Goal: Task Accomplishment & Management: Complete application form

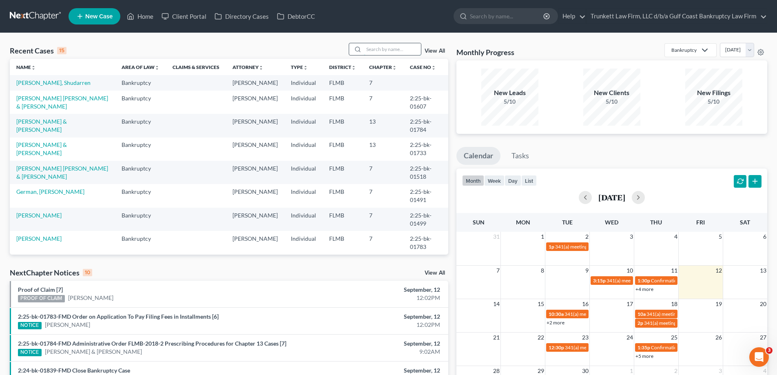
click at [396, 48] on input "search" at bounding box center [392, 49] width 57 height 12
type input "[PERSON_NAME]"
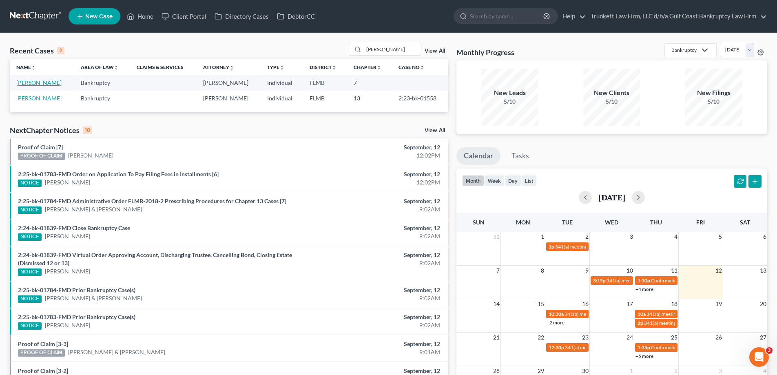
click at [28, 81] on link "[PERSON_NAME]" at bounding box center [38, 82] width 45 height 7
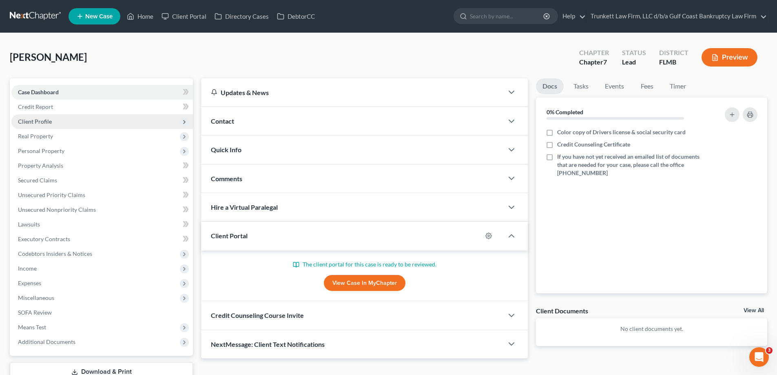
click at [45, 119] on span "Client Profile" at bounding box center [35, 121] width 34 height 7
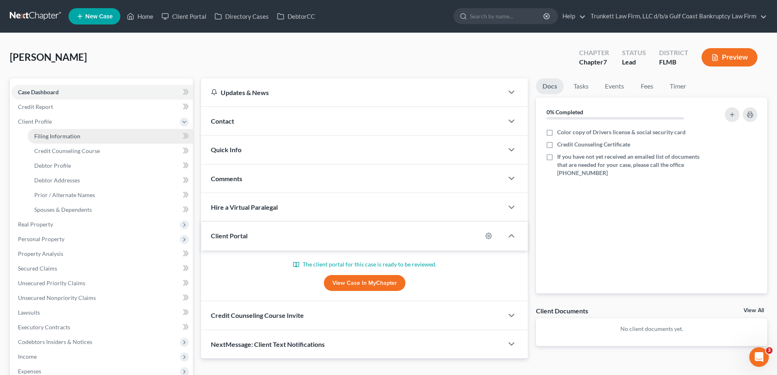
click at [60, 135] on span "Filing Information" at bounding box center [57, 136] width 46 height 7
select select "1"
select select "0"
select select "9"
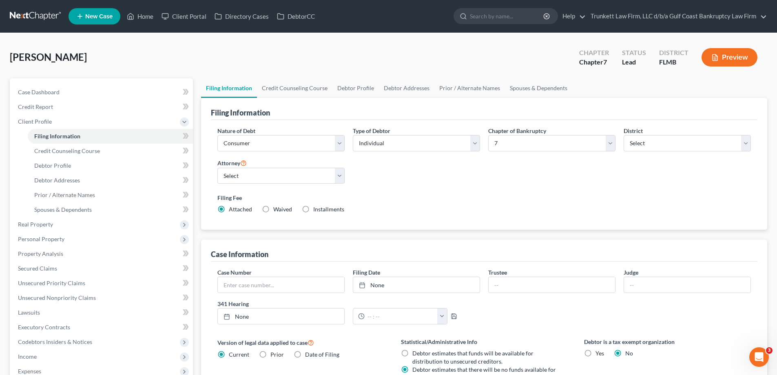
click at [313, 208] on label "Installments Installments" at bounding box center [328, 209] width 31 height 8
click at [317, 208] on input "Installments Installments" at bounding box center [319, 207] width 5 height 5
radio input "true"
radio input "false"
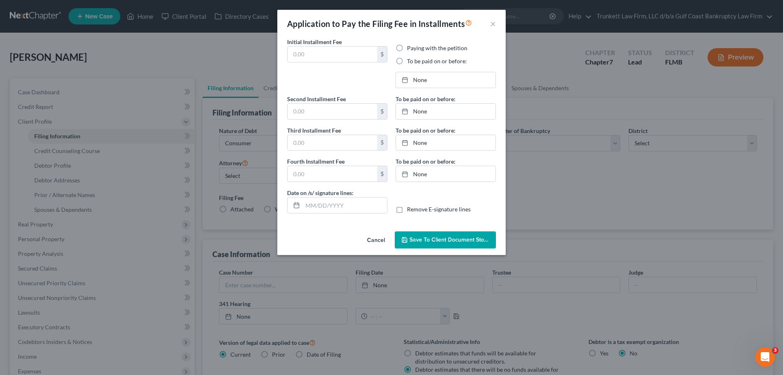
type input "0.00"
radio input "true"
type input "0.00"
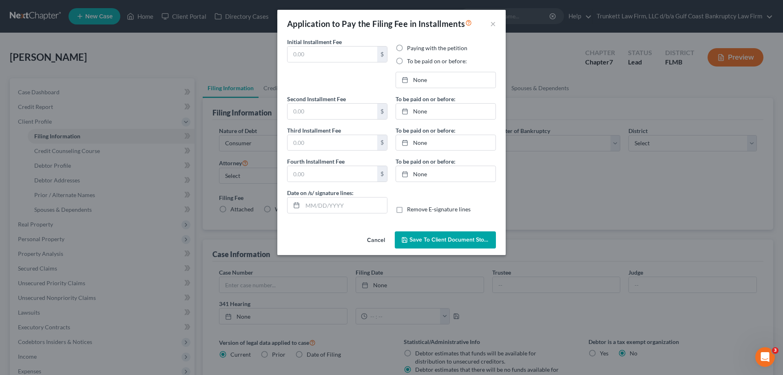
type input "[DATE]"
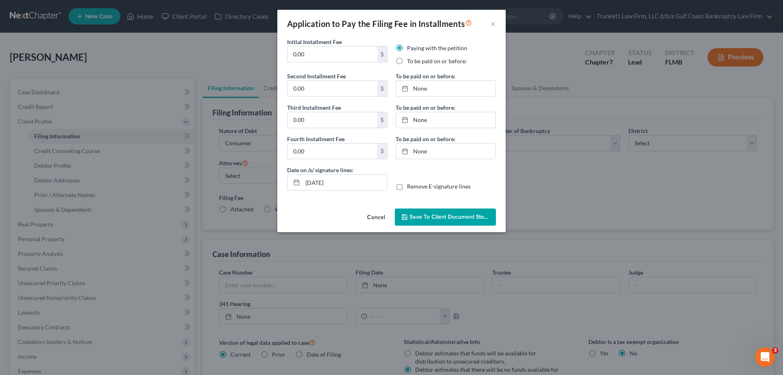
click at [456, 220] on span "Save to Client Document Storage" at bounding box center [453, 216] width 86 height 7
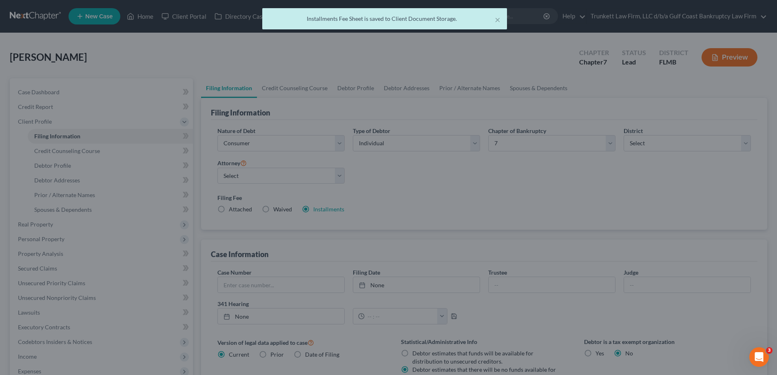
click at [493, 22] on div "Installments Fee Sheet is saved to Client Document Storage." at bounding box center [385, 19] width 232 height 8
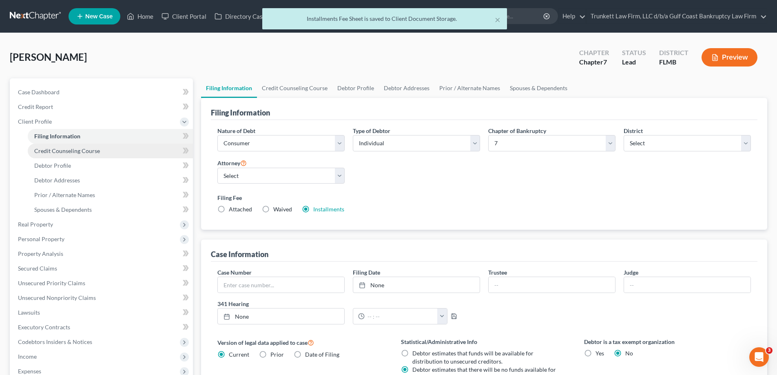
click at [67, 153] on span "Credit Counseling Course" at bounding box center [67, 150] width 66 height 7
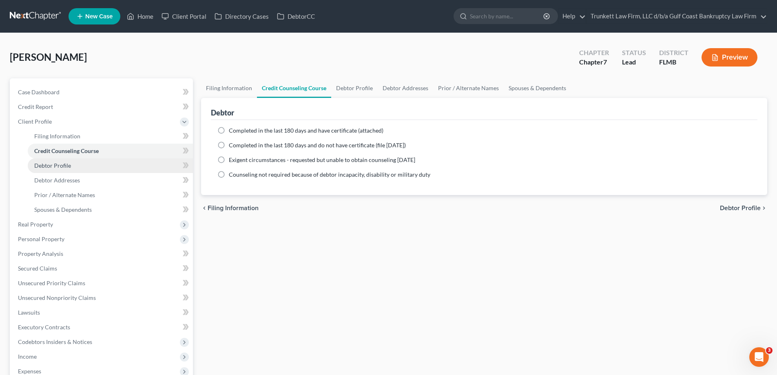
click at [64, 169] on link "Debtor Profile" at bounding box center [110, 165] width 165 height 15
select select "0"
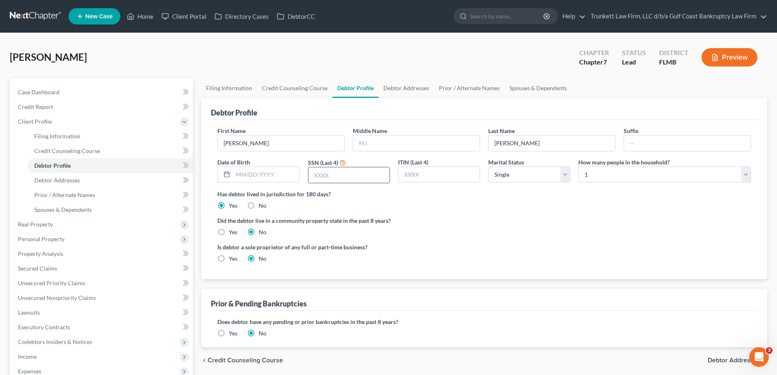
click at [339, 174] on input "text" at bounding box center [348, 174] width 81 height 15
type input "7249"
click at [561, 175] on select "Select Single Married Separated Divorced Widowed" at bounding box center [529, 174] width 82 height 16
select select "2"
click at [488, 166] on select "Select Single Married Separated Divorced Widowed" at bounding box center [529, 174] width 82 height 16
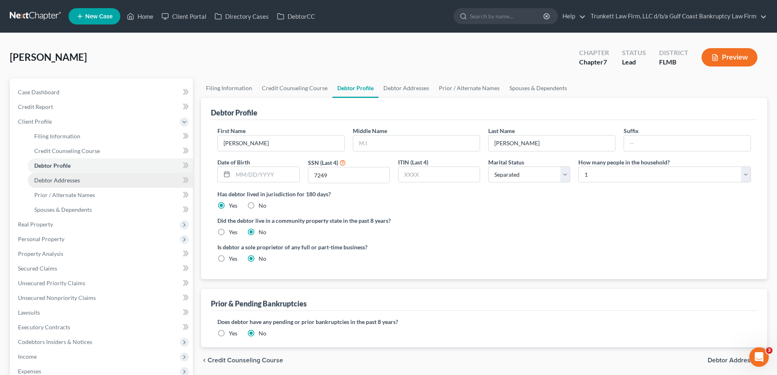
click at [64, 180] on span "Debtor Addresses" at bounding box center [57, 180] width 46 height 7
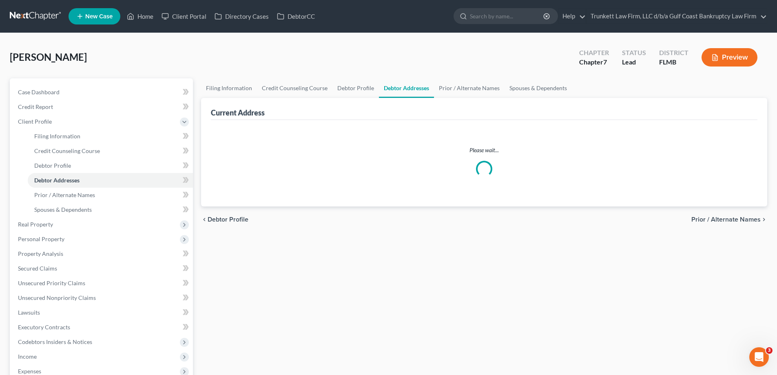
select select "0"
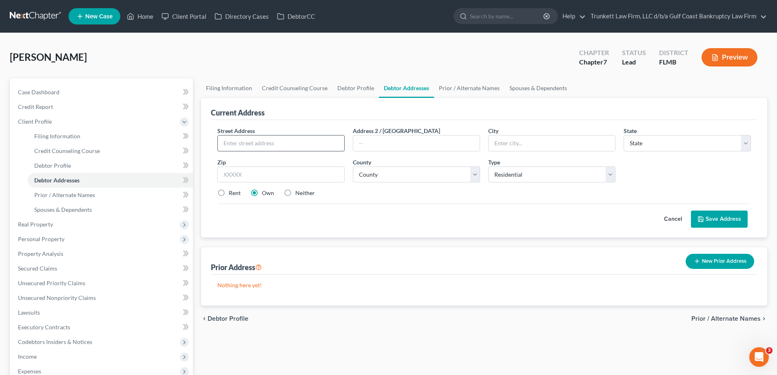
click at [249, 143] on input "text" at bounding box center [281, 142] width 126 height 15
click at [248, 142] on input "2378" at bounding box center [281, 142] width 126 height 15
click at [250, 147] on input "[STREET_ADDRESS]" at bounding box center [281, 142] width 126 height 15
type input "[STREET_ADDRESS]"
click at [525, 142] on input "text" at bounding box center [552, 142] width 126 height 15
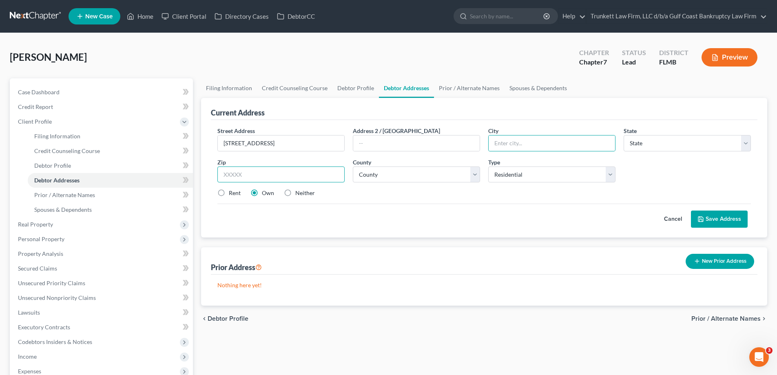
click at [267, 175] on input "text" at bounding box center [280, 174] width 127 height 16
type input "33917"
click at [441, 145] on input "text" at bounding box center [416, 142] width 126 height 15
type input "[GEOGRAPHIC_DATA][PERSON_NAME]"
select select "9"
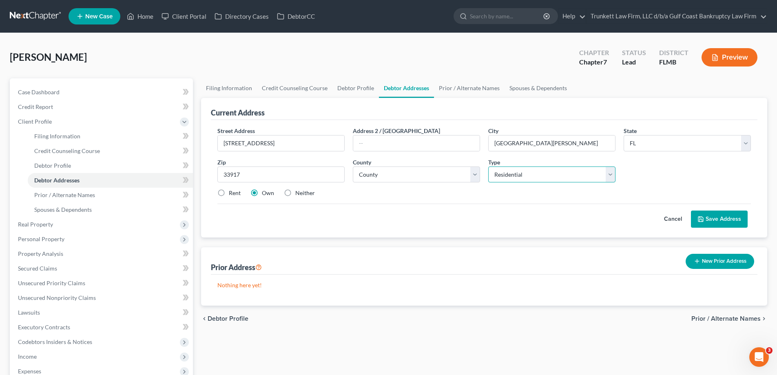
click at [547, 175] on select "Select Residential Mailing Rental Business" at bounding box center [551, 174] width 127 height 16
select select "2"
click at [488, 166] on select "Select Residential Mailing Rental Business" at bounding box center [551, 174] width 127 height 16
click at [372, 174] on select "County [GEOGRAPHIC_DATA] [GEOGRAPHIC_DATA] [GEOGRAPHIC_DATA] [GEOGRAPHIC_DATA] …" at bounding box center [416, 174] width 127 height 16
select select "34"
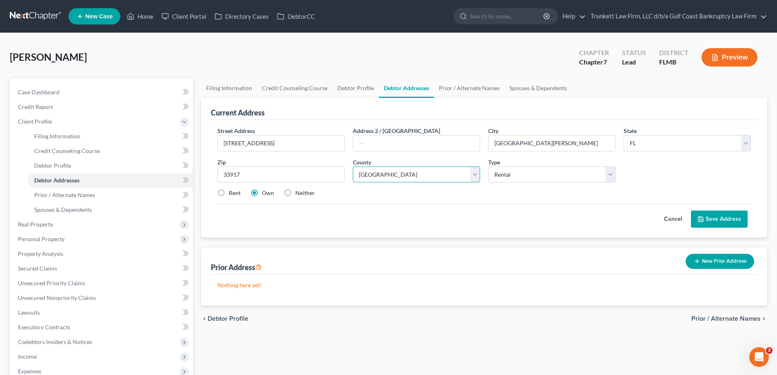
click at [353, 166] on select "County [GEOGRAPHIC_DATA] [GEOGRAPHIC_DATA] [GEOGRAPHIC_DATA] [GEOGRAPHIC_DATA] …" at bounding box center [416, 174] width 127 height 16
click at [724, 218] on button "Save Address" at bounding box center [719, 218] width 57 height 17
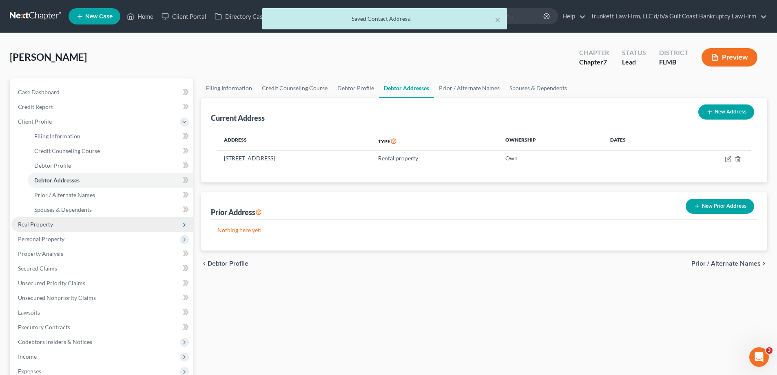
click at [46, 227] on span "Real Property" at bounding box center [35, 224] width 35 height 7
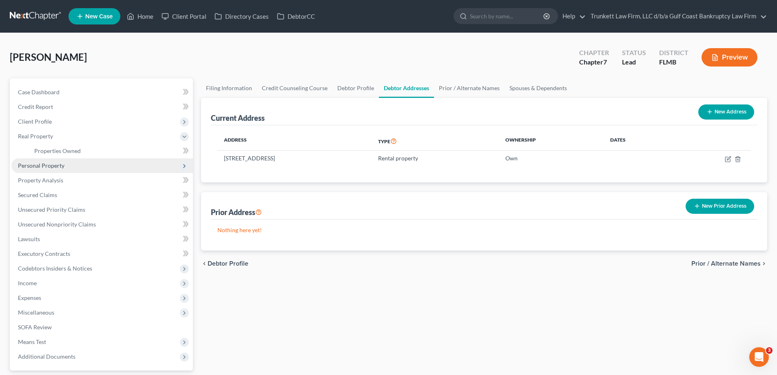
click at [56, 167] on span "Personal Property" at bounding box center [41, 165] width 46 height 7
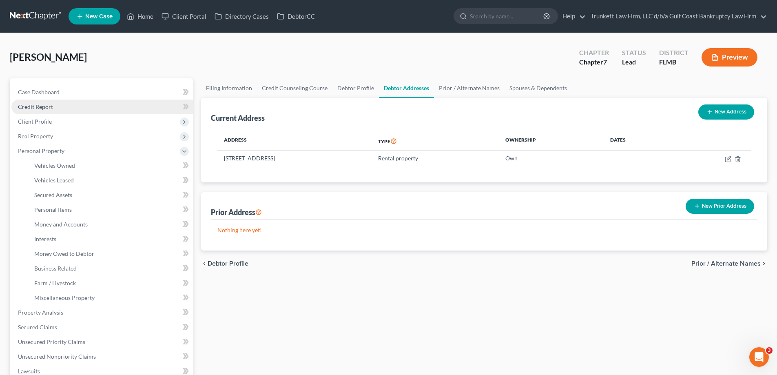
click at [47, 104] on span "Credit Report" at bounding box center [35, 106] width 35 height 7
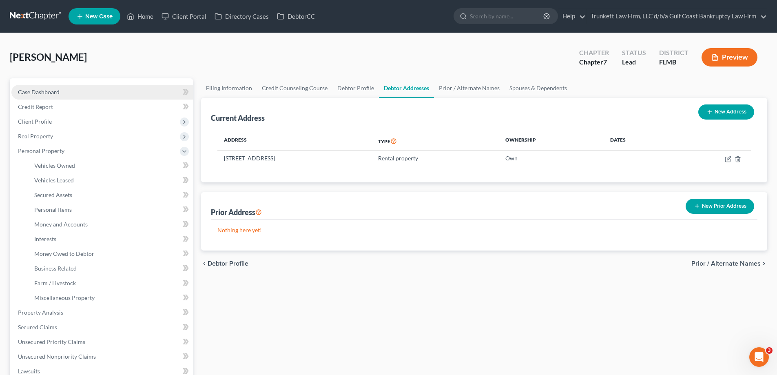
click at [47, 89] on span "Case Dashboard" at bounding box center [39, 92] width 42 height 7
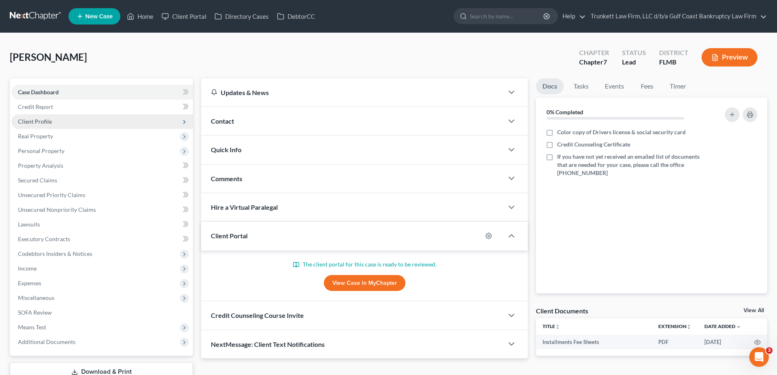
click at [47, 120] on span "Client Profile" at bounding box center [35, 121] width 34 height 7
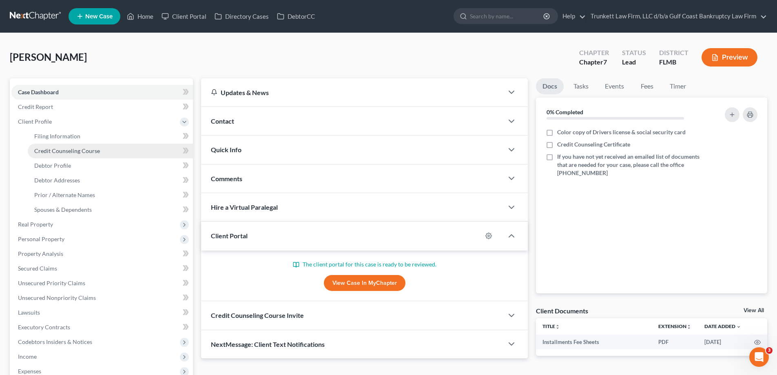
click at [66, 151] on span "Credit Counseling Course" at bounding box center [67, 150] width 66 height 7
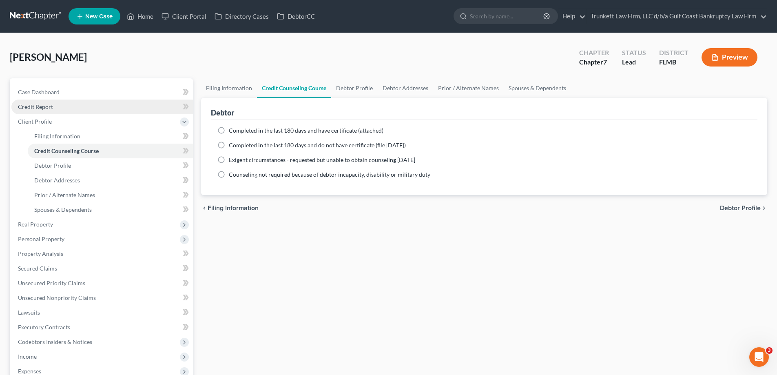
click at [37, 107] on span "Credit Report" at bounding box center [35, 106] width 35 height 7
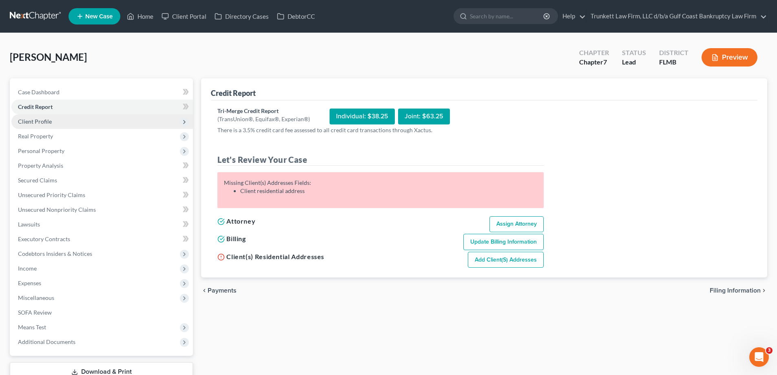
click at [46, 122] on span "Client Profile" at bounding box center [35, 121] width 34 height 7
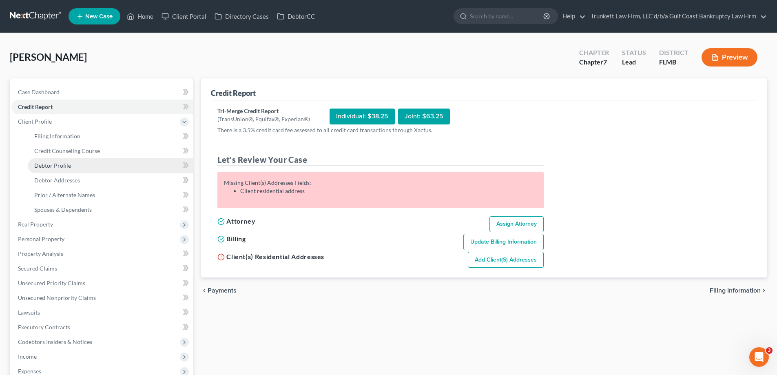
click at [63, 167] on span "Debtor Profile" at bounding box center [52, 165] width 37 height 7
select select "2"
select select "0"
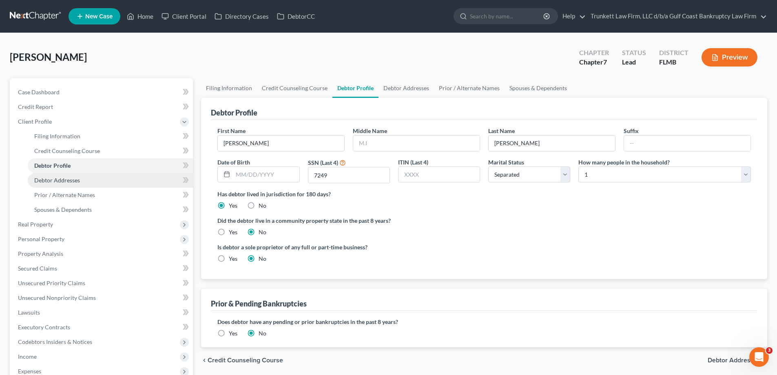
click at [65, 182] on span "Debtor Addresses" at bounding box center [57, 180] width 46 height 7
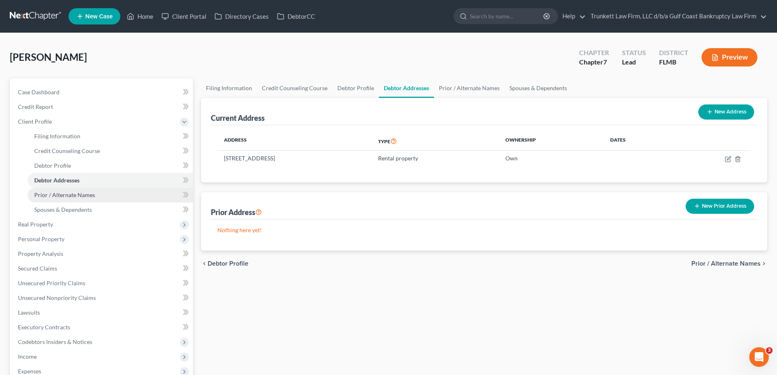
click at [64, 192] on span "Prior / Alternate Names" at bounding box center [64, 194] width 61 height 7
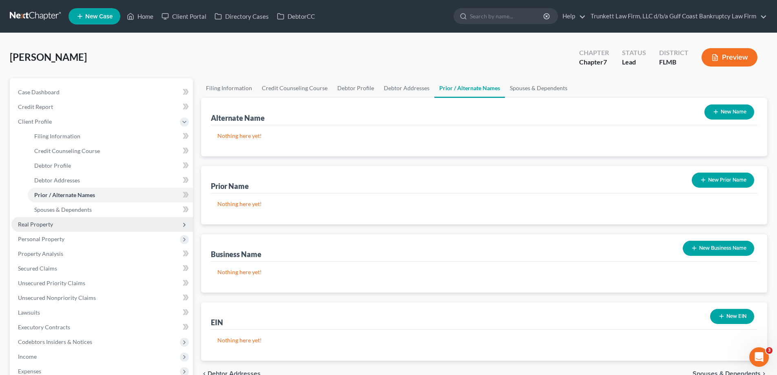
click at [26, 221] on span "Real Property" at bounding box center [35, 224] width 35 height 7
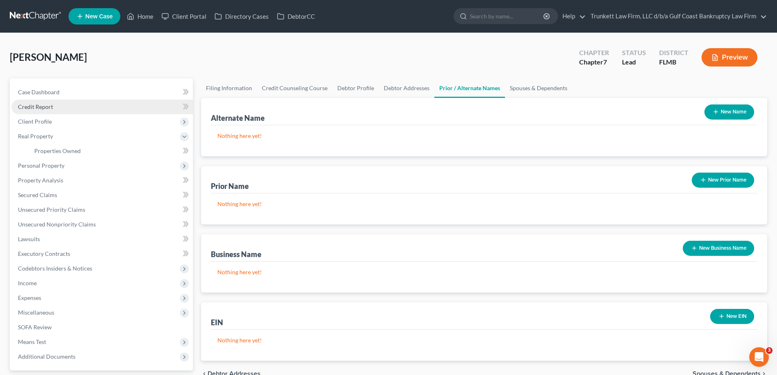
click at [46, 105] on span "Credit Report" at bounding box center [35, 106] width 35 height 7
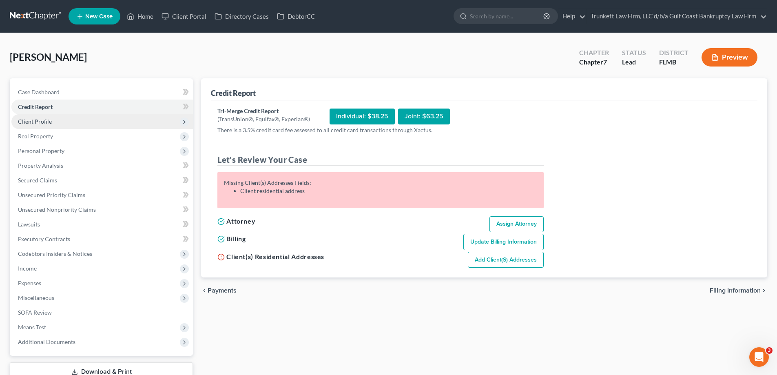
click at [44, 122] on span "Client Profile" at bounding box center [35, 121] width 34 height 7
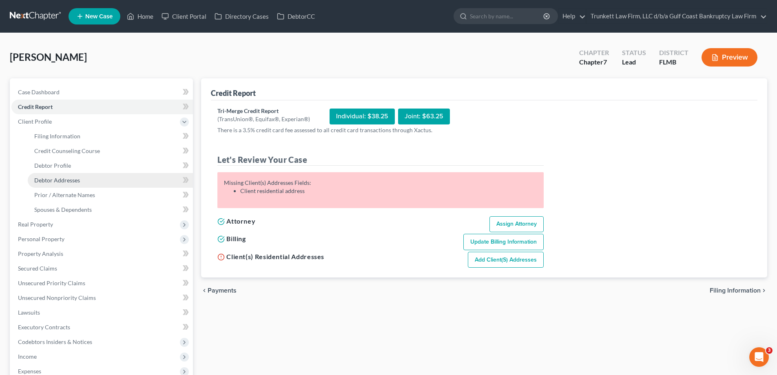
click at [71, 175] on link "Debtor Addresses" at bounding box center [110, 180] width 165 height 15
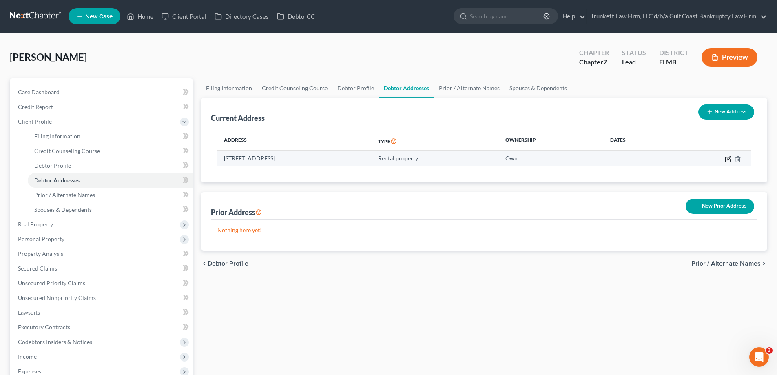
click at [729, 159] on icon "button" at bounding box center [729, 158] width 4 height 4
select select "9"
select select "34"
select select "2"
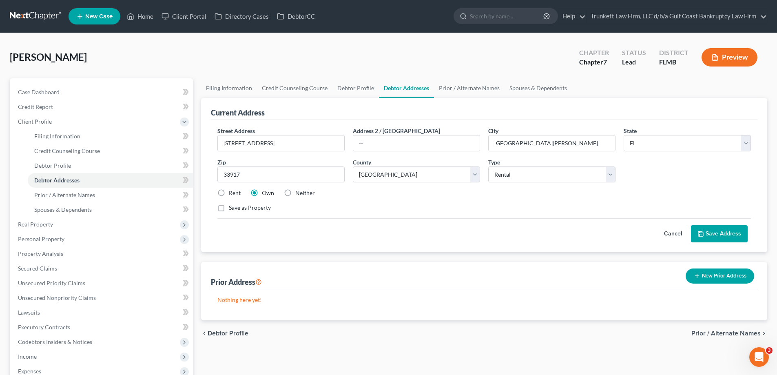
click at [229, 194] on label "Rent" at bounding box center [235, 193] width 12 height 8
click at [232, 194] on input "Rent" at bounding box center [234, 191] width 5 height 5
radio input "true"
click at [722, 230] on button "Save Address" at bounding box center [719, 233] width 57 height 17
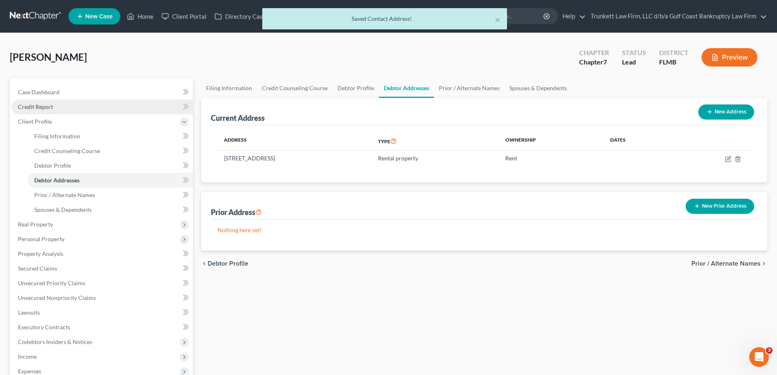
click at [53, 104] on link "Credit Report" at bounding box center [102, 107] width 182 height 15
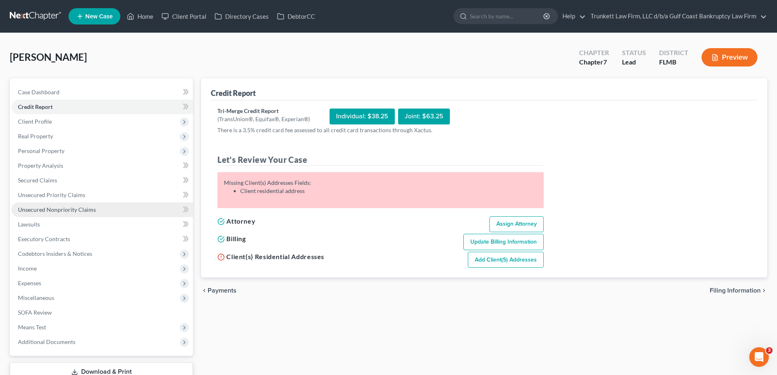
click at [53, 208] on span "Unsecured Nonpriority Claims" at bounding box center [57, 209] width 78 height 7
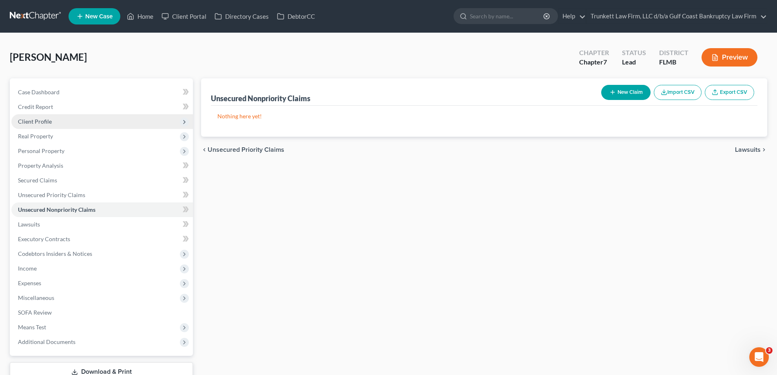
click at [44, 120] on span "Client Profile" at bounding box center [35, 121] width 34 height 7
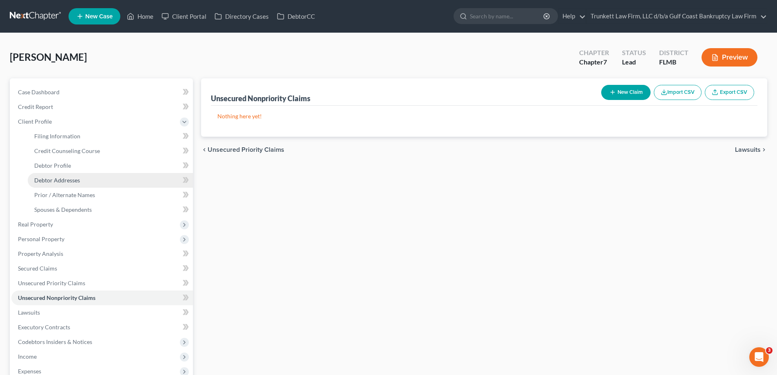
click at [76, 178] on span "Debtor Addresses" at bounding box center [57, 180] width 46 height 7
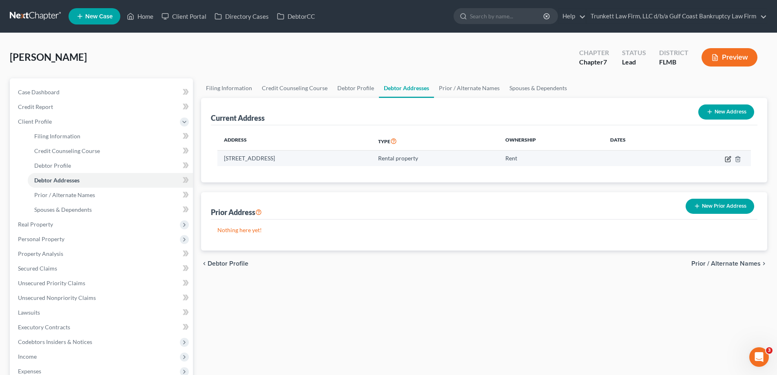
click at [729, 158] on icon "button" at bounding box center [728, 159] width 7 height 7
select select "9"
select select "34"
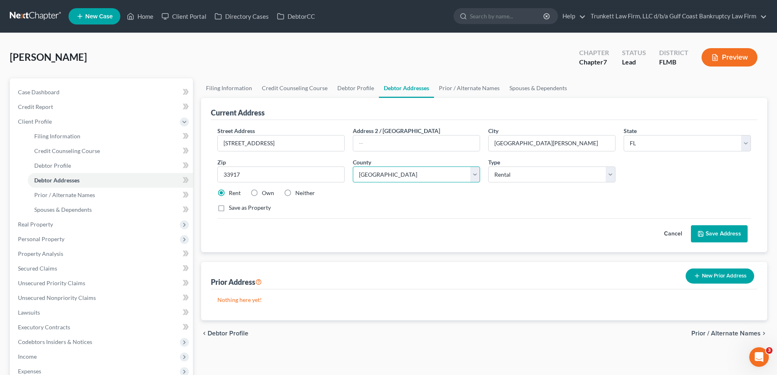
click at [403, 171] on select "County [GEOGRAPHIC_DATA] [GEOGRAPHIC_DATA] [GEOGRAPHIC_DATA] [GEOGRAPHIC_DATA] …" at bounding box center [416, 174] width 127 height 16
click at [521, 174] on select "Select Residential Mailing Rental Business" at bounding box center [551, 174] width 127 height 16
select select "0"
click at [488, 166] on select "Select Residential Mailing Rental Business" at bounding box center [551, 174] width 127 height 16
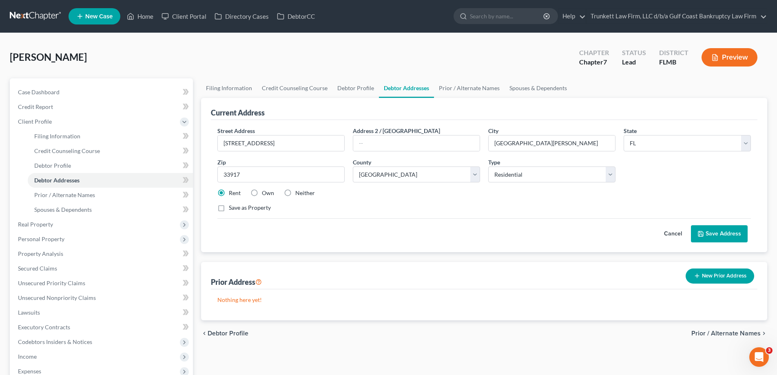
click at [721, 233] on button "Save Address" at bounding box center [719, 233] width 57 height 17
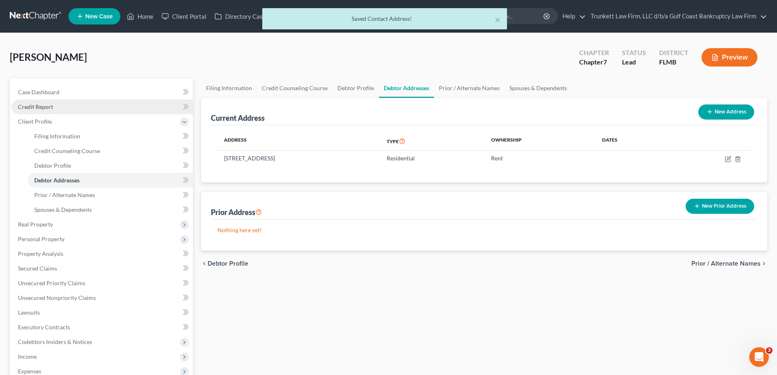
click at [44, 107] on span "Credit Report" at bounding box center [35, 106] width 35 height 7
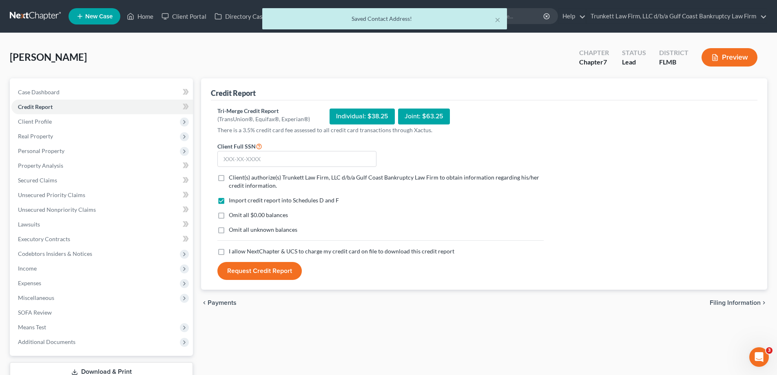
click at [229, 179] on label "Client(s) authorize(s) Trunkett Law Firm, LLC d/b/a Gulf Coast Bankruptcy Law F…" at bounding box center [386, 181] width 315 height 16
click at [232, 179] on input "Client(s) authorize(s) Trunkett Law Firm, LLC d/b/a Gulf Coast Bankruptcy Law F…" at bounding box center [234, 175] width 5 height 5
checkbox input "true"
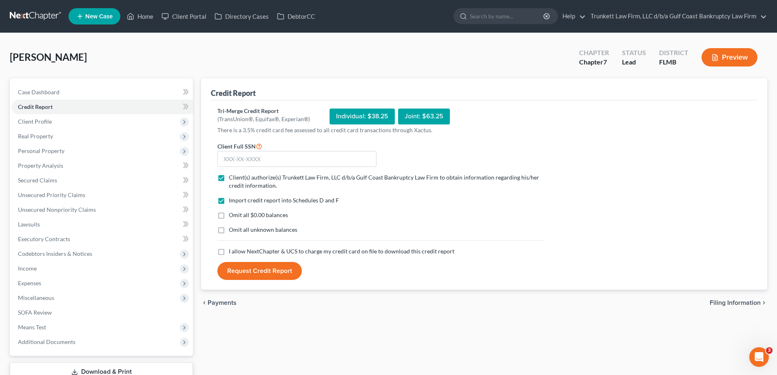
click at [229, 248] on label "I allow NextChapter & UCS to charge my credit card on file to download this cre…" at bounding box center [342, 251] width 226 height 8
click at [232, 248] on input "I allow NextChapter & UCS to charge my credit card on file to download this cre…" at bounding box center [234, 249] width 5 height 5
checkbox input "true"
click at [234, 162] on input "text" at bounding box center [296, 159] width 159 height 16
click at [272, 151] on input "text" at bounding box center [296, 159] width 159 height 16
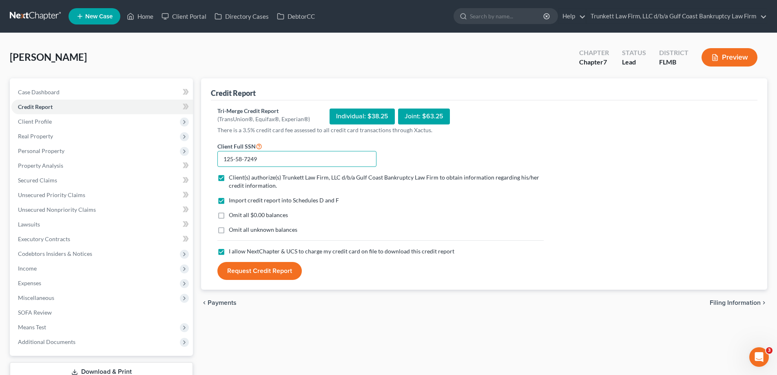
type input "125-58-7249"
click at [275, 265] on button "Request Credit Report" at bounding box center [259, 271] width 84 height 18
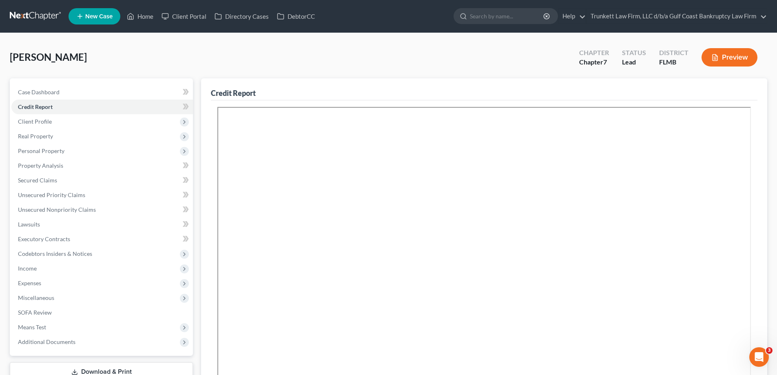
scroll to position [161, 0]
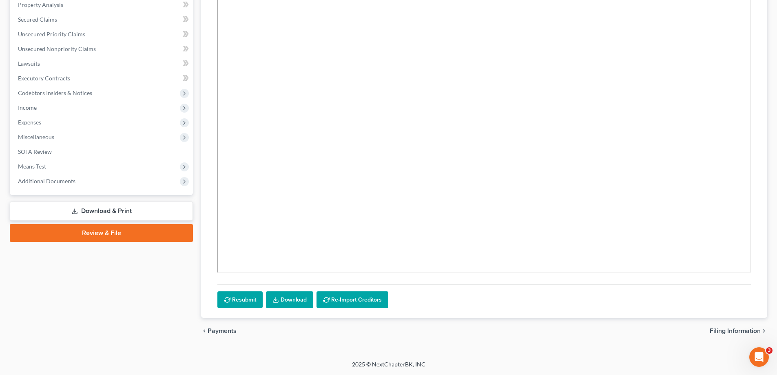
click at [290, 299] on link "Download" at bounding box center [289, 299] width 47 height 17
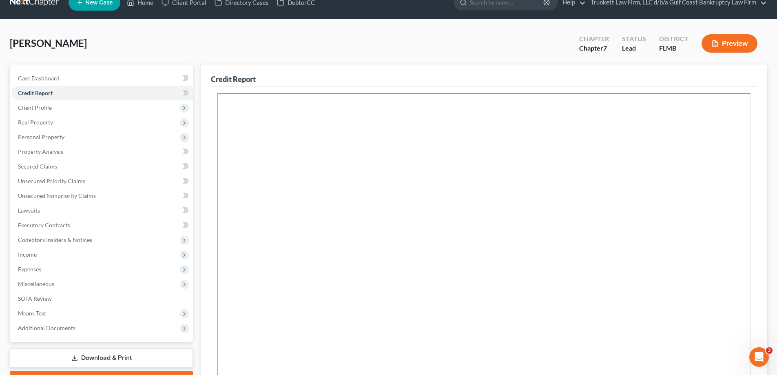
scroll to position [0, 0]
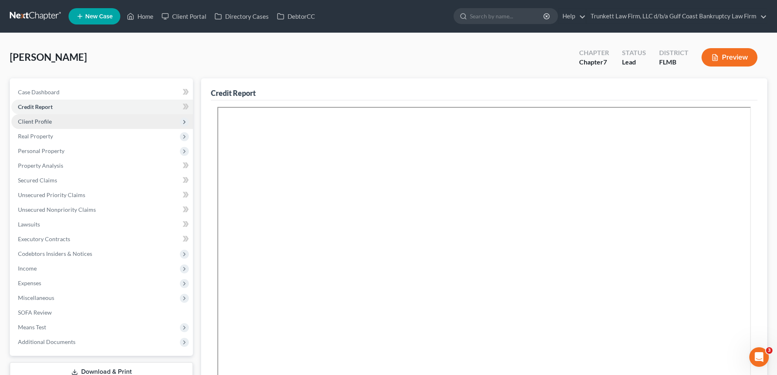
click at [47, 122] on span "Client Profile" at bounding box center [35, 121] width 34 height 7
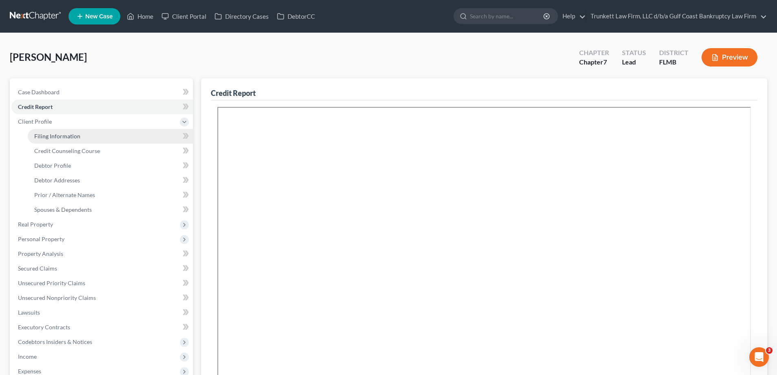
click at [61, 138] on span "Filing Information" at bounding box center [57, 136] width 46 height 7
select select "1"
select select "0"
select select "15"
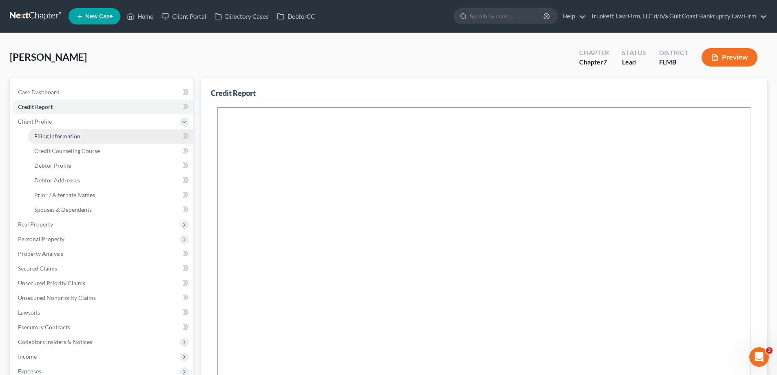
select select "0"
select select "9"
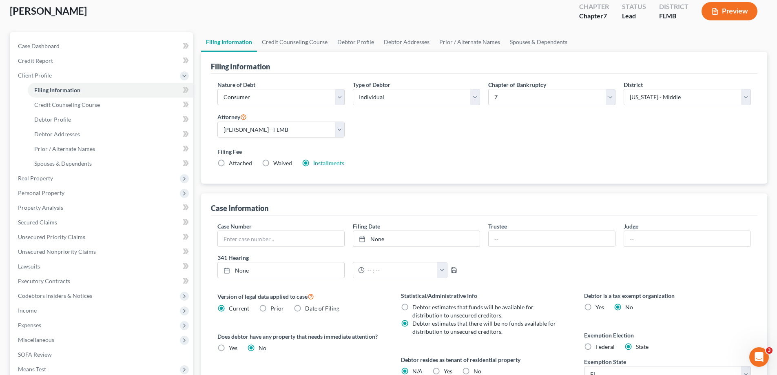
scroll to position [40, 0]
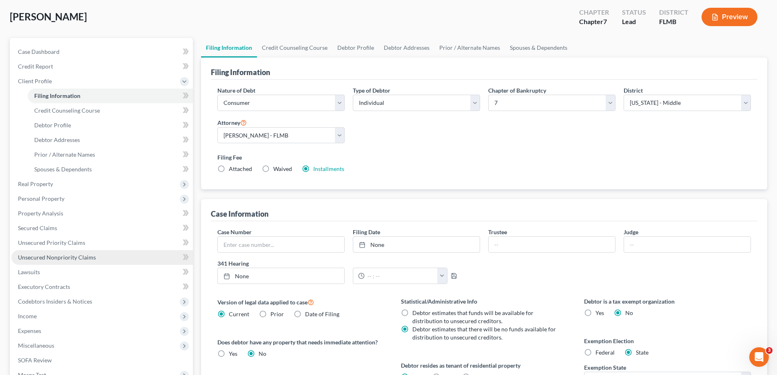
click at [82, 257] on span "Unsecured Nonpriority Claims" at bounding box center [57, 257] width 78 height 7
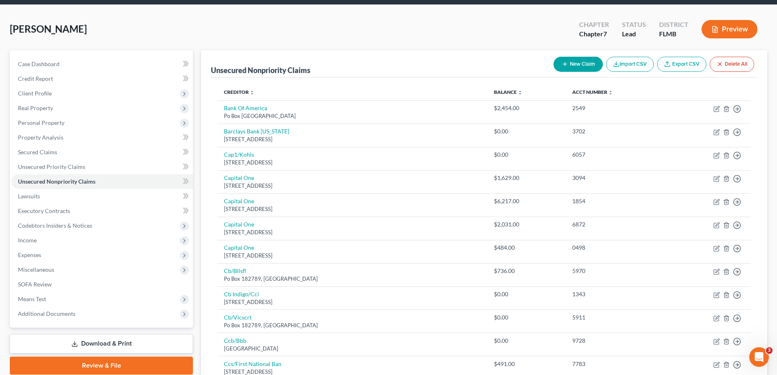
scroll to position [21, 0]
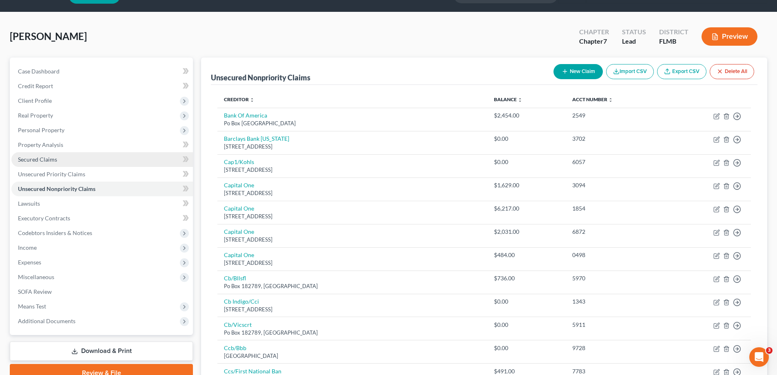
click at [53, 157] on span "Secured Claims" at bounding box center [37, 159] width 39 height 7
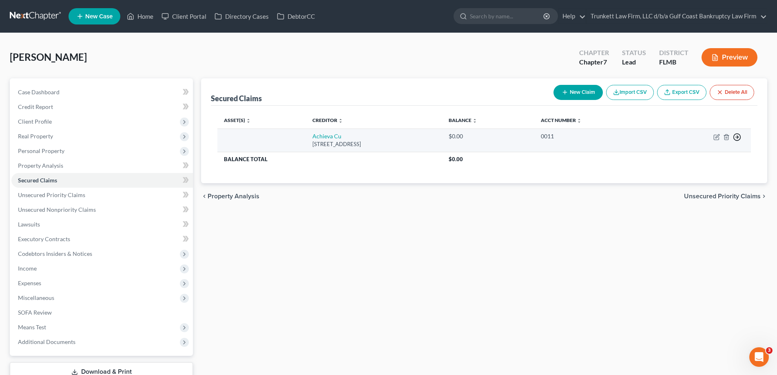
click at [735, 135] on icon "button" at bounding box center [737, 137] width 8 height 8
click at [684, 157] on link "Move to F" at bounding box center [700, 157] width 68 height 14
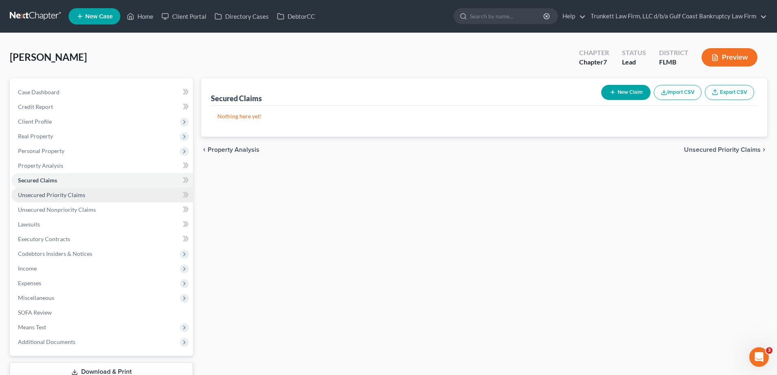
click at [81, 193] on span "Unsecured Priority Claims" at bounding box center [51, 194] width 67 height 7
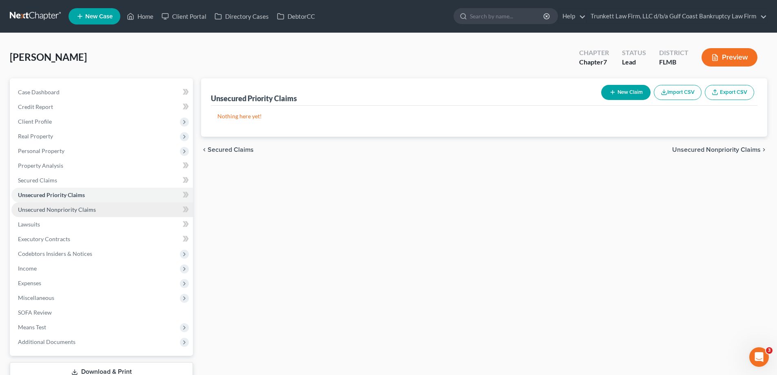
click at [76, 210] on span "Unsecured Nonpriority Claims" at bounding box center [57, 209] width 78 height 7
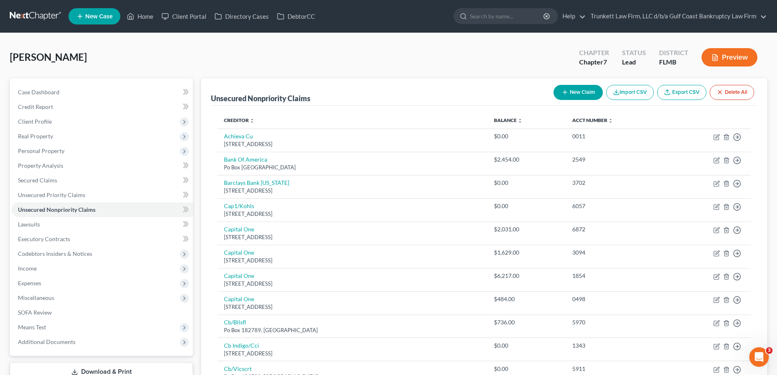
click at [574, 92] on button "New Claim" at bounding box center [577, 92] width 49 height 15
select select "0"
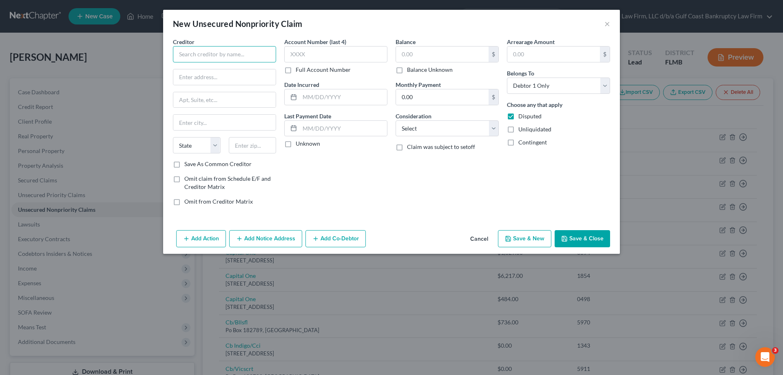
click at [220, 51] on input "text" at bounding box center [224, 54] width 103 height 16
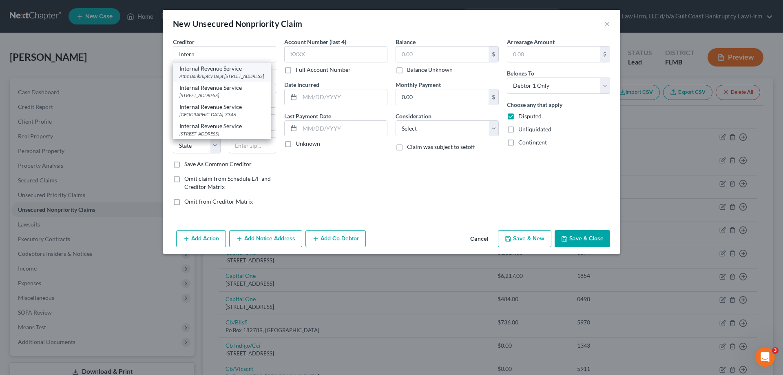
click at [214, 69] on div "Internal Revenue Service" at bounding box center [221, 68] width 85 height 8
type input "Internal Revenue Service"
type input "Attn: Bankruptcy Dept"
type input "PO Box 7346"
type input "[GEOGRAPHIC_DATA]"
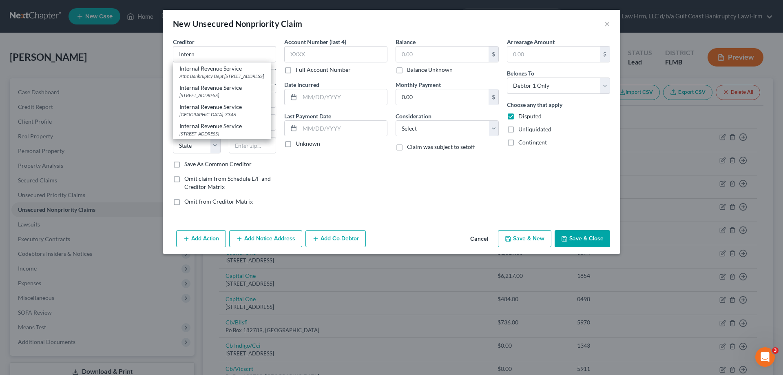
select select "39"
type input "19101"
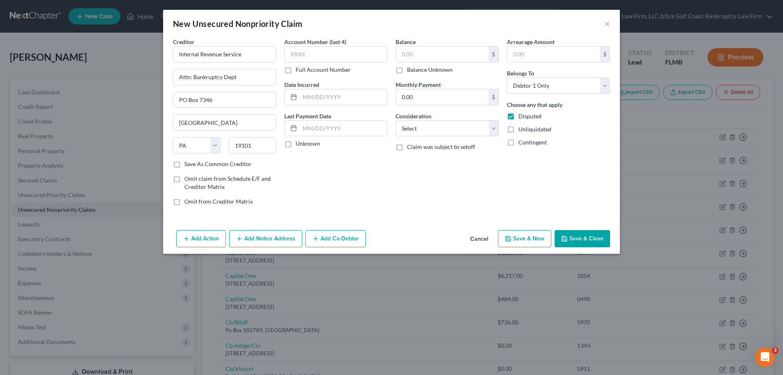
click at [594, 238] on button "Save & Close" at bounding box center [582, 238] width 55 height 17
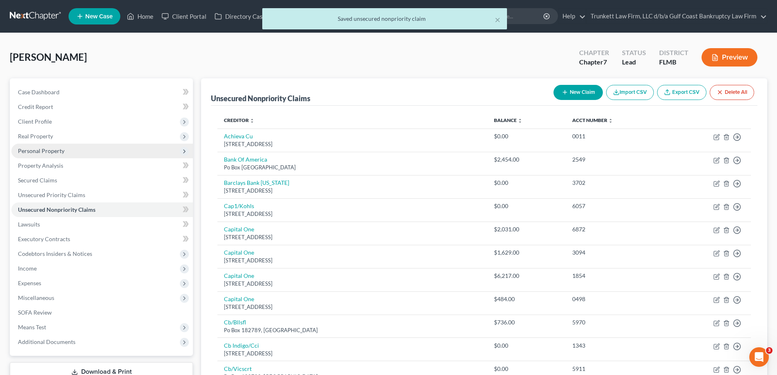
click at [53, 151] on span "Personal Property" at bounding box center [41, 150] width 46 height 7
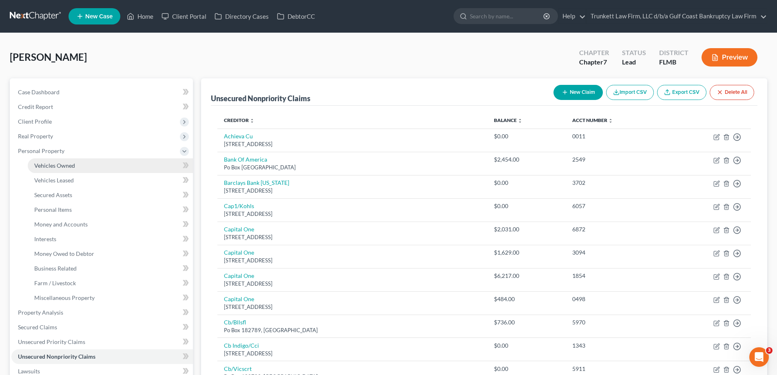
click at [67, 168] on span "Vehicles Owned" at bounding box center [54, 165] width 41 height 7
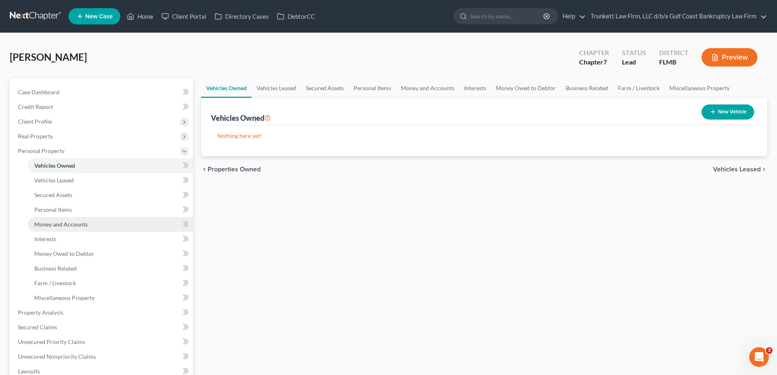
click at [85, 225] on span "Money and Accounts" at bounding box center [60, 224] width 53 height 7
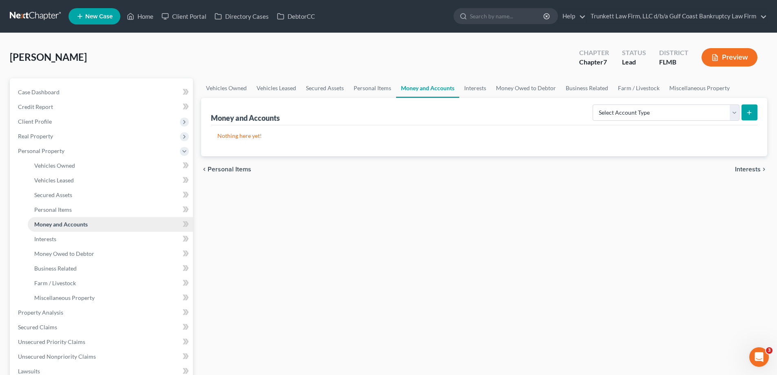
click at [80, 225] on span "Money and Accounts" at bounding box center [60, 224] width 53 height 7
click at [734, 112] on select "Select Account Type Brokerage Cash on Hand Certificates of Deposit Checking Acc…" at bounding box center [666, 112] width 147 height 16
click at [62, 238] on link "Interests" at bounding box center [110, 239] width 165 height 15
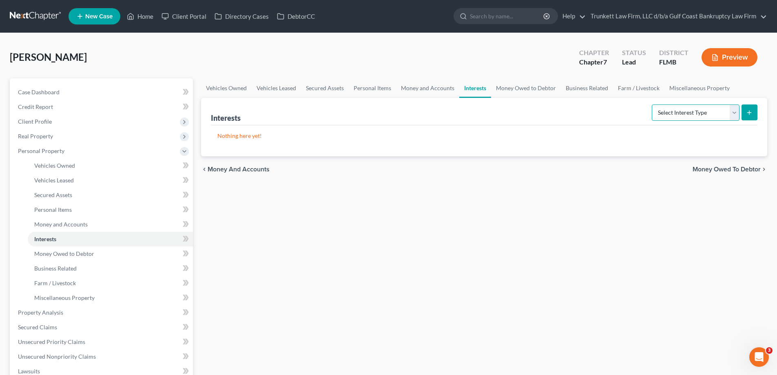
click at [731, 109] on select "Select Interest Type 401K Annuity Bond Education IRA Government Bond Government…" at bounding box center [696, 112] width 88 height 16
select select "401k"
click at [653, 104] on select "Select Interest Type 401K Annuity Bond Education IRA Government Bond Government…" at bounding box center [696, 112] width 88 height 16
click at [752, 111] on icon "submit" at bounding box center [749, 112] width 7 height 7
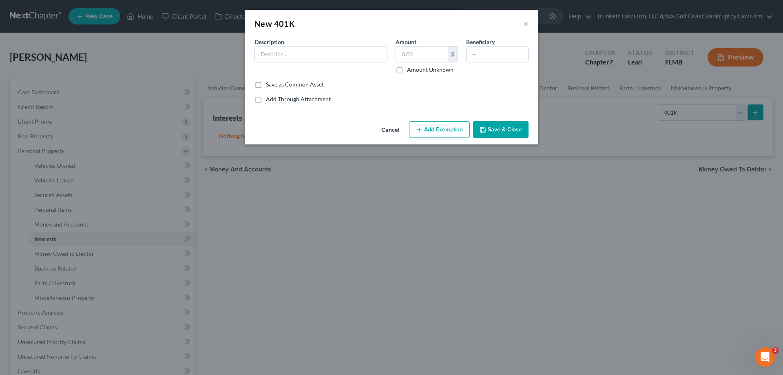
click at [303, 44] on div "Description *" at bounding box center [320, 56] width 141 height 36
click at [278, 58] on input "text" at bounding box center [321, 53] width 132 height 15
type input "401k Orthopedic specialist"
type input "5,000"
click at [449, 124] on button "Add Exemption" at bounding box center [439, 129] width 61 height 17
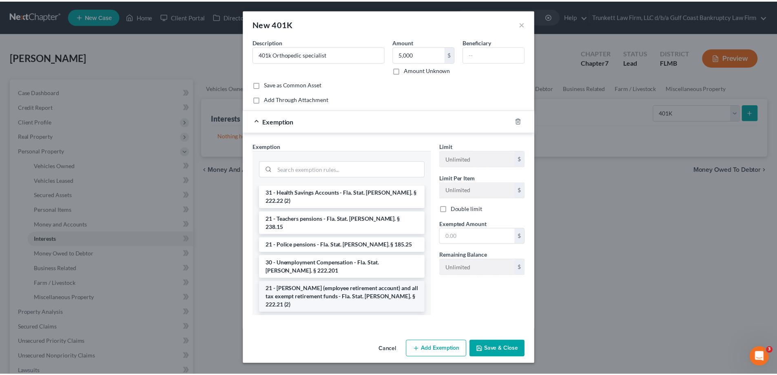
scroll to position [82, 0]
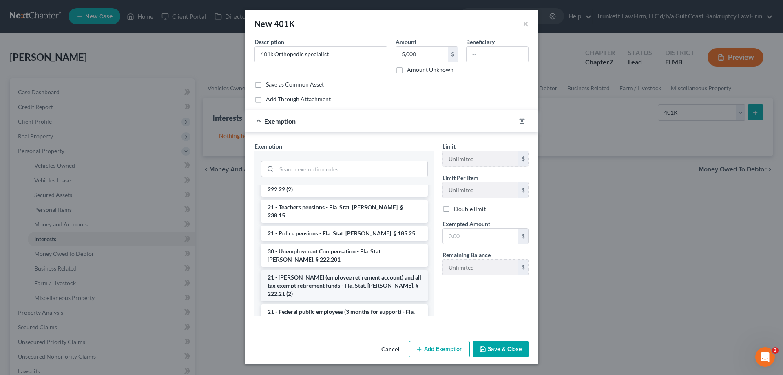
click at [390, 270] on li "21 - [PERSON_NAME] (employee retirement account) and all tax exempt retirement …" at bounding box center [344, 285] width 167 height 31
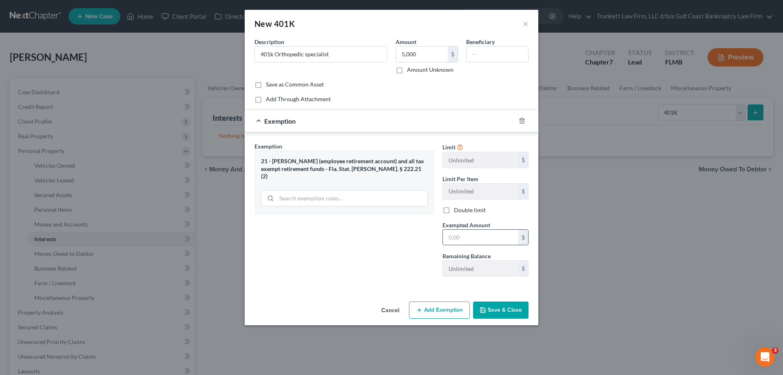
click at [481, 239] on input "text" at bounding box center [480, 237] width 75 height 15
type input "5,000"
click at [507, 306] on button "Save & Close" at bounding box center [500, 309] width 55 height 17
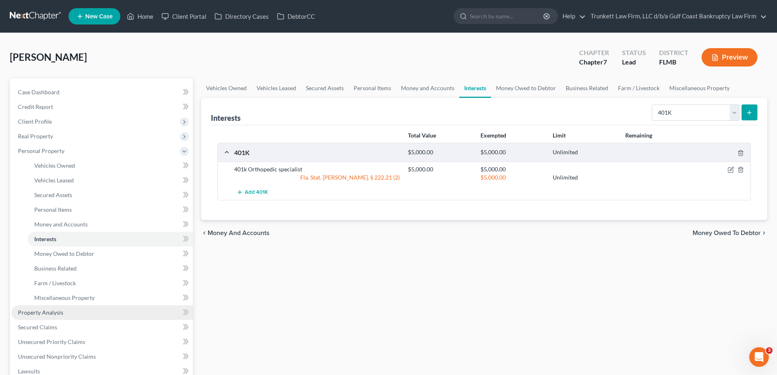
click at [59, 311] on span "Property Analysis" at bounding box center [40, 312] width 45 height 7
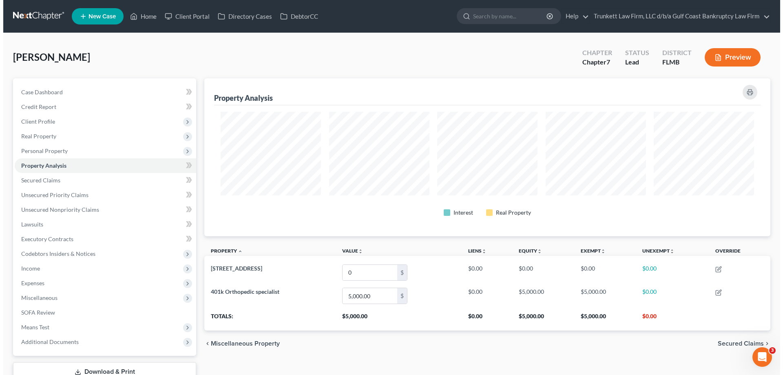
scroll to position [158, 566]
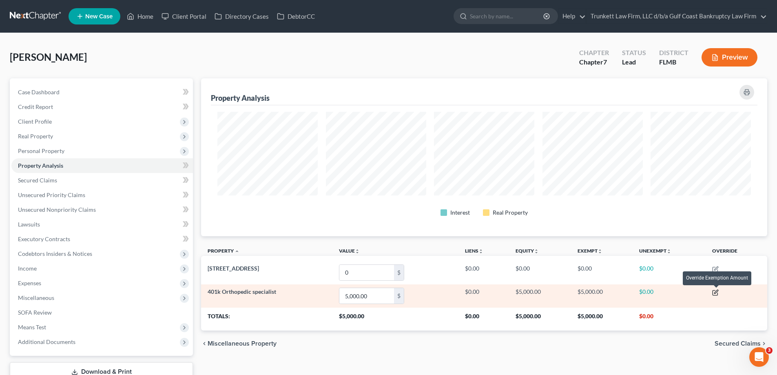
click at [718, 290] on icon "button" at bounding box center [716, 292] width 4 height 4
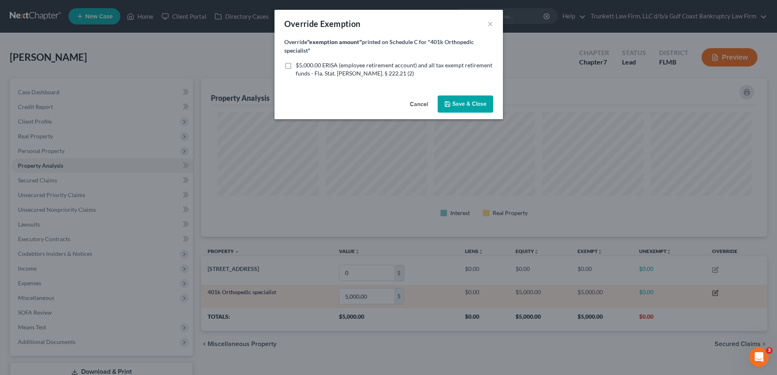
scroll to position [158, 571]
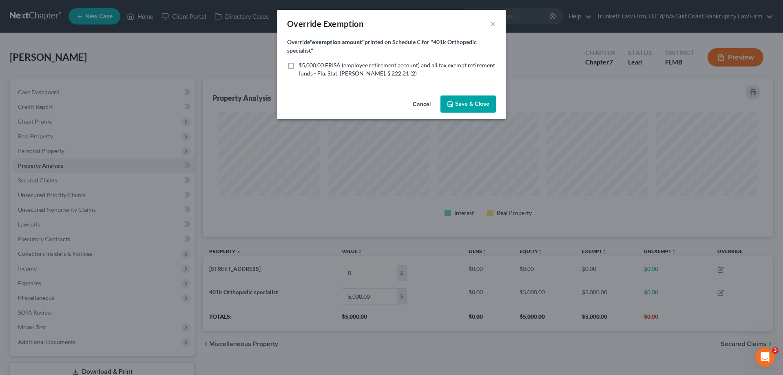
click at [299, 65] on label "$5,000.00 ERISA (employee retirement account) and all tax exempt retirement fun…" at bounding box center [397, 69] width 197 height 16
click at [302, 65] on input "$5,000.00 ERISA (employee retirement account) and all tax exempt retirement fun…" at bounding box center [304, 63] width 5 height 5
checkbox input "true"
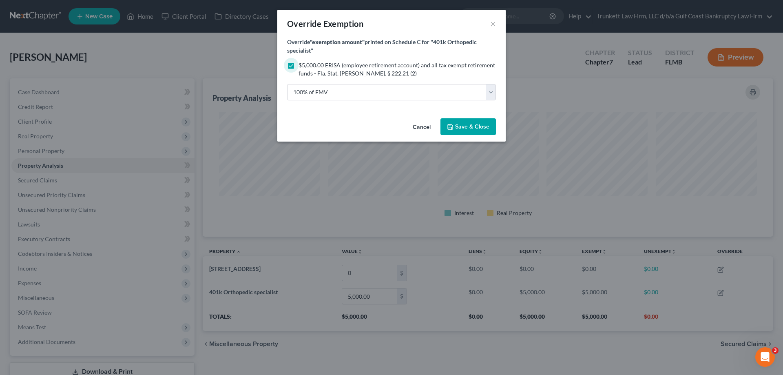
click at [467, 126] on span "Save & Close" at bounding box center [472, 126] width 34 height 7
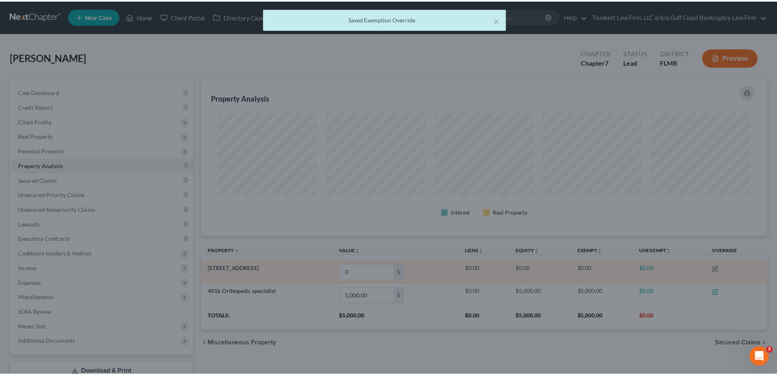
scroll to position [0, 0]
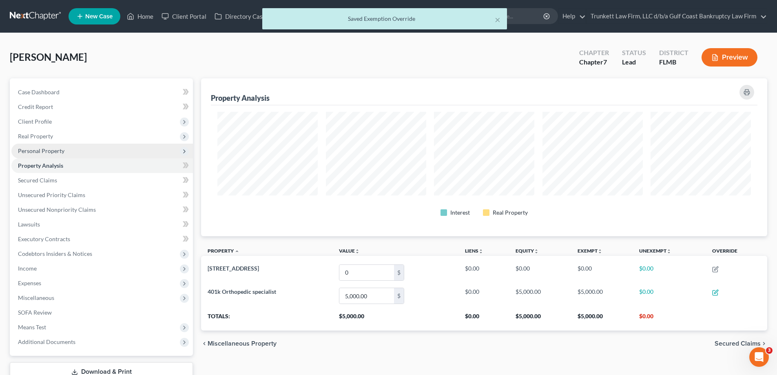
click at [44, 148] on span "Personal Property" at bounding box center [41, 150] width 46 height 7
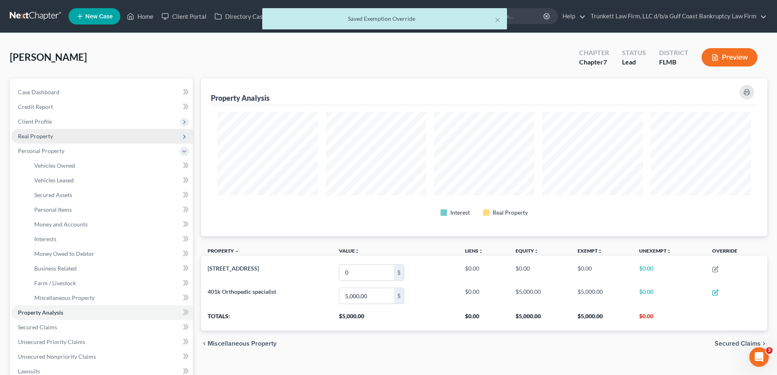
click at [44, 138] on span "Real Property" at bounding box center [35, 136] width 35 height 7
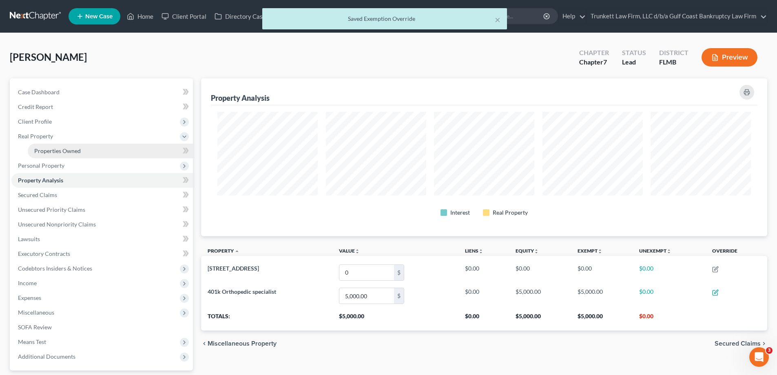
click at [69, 155] on link "Properties Owned" at bounding box center [110, 151] width 165 height 15
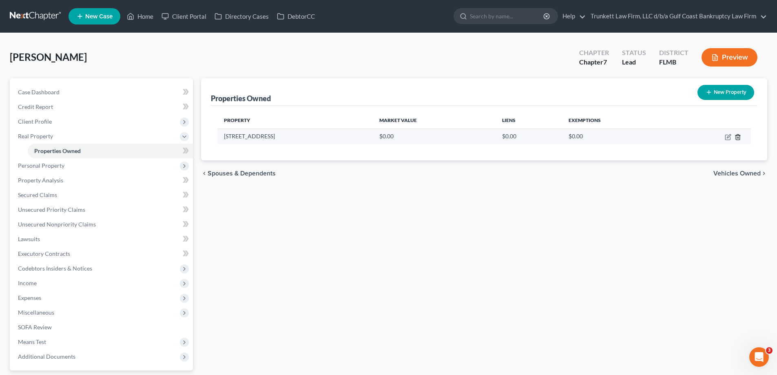
click at [738, 136] on icon "button" at bounding box center [738, 137] width 7 height 7
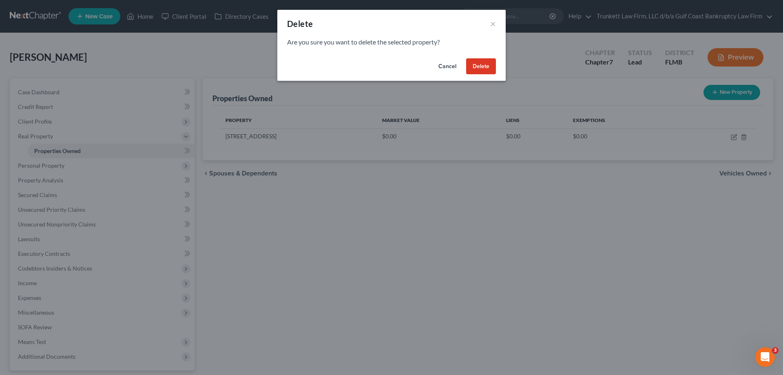
click at [480, 65] on button "Delete" at bounding box center [481, 66] width 30 height 16
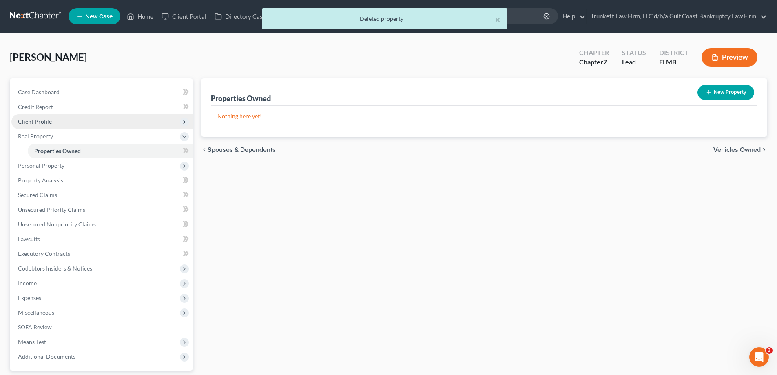
click at [42, 122] on span "Client Profile" at bounding box center [35, 121] width 34 height 7
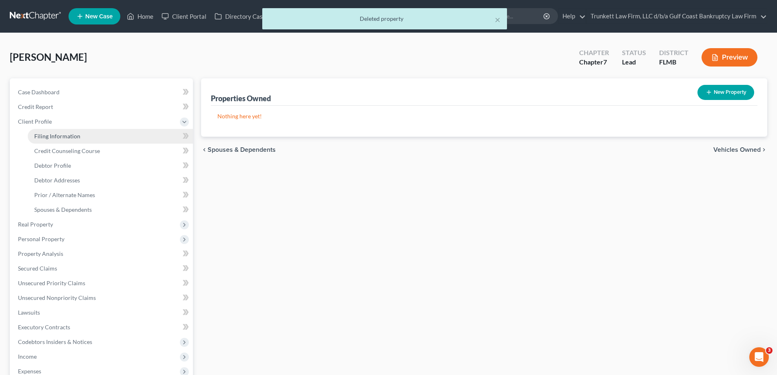
click at [45, 133] on span "Filing Information" at bounding box center [57, 136] width 46 height 7
select select "1"
select select "0"
select select "15"
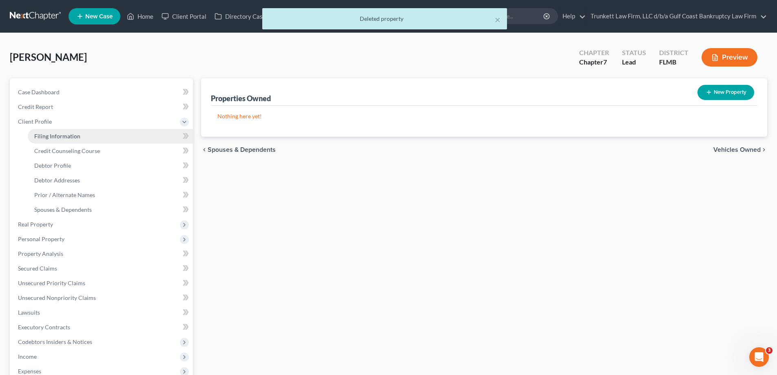
select select "0"
select select "9"
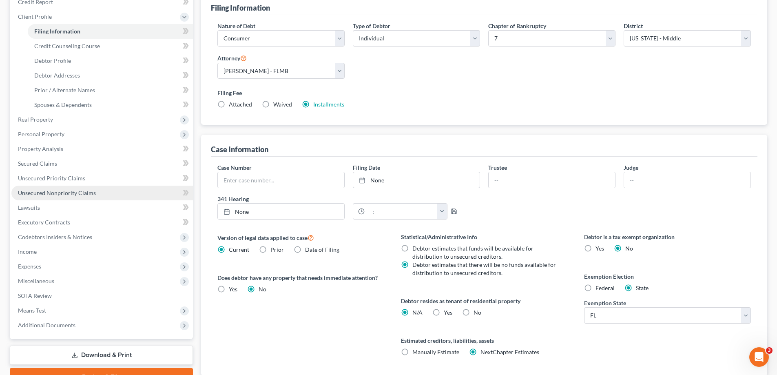
scroll to position [122, 0]
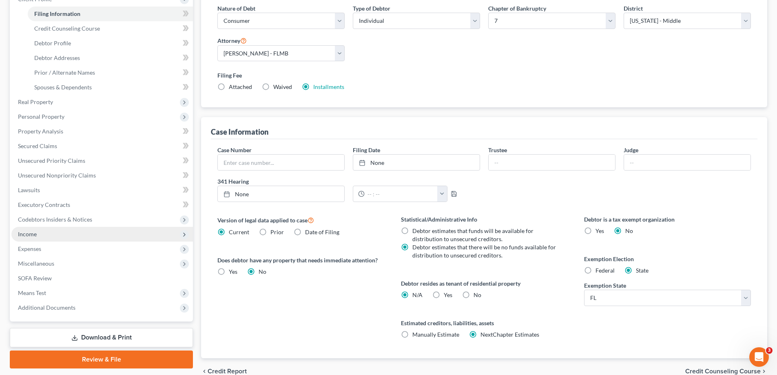
click at [33, 235] on span "Income" at bounding box center [27, 233] width 19 height 7
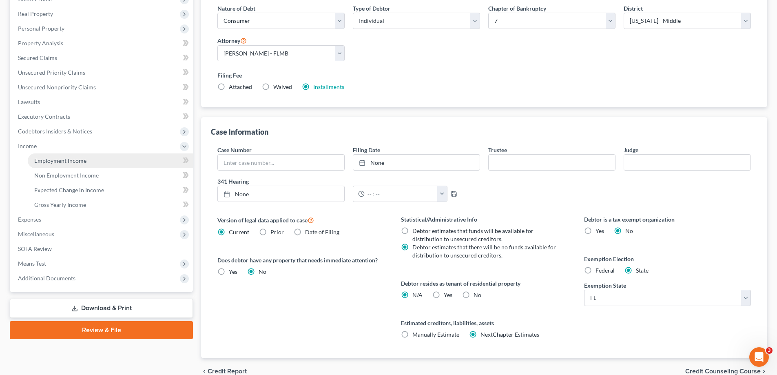
click at [60, 156] on link "Employment Income" at bounding box center [110, 160] width 165 height 15
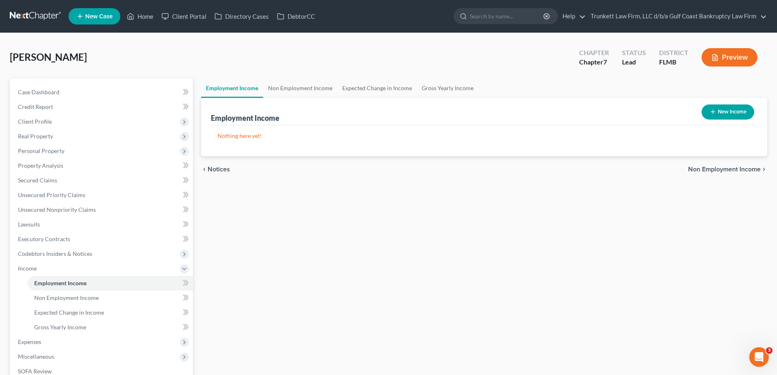
click at [724, 111] on button "New Income" at bounding box center [728, 111] width 53 height 15
select select "0"
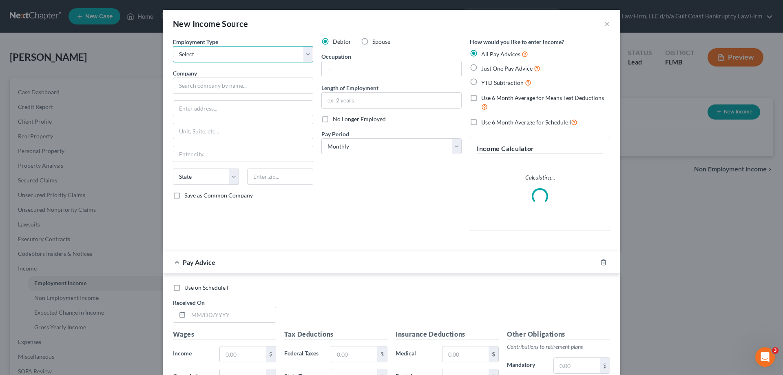
drag, startPoint x: 219, startPoint y: 54, endPoint x: 216, endPoint y: 62, distance: 8.4
click at [219, 54] on select "Select Full or [DEMOGRAPHIC_DATA] Employment Self Employment" at bounding box center [243, 54] width 140 height 16
select select "0"
click at [173, 46] on select "Select Full or [DEMOGRAPHIC_DATA] Employment Self Employment" at bounding box center [243, 54] width 140 height 16
click at [188, 86] on input "text" at bounding box center [243, 85] width 140 height 16
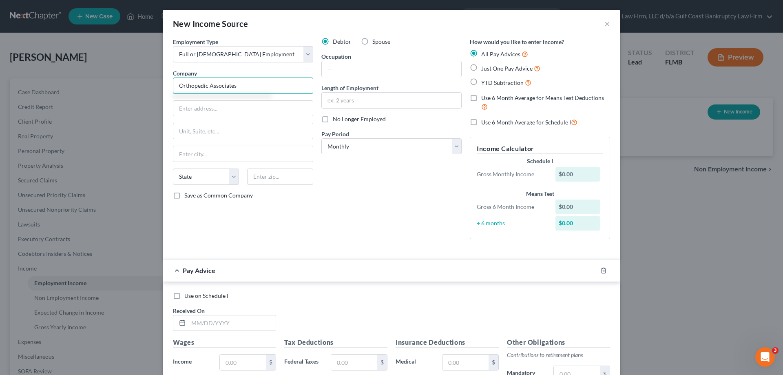
type input "Orthopedic Associates"
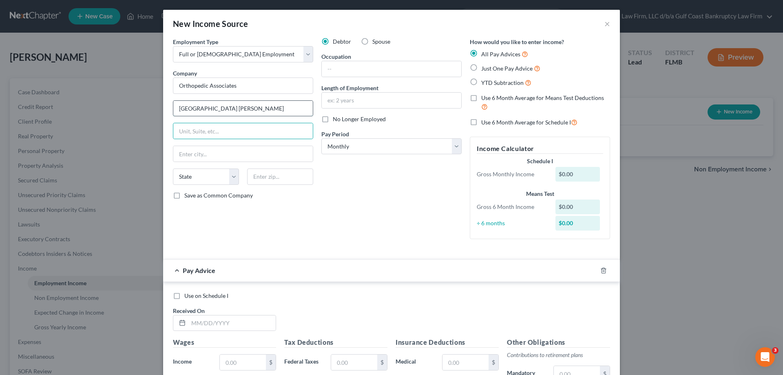
click at [232, 111] on input "[GEOGRAPHIC_DATA] [PERSON_NAME]" at bounding box center [242, 108] width 139 height 15
type input "[STREET_ADDRESS]"
click at [268, 177] on input "text" at bounding box center [280, 176] width 66 height 16
type input "33912"
type input "[GEOGRAPHIC_DATA][PERSON_NAME]"
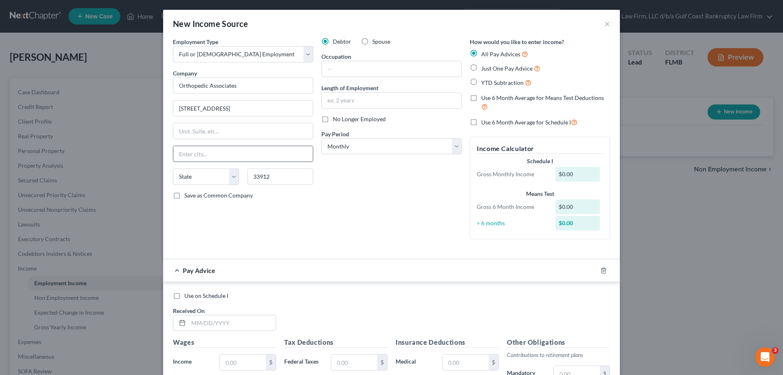
select select "9"
click at [233, 153] on input "[GEOGRAPHIC_DATA][PERSON_NAME]" at bounding box center [242, 153] width 139 height 15
click at [342, 67] on input "text" at bounding box center [391, 68] width 139 height 15
type input "work comp coordinator"
click at [339, 101] on input "text" at bounding box center [391, 100] width 139 height 15
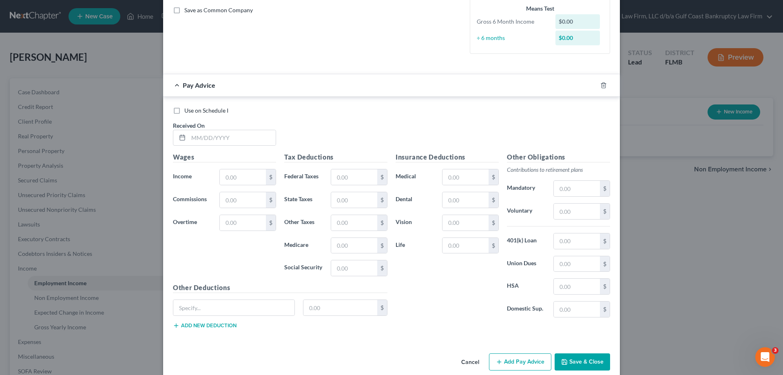
scroll to position [197, 0]
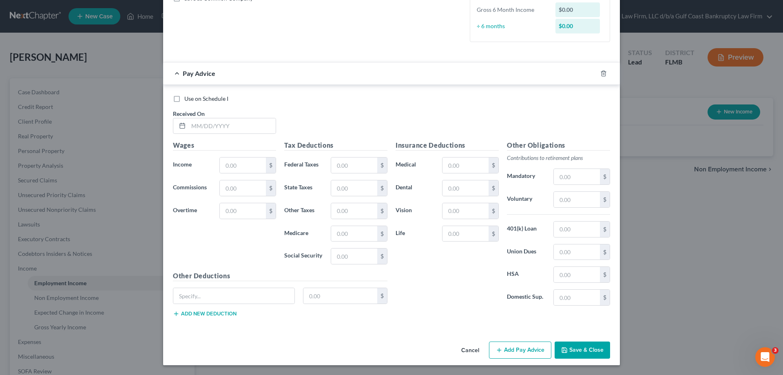
type input "16"
click at [579, 349] on button "Save & Close" at bounding box center [582, 349] width 55 height 17
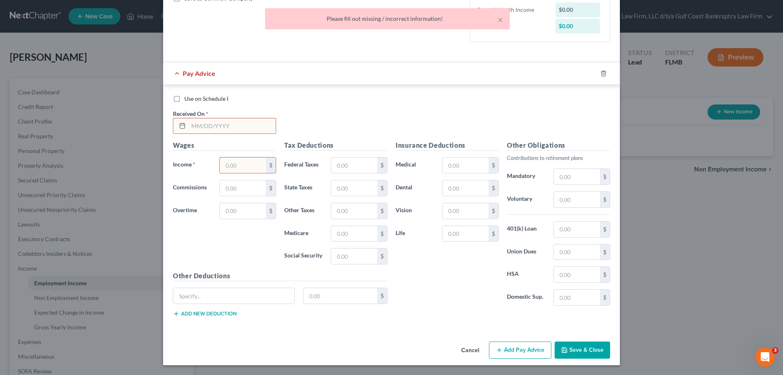
scroll to position [34, 0]
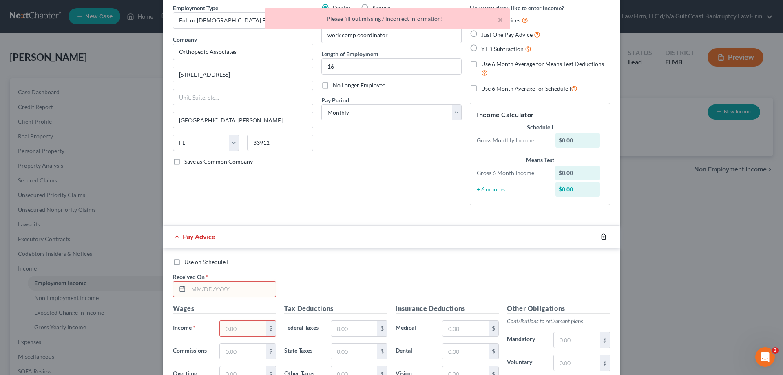
click at [600, 238] on icon "button" at bounding box center [603, 236] width 7 height 7
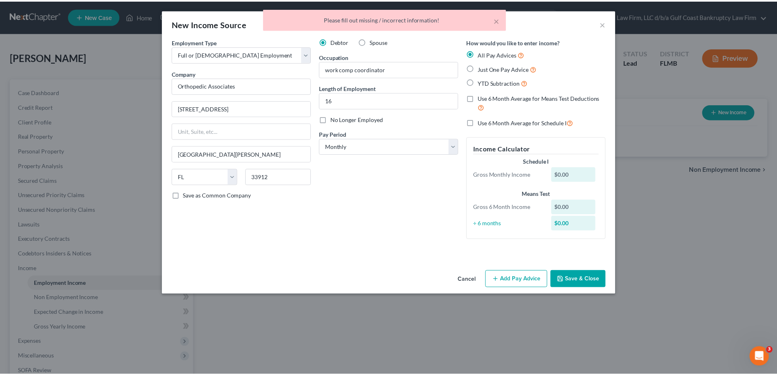
scroll to position [0, 0]
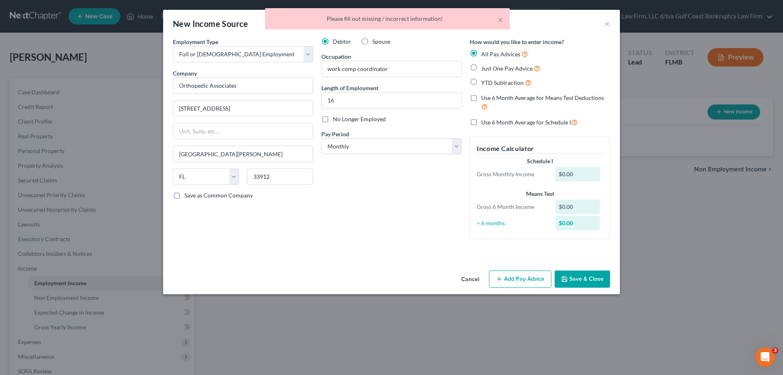
click at [588, 277] on button "Save & Close" at bounding box center [582, 278] width 55 height 17
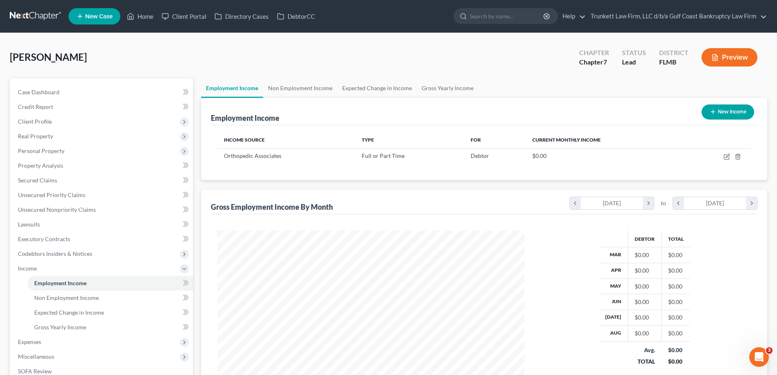
scroll to position [407723, 407555]
click at [55, 330] on span "Gross Yearly Income" at bounding box center [60, 326] width 52 height 7
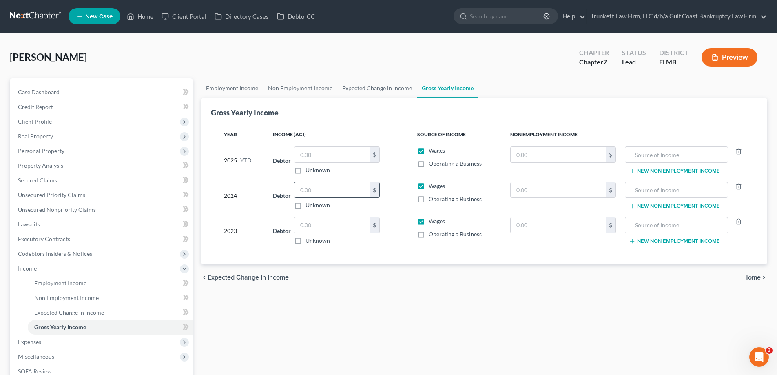
click at [324, 189] on input "text" at bounding box center [331, 189] width 75 height 15
type input "45,475"
click at [331, 229] on input "text" at bounding box center [331, 224] width 75 height 15
type input "42,113"
click at [315, 151] on input "text" at bounding box center [331, 154] width 75 height 15
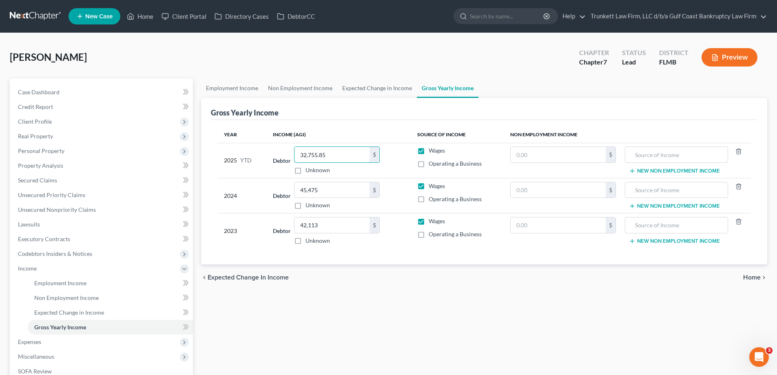
type input "32,755.85"
click at [226, 88] on link "Employment Income" at bounding box center [232, 88] width 62 height 20
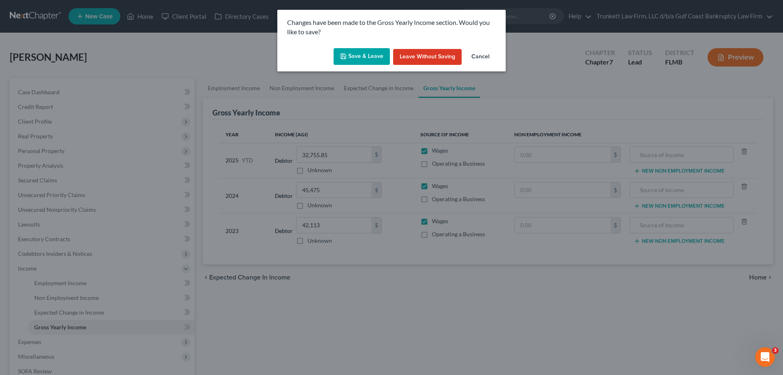
click at [362, 58] on button "Save & Leave" at bounding box center [362, 56] width 56 height 17
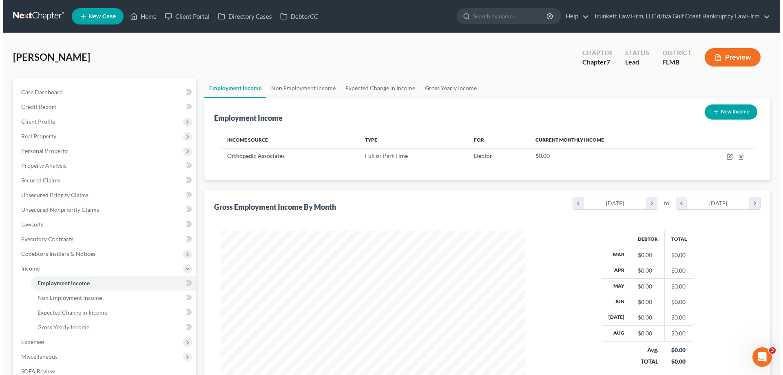
scroll to position [152, 321]
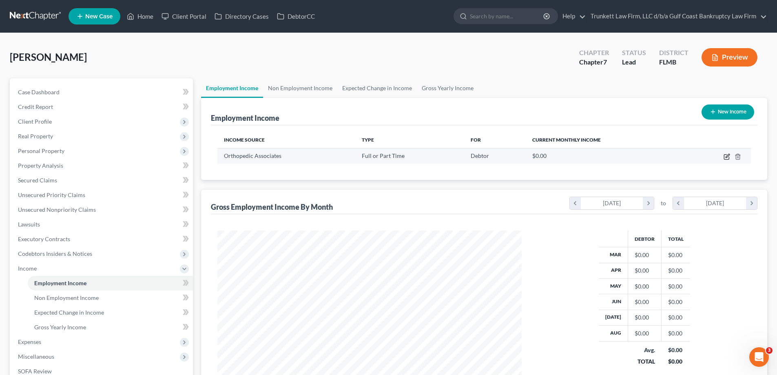
click at [728, 156] on icon "button" at bounding box center [727, 156] width 7 height 7
select select "0"
select select "9"
select select "0"
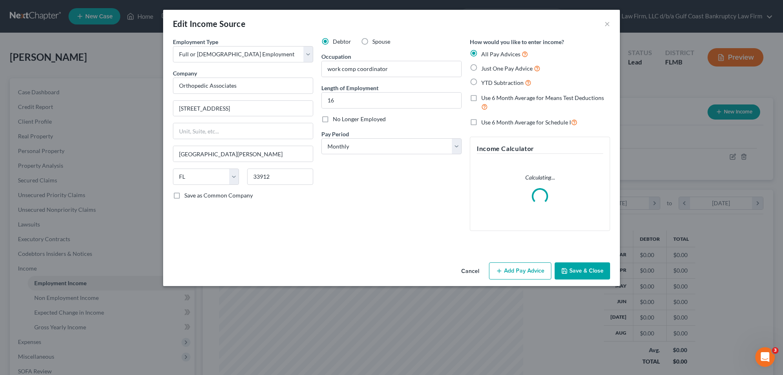
scroll to position [153, 323]
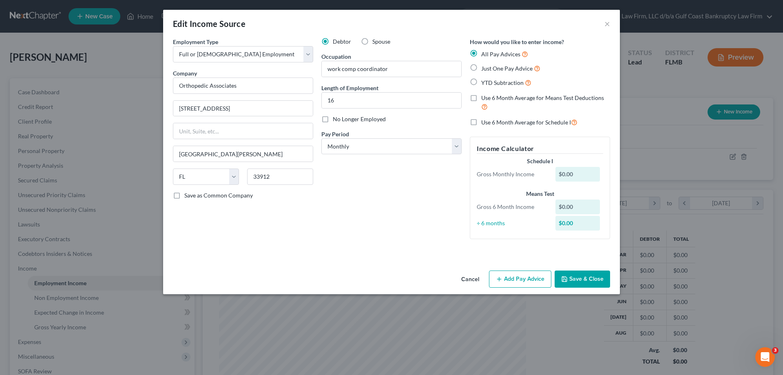
click at [525, 278] on button "Add Pay Advice" at bounding box center [520, 278] width 62 height 17
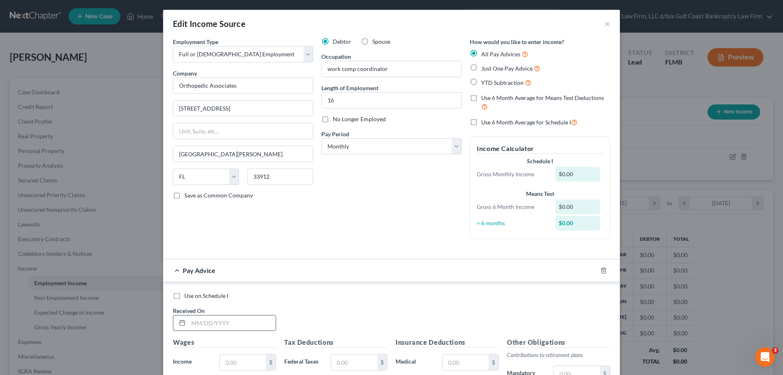
click at [203, 323] on input "text" at bounding box center [231, 322] width 87 height 15
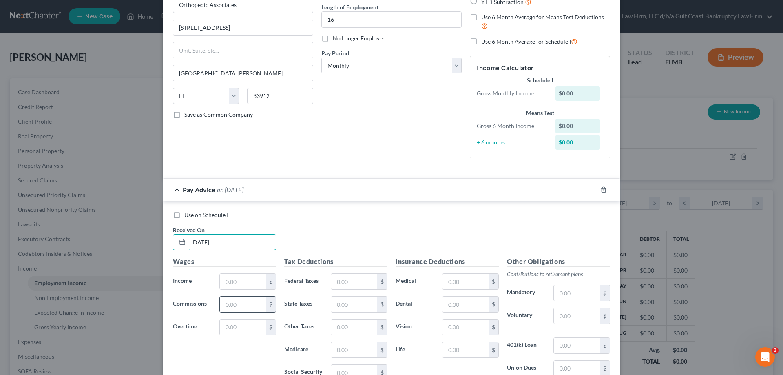
scroll to position [82, 0]
type input "[DATE]"
click at [252, 283] on input "text" at bounding box center [243, 280] width 46 height 15
type input "1"
type input "1,284.92"
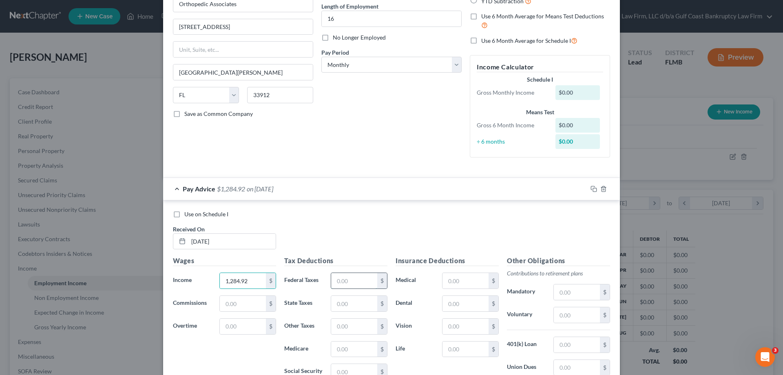
click at [361, 276] on input "text" at bounding box center [354, 280] width 46 height 15
type input "126.35"
type input "25.03"
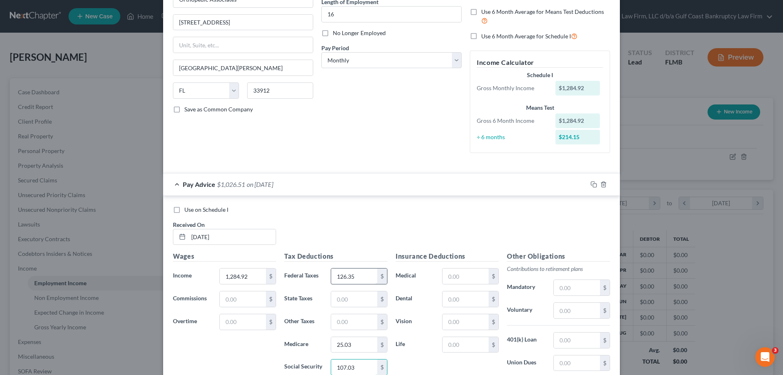
type input "107.03"
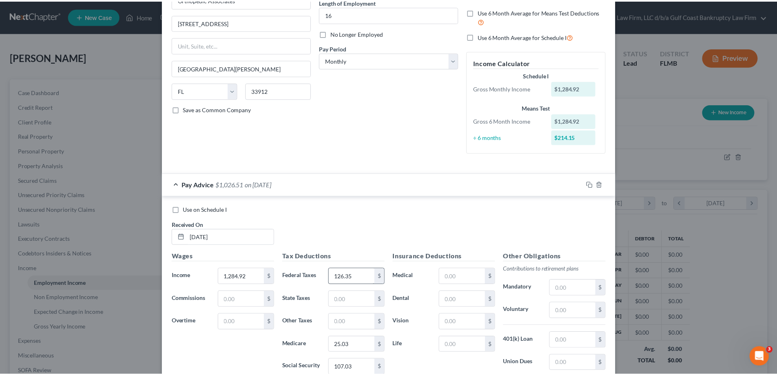
scroll to position [197, 0]
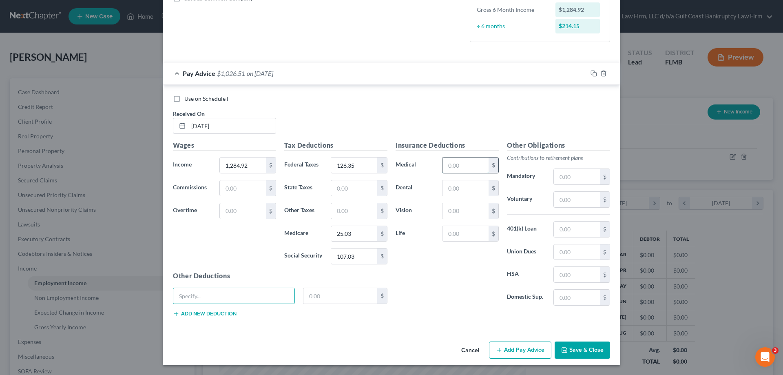
click at [455, 163] on input "text" at bounding box center [466, 164] width 46 height 15
type input "51"
type input "41"
type input "58.89"
click at [459, 233] on input "text" at bounding box center [466, 233] width 46 height 15
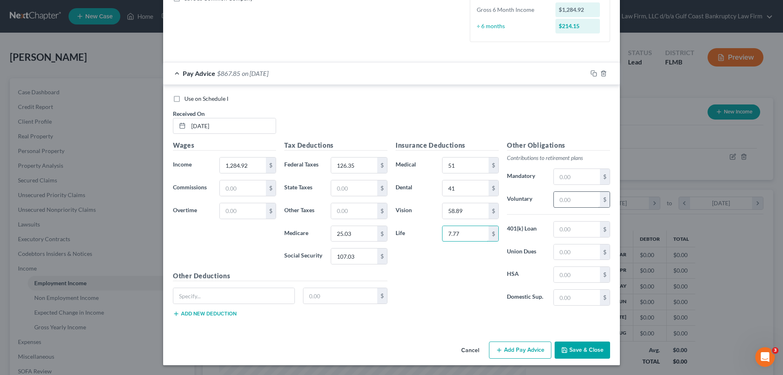
type input "7.77"
click at [585, 201] on input "text" at bounding box center [577, 199] width 46 height 15
type input "20"
click at [570, 227] on input "text" at bounding box center [577, 228] width 46 height 15
type input "180"
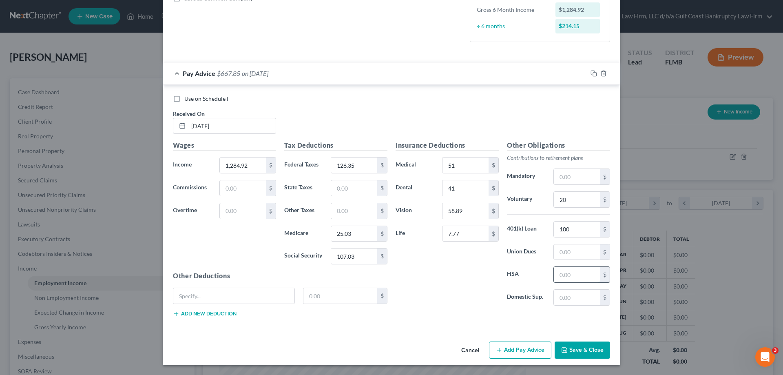
click at [569, 278] on input "text" at bounding box center [577, 274] width 46 height 15
type input "15"
click at [577, 346] on button "Save & Close" at bounding box center [582, 349] width 55 height 17
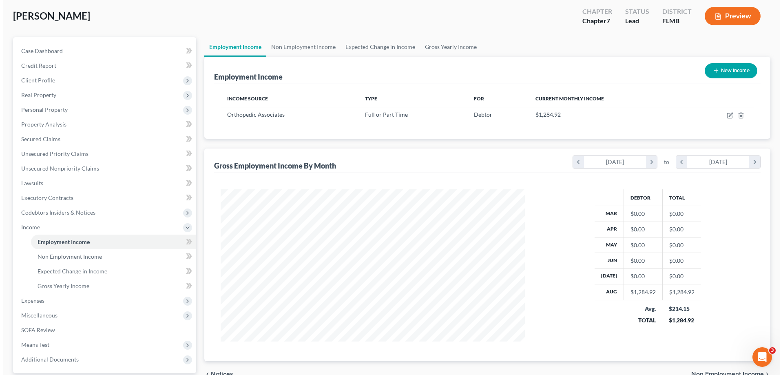
scroll to position [36, 0]
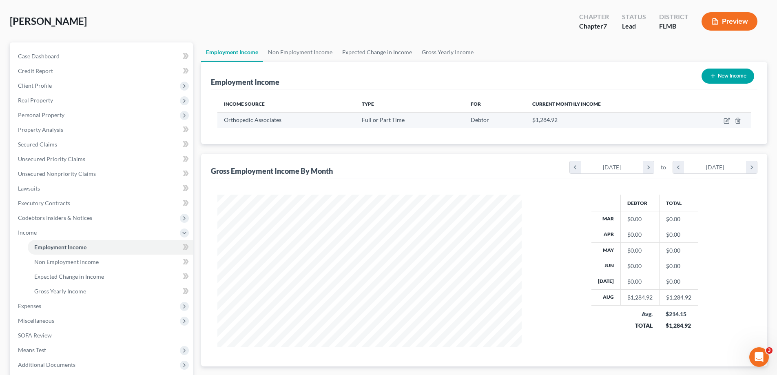
click at [724, 117] on td at bounding box center [718, 119] width 66 height 15
click at [726, 120] on icon "button" at bounding box center [727, 120] width 7 height 7
select select "0"
select select "9"
select select "0"
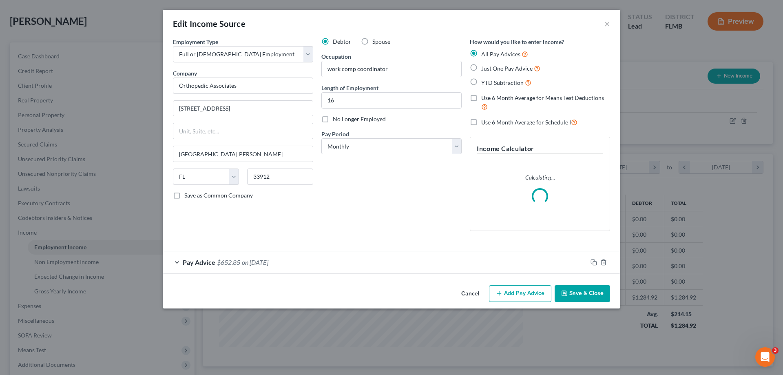
scroll to position [153, 323]
click at [596, 262] on icon "button" at bounding box center [594, 262] width 7 height 7
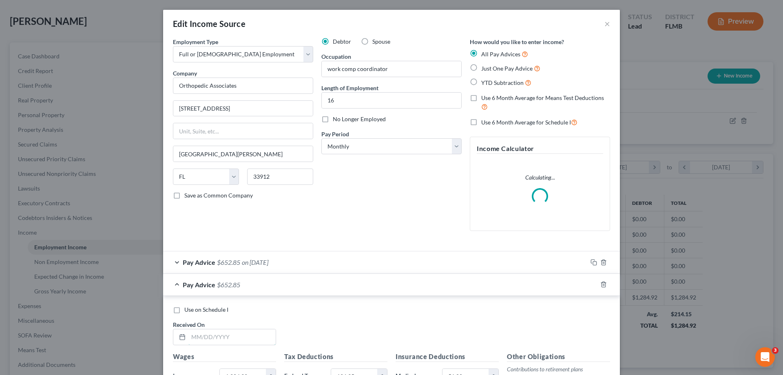
click at [209, 338] on input "text" at bounding box center [231, 336] width 87 height 15
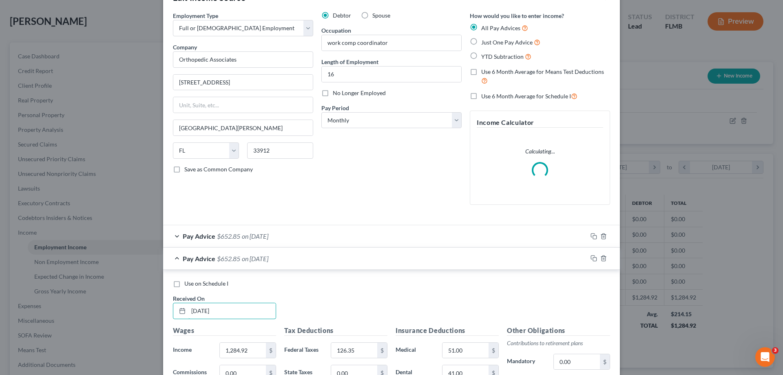
scroll to position [122, 0]
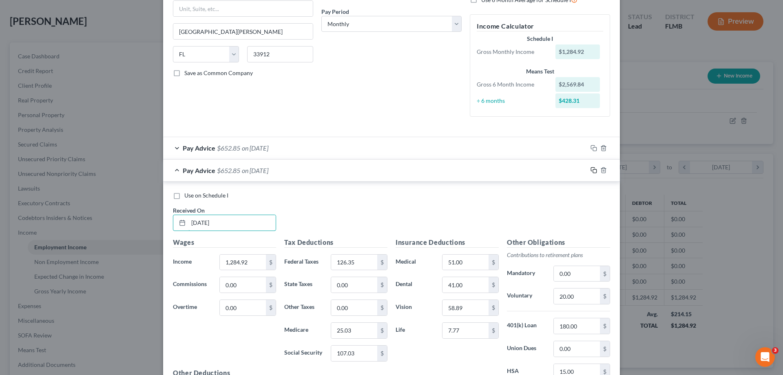
type input "[DATE]"
click at [591, 170] on icon "button" at bounding box center [594, 170] width 7 height 7
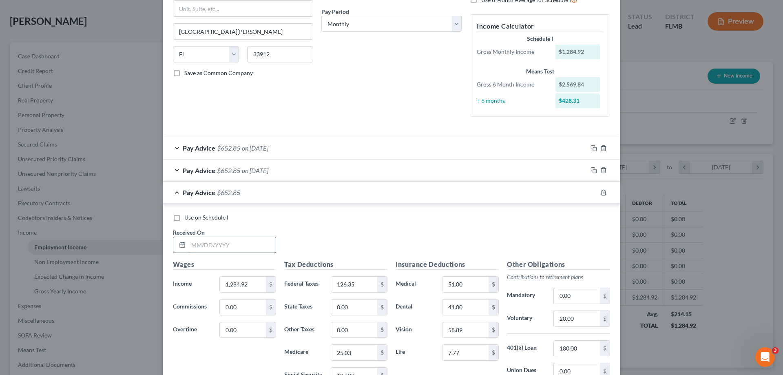
click at [227, 244] on input "text" at bounding box center [231, 244] width 87 height 15
type input "[DATE]"
click at [251, 284] on input "1,284.92" at bounding box center [243, 284] width 46 height 15
type input "1,838.98"
click at [368, 283] on input "126.35" at bounding box center [354, 284] width 46 height 15
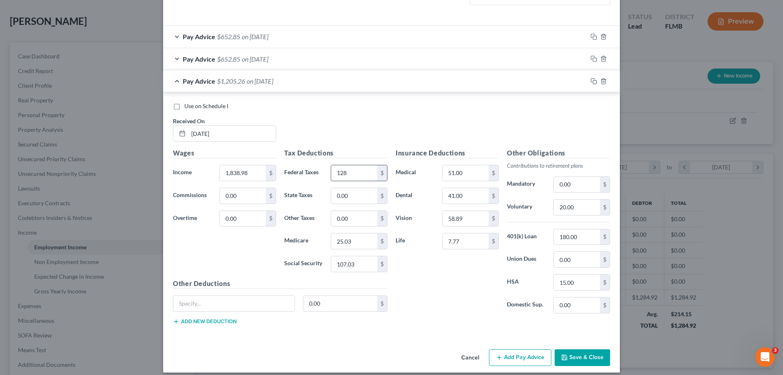
scroll to position [241, 0]
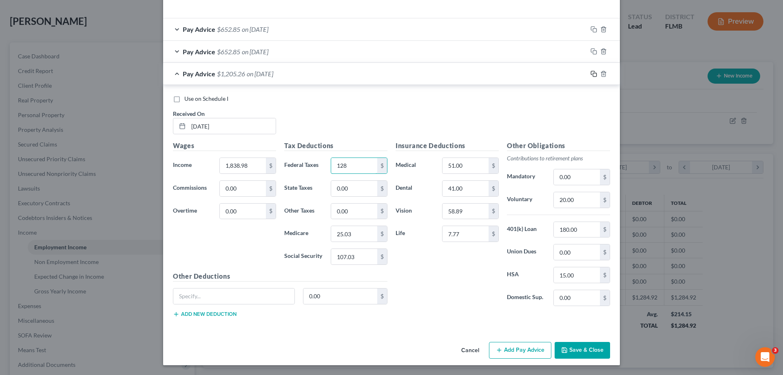
type input "128"
click at [591, 76] on icon "button" at bounding box center [594, 74] width 7 height 7
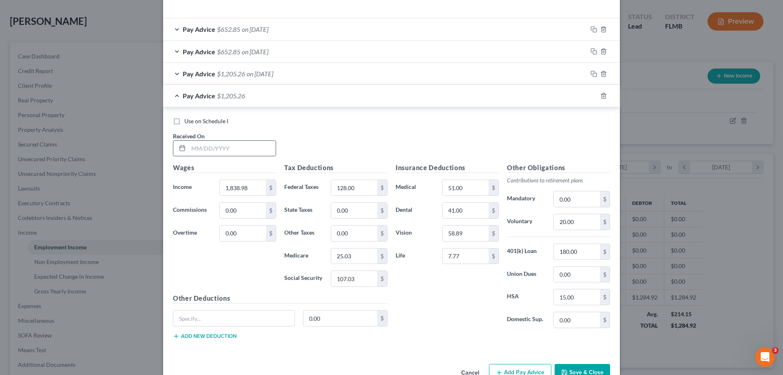
click at [206, 150] on input "text" at bounding box center [231, 148] width 87 height 15
type input "[DATE]"
click at [596, 100] on div at bounding box center [603, 95] width 33 height 13
drag, startPoint x: 592, startPoint y: 98, endPoint x: 491, endPoint y: 215, distance: 154.2
click at [592, 97] on icon "button" at bounding box center [594, 96] width 7 height 7
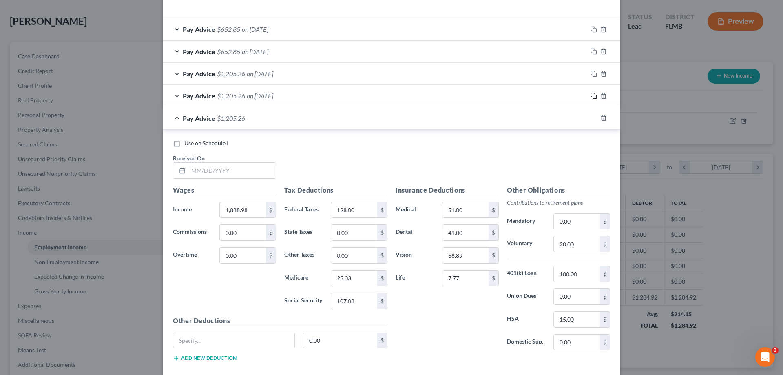
scroll to position [286, 0]
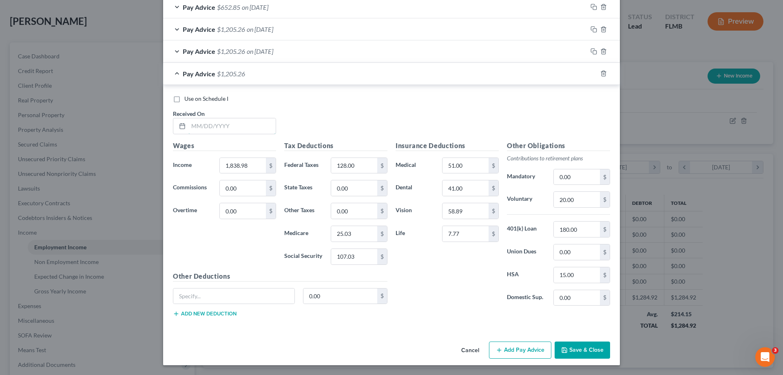
click at [211, 127] on input "text" at bounding box center [231, 125] width 87 height 15
click at [226, 127] on input "text" at bounding box center [231, 125] width 87 height 15
type input "-"
type input "[DATE]"
click at [591, 75] on icon "button" at bounding box center [594, 73] width 7 height 7
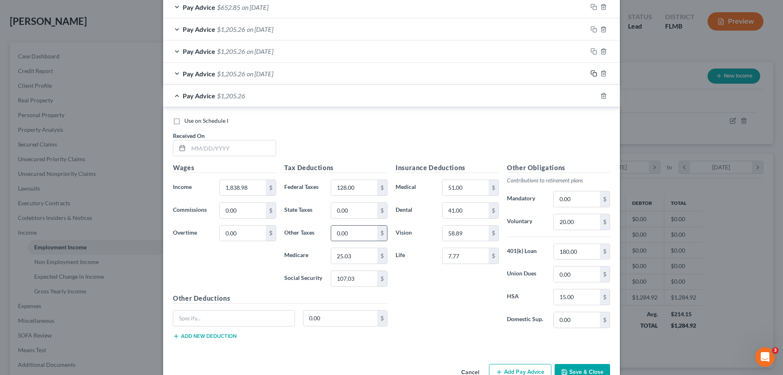
scroll to position [308, 0]
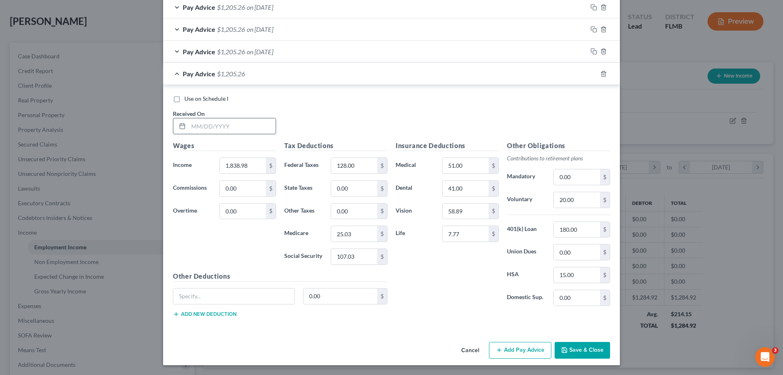
click at [228, 124] on input "text" at bounding box center [231, 125] width 87 height 15
type input "[DATE]"
click at [591, 72] on icon "button" at bounding box center [594, 74] width 7 height 7
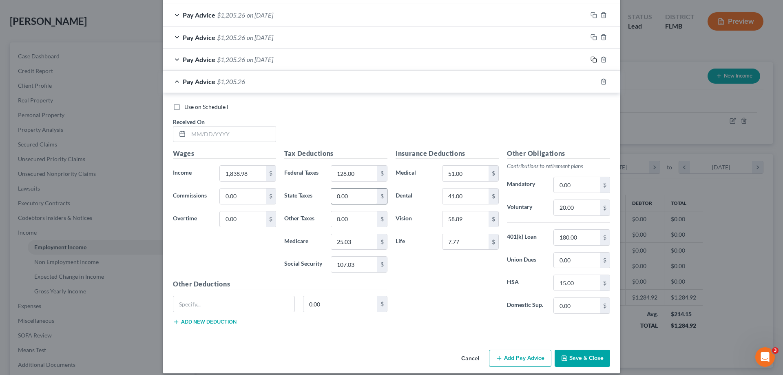
scroll to position [330, 0]
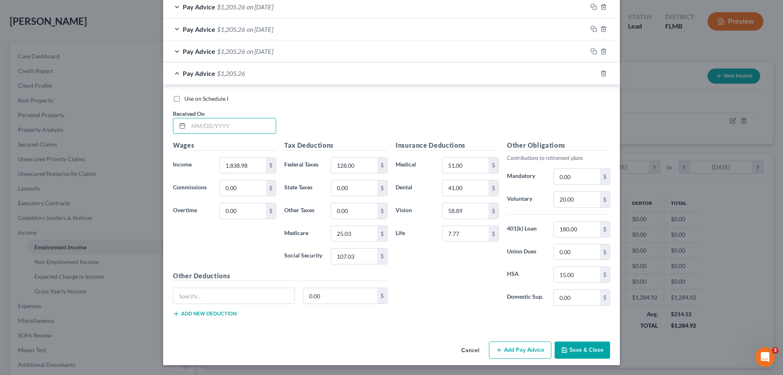
drag, startPoint x: 205, startPoint y: 122, endPoint x: 146, endPoint y: 146, distance: 63.1
click at [205, 122] on input "text" at bounding box center [231, 125] width 87 height 15
click at [212, 123] on input "text" at bounding box center [231, 125] width 87 height 15
type input "[DATE]"
click at [251, 164] on input "1,838.98" at bounding box center [243, 164] width 46 height 15
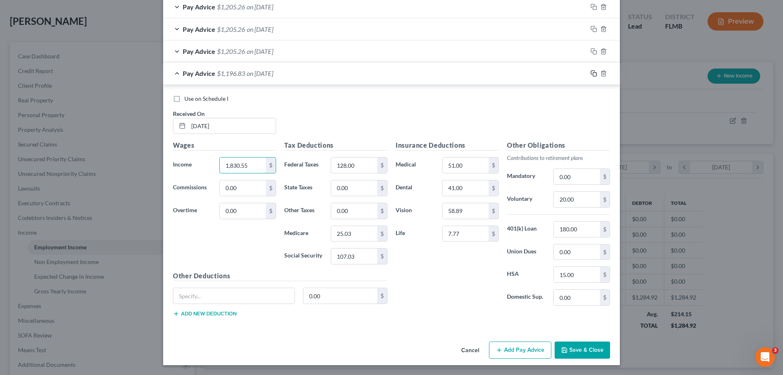
type input "1,830.55"
click at [591, 71] on icon "button" at bounding box center [593, 73] width 4 height 4
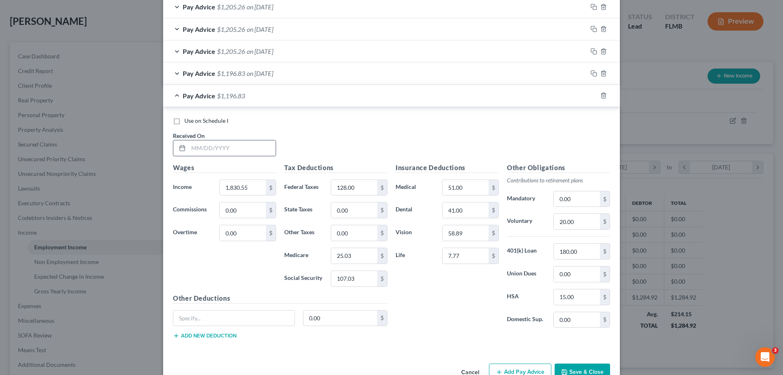
click at [250, 149] on input "text" at bounding box center [231, 147] width 87 height 15
type input "[DATE]"
click at [250, 180] on input "1,830.55" at bounding box center [243, 187] width 46 height 15
type input "1,820"
click at [591, 93] on icon "button" at bounding box center [593, 95] width 4 height 4
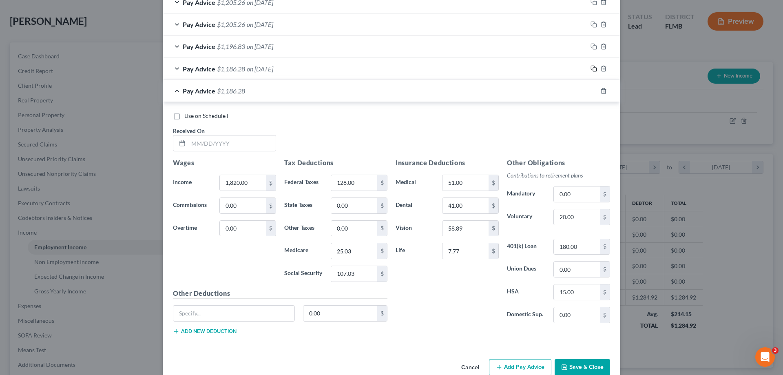
scroll to position [374, 0]
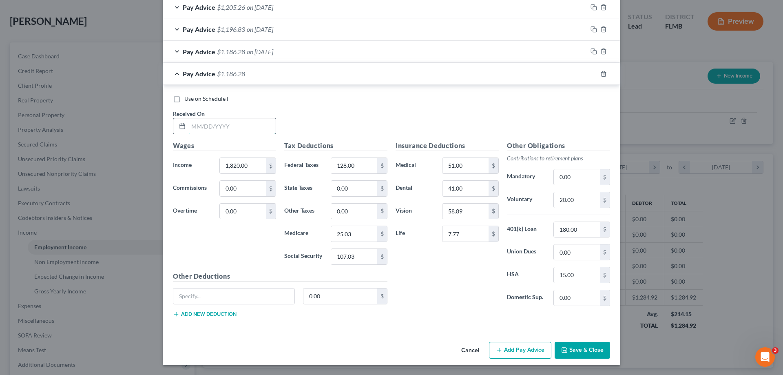
click at [230, 124] on input "text" at bounding box center [231, 125] width 87 height 15
type input "[DATE]"
click at [243, 170] on input "1,820.00" at bounding box center [243, 165] width 46 height 15
type input "1,851"
click at [593, 73] on rect "button" at bounding box center [595, 75] width 4 height 4
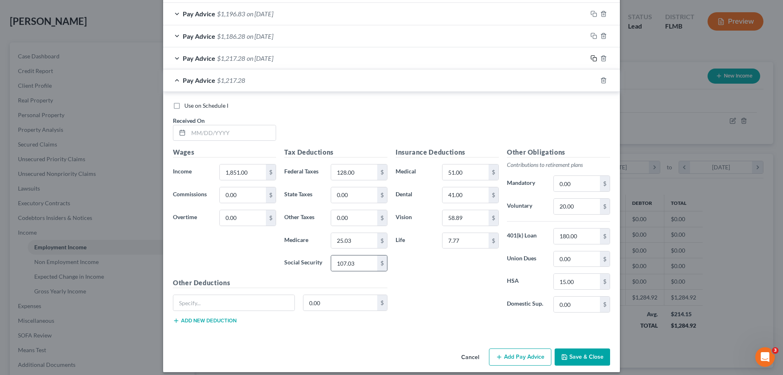
scroll to position [396, 0]
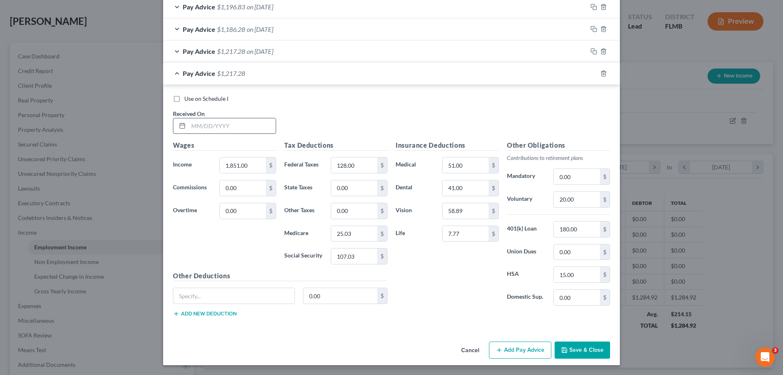
click at [227, 124] on input "text" at bounding box center [231, 125] width 87 height 15
type input "[DATE]"
click at [253, 164] on input "1,851.00" at bounding box center [243, 164] width 46 height 15
type input "1,831"
click at [593, 73] on icon "button" at bounding box center [594, 73] width 7 height 7
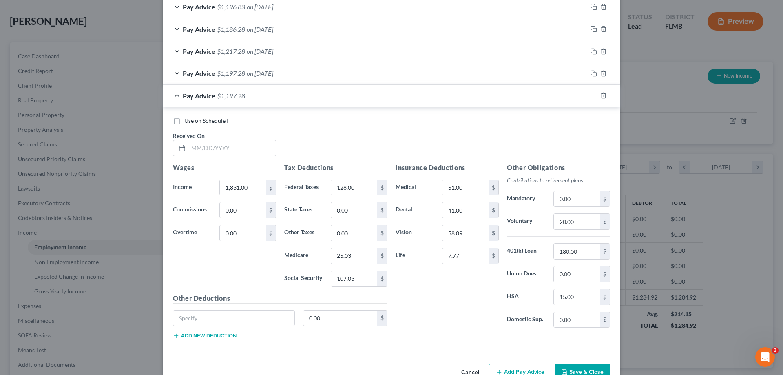
click at [235, 156] on div "Use on Schedule I Received On *" at bounding box center [391, 140] width 445 height 46
click at [233, 145] on input "text" at bounding box center [231, 147] width 87 height 15
type input "[DATE]"
click at [262, 183] on input "1,831.00" at bounding box center [243, 187] width 46 height 15
type input "1,816"
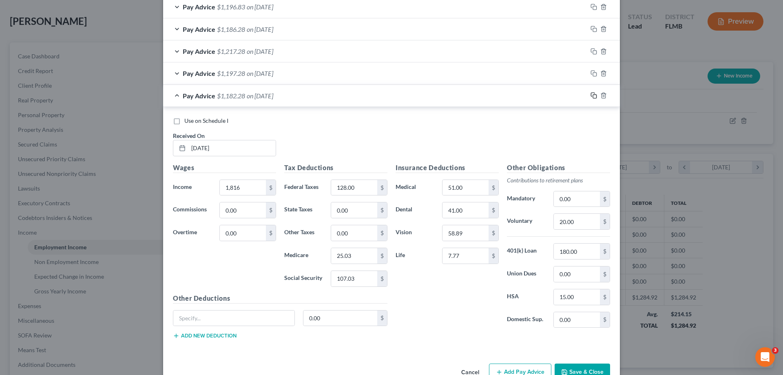
click at [591, 92] on icon "button" at bounding box center [594, 95] width 7 height 7
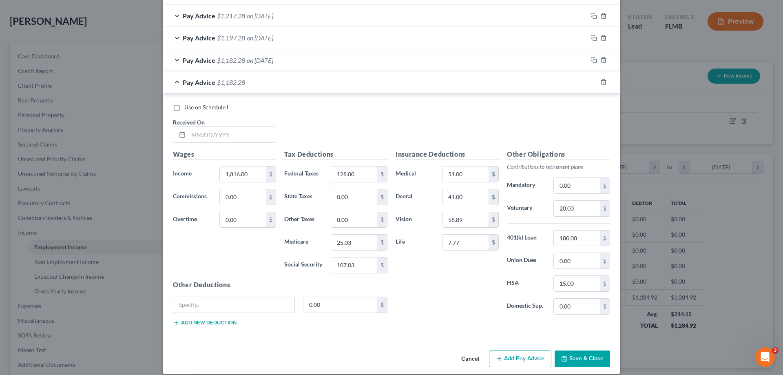
scroll to position [437, 0]
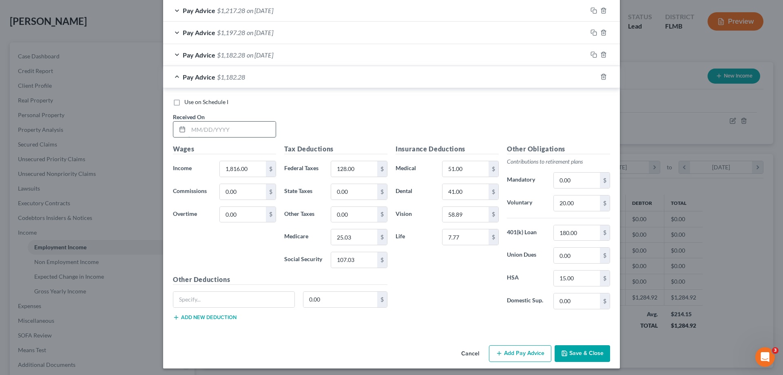
click at [253, 127] on input "text" at bounding box center [231, 129] width 87 height 15
type input "[DATE]"
drag, startPoint x: 589, startPoint y: 75, endPoint x: 410, endPoint y: 200, distance: 218.6
click at [591, 75] on icon "button" at bounding box center [594, 76] width 7 height 7
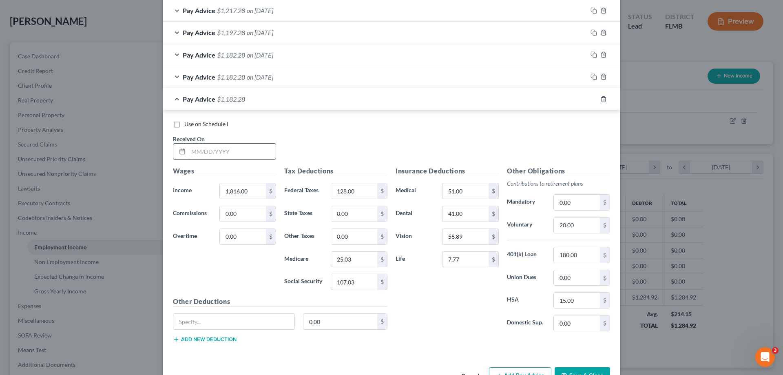
click at [224, 154] on input "text" at bounding box center [231, 151] width 87 height 15
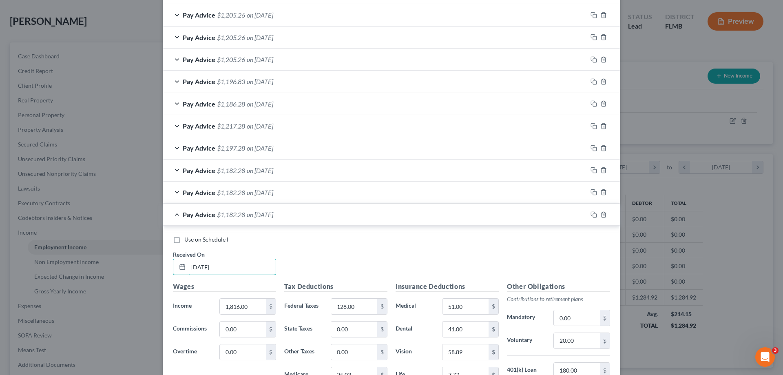
scroll to position [315, 0]
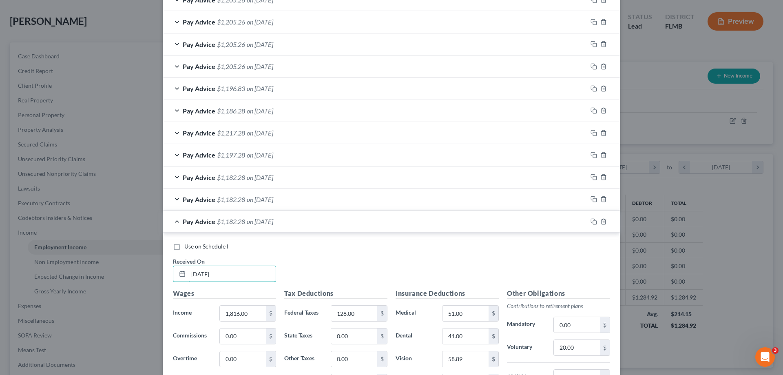
type input "[DATE]"
click at [263, 86] on span "on [DATE]" at bounding box center [260, 88] width 27 height 8
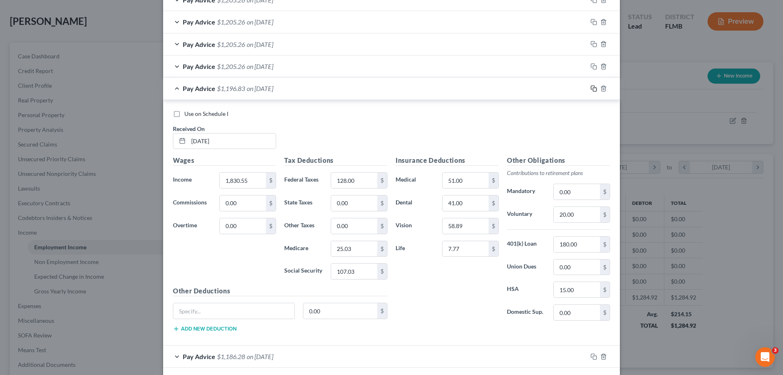
click at [591, 89] on icon "button" at bounding box center [594, 88] width 7 height 7
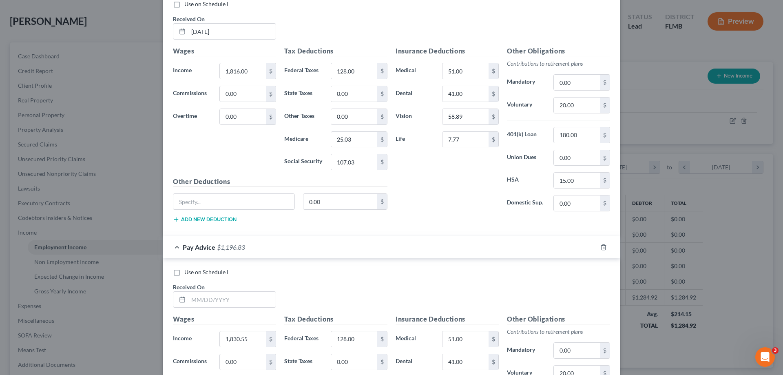
scroll to position [560, 0]
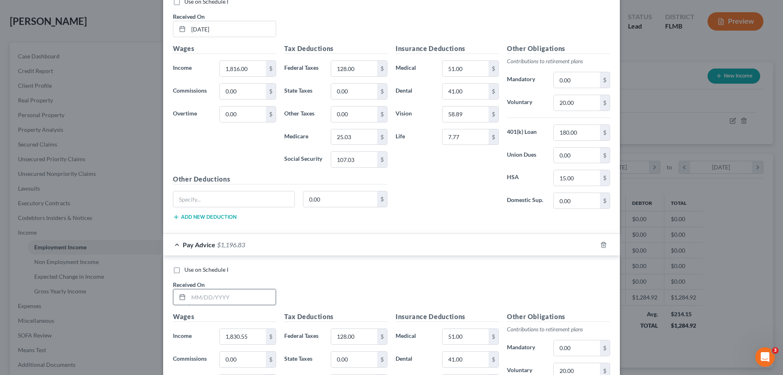
click at [237, 294] on input "text" at bounding box center [231, 296] width 87 height 15
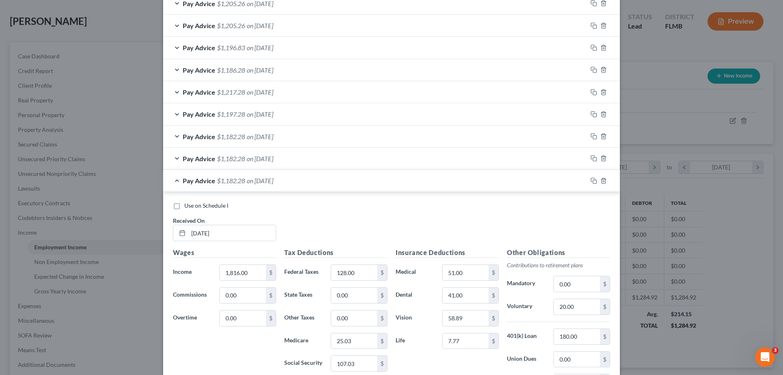
scroll to position [315, 0]
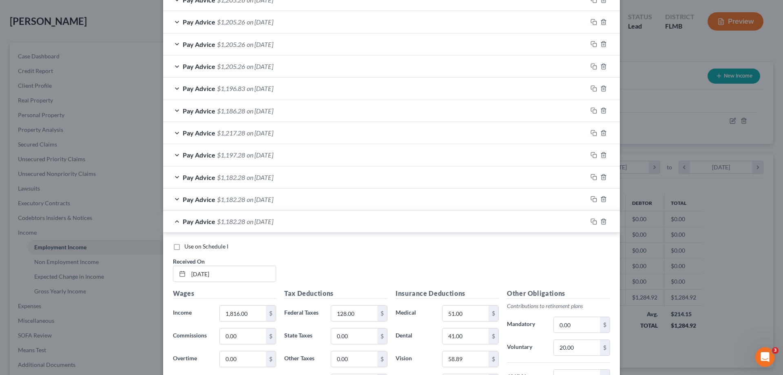
type input "[DATE]"
drag, startPoint x: 55, startPoint y: 298, endPoint x: 321, endPoint y: 261, distance: 268.9
click at [55, 298] on div "Edit Income Source × Employment Type * Select Full or [DEMOGRAPHIC_DATA] Employ…" at bounding box center [391, 187] width 783 height 375
click at [323, 260] on div "Use on Schedule I Received On * [DATE]" at bounding box center [391, 265] width 445 height 46
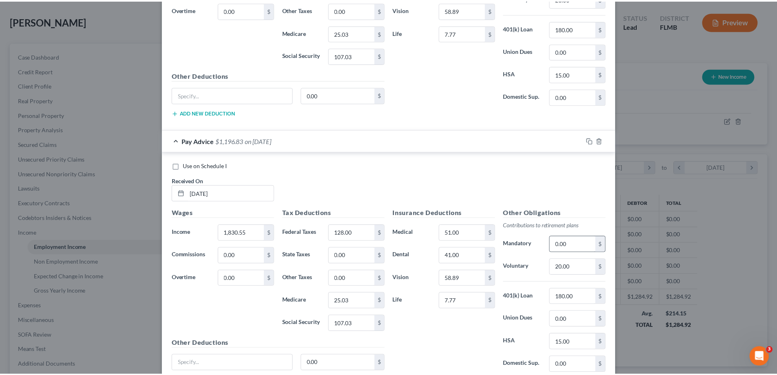
scroll to position [731, 0]
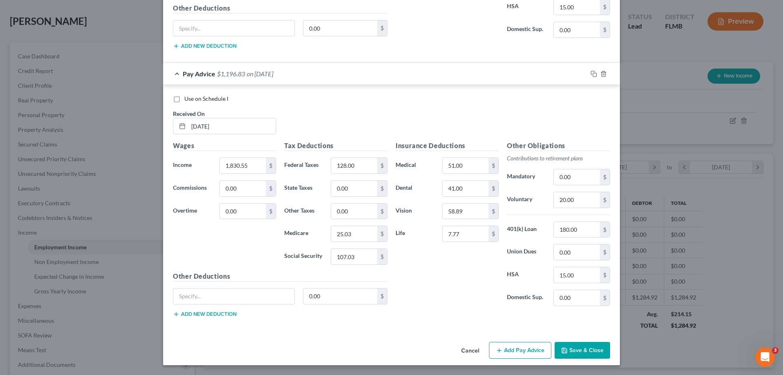
click at [578, 353] on button "Save & Close" at bounding box center [582, 350] width 55 height 17
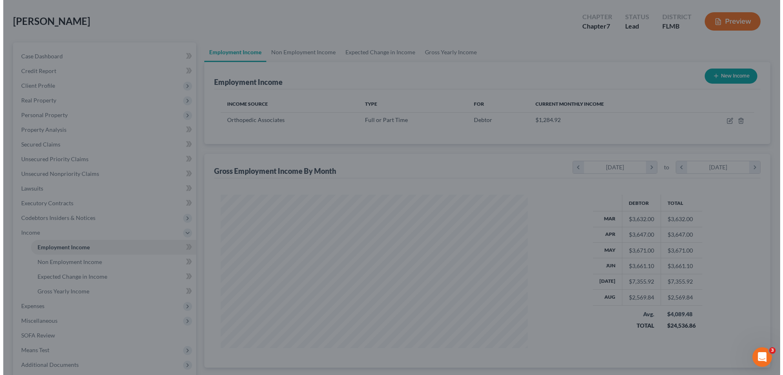
scroll to position [407723, 407555]
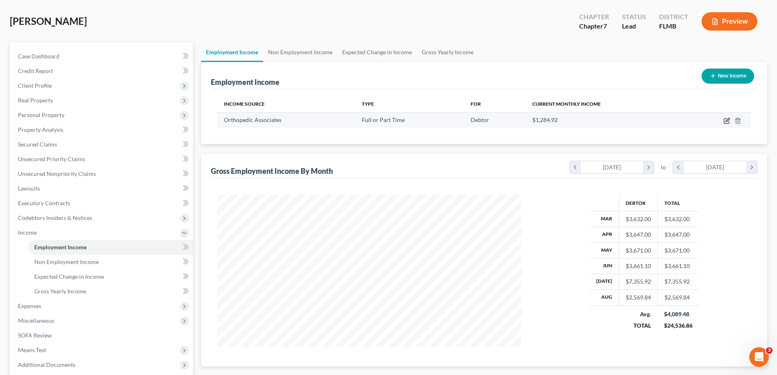
click at [725, 119] on icon "button" at bounding box center [726, 121] width 5 height 5
select select "0"
select select "9"
select select "0"
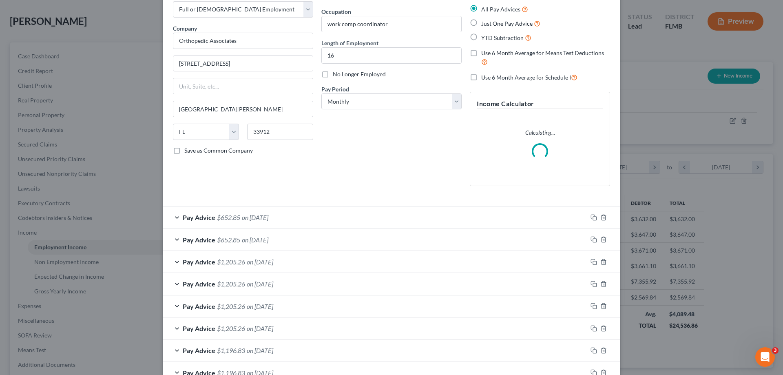
scroll to position [122, 0]
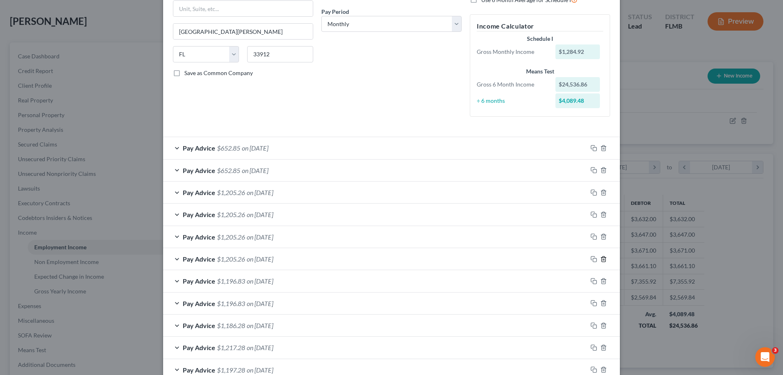
click at [602, 257] on icon "button" at bounding box center [604, 258] width 4 height 5
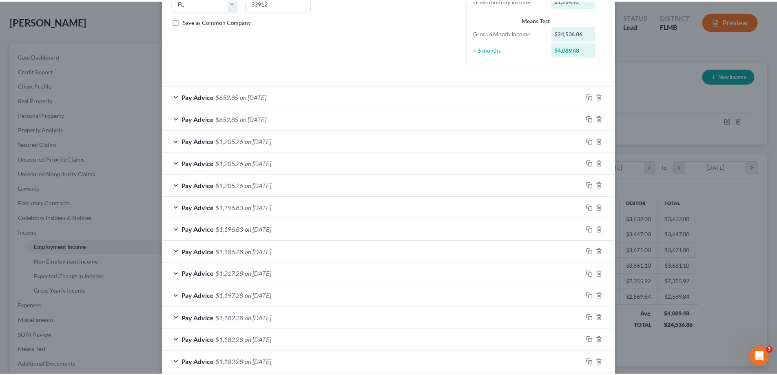
scroll to position [217, 0]
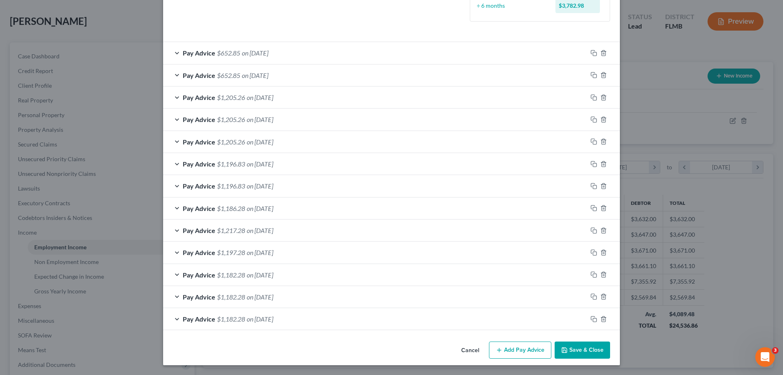
click at [578, 344] on button "Save & Close" at bounding box center [582, 349] width 55 height 17
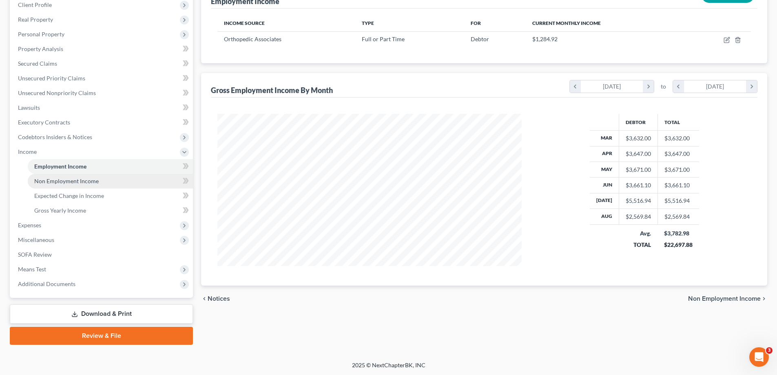
scroll to position [117, 0]
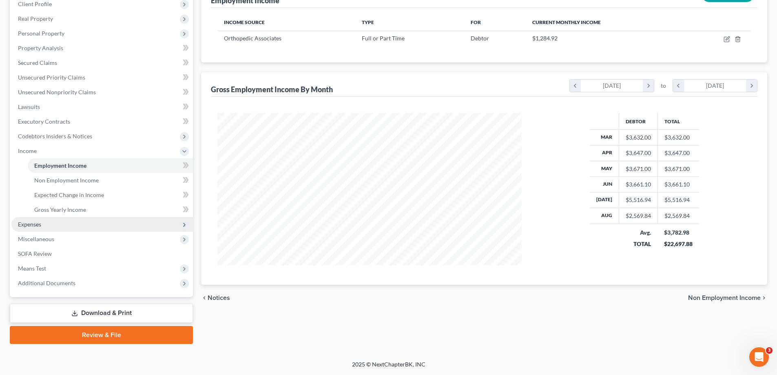
click at [50, 224] on span "Expenses" at bounding box center [102, 224] width 182 height 15
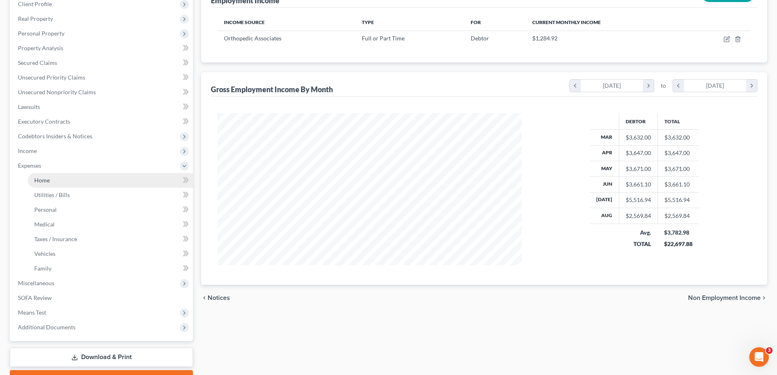
click at [59, 183] on link "Home" at bounding box center [110, 180] width 165 height 15
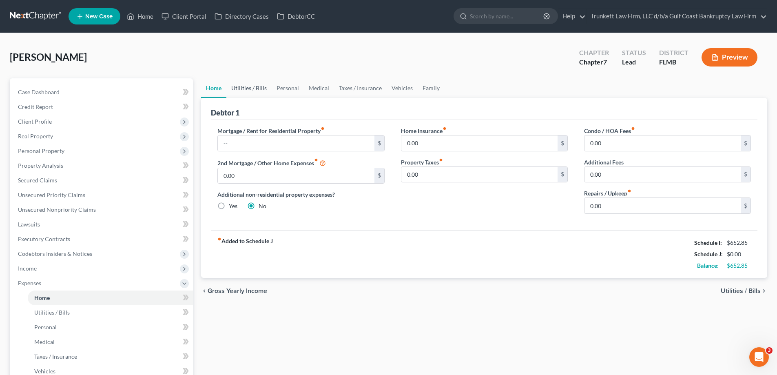
click at [263, 85] on link "Utilities / Bills" at bounding box center [248, 88] width 45 height 20
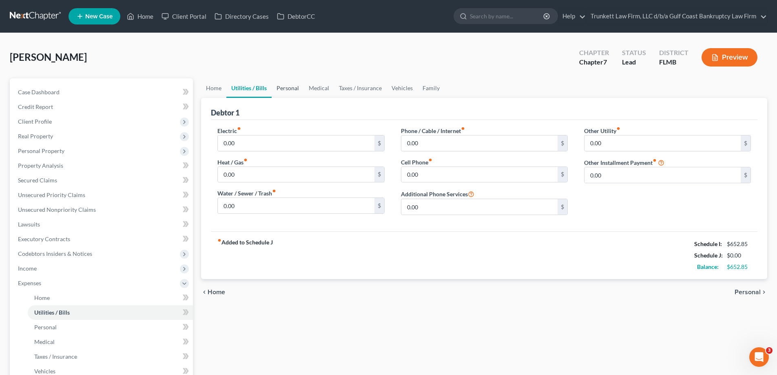
click at [286, 90] on link "Personal" at bounding box center [288, 88] width 32 height 20
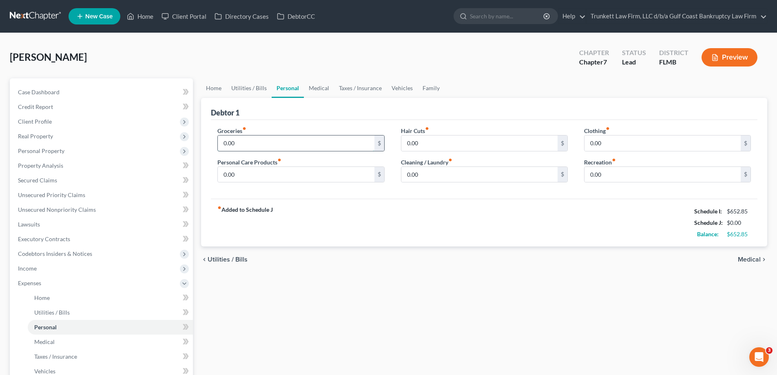
click at [237, 147] on input "0.00" at bounding box center [296, 142] width 156 height 15
click at [31, 268] on span "Income" at bounding box center [27, 268] width 19 height 7
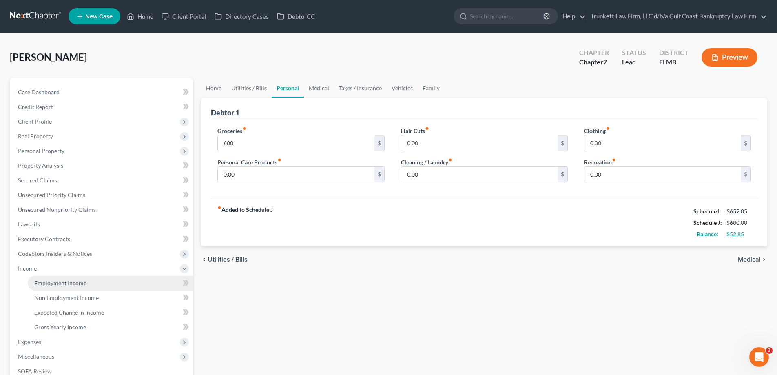
click at [58, 285] on span "Employment Income" at bounding box center [60, 282] width 52 height 7
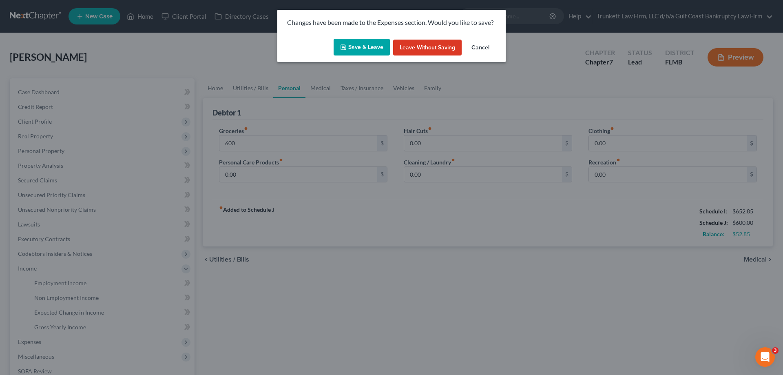
click at [355, 42] on button "Save & Leave" at bounding box center [362, 47] width 56 height 17
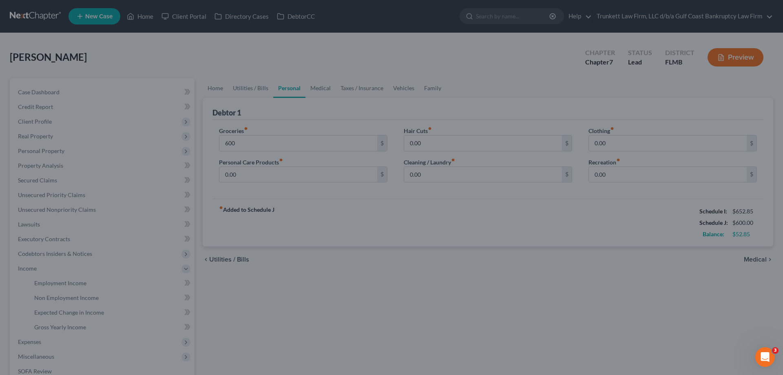
type input "600.00"
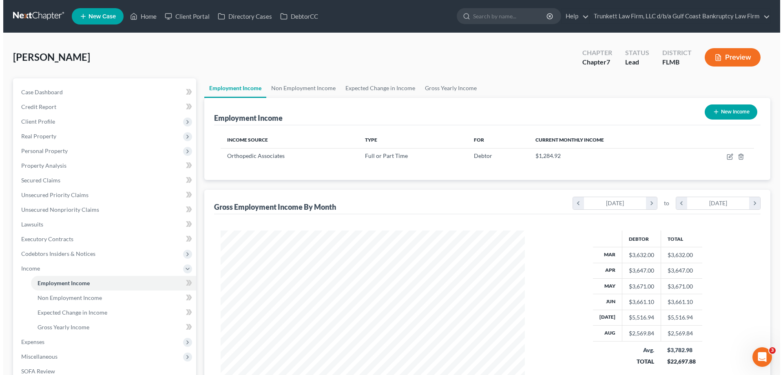
scroll to position [152, 321]
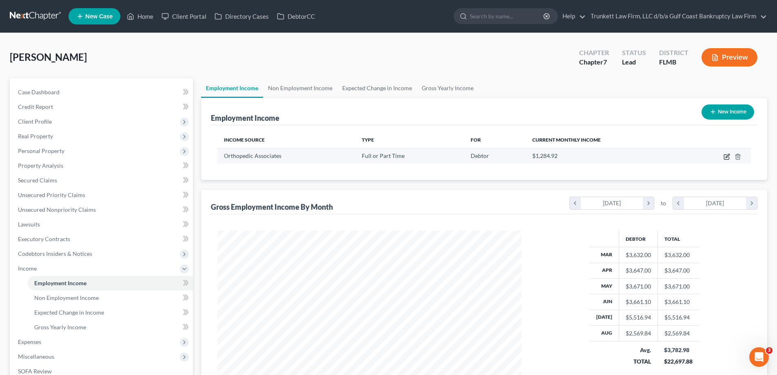
click at [728, 157] on icon "button" at bounding box center [728, 156] width 4 height 4
select select "0"
select select "9"
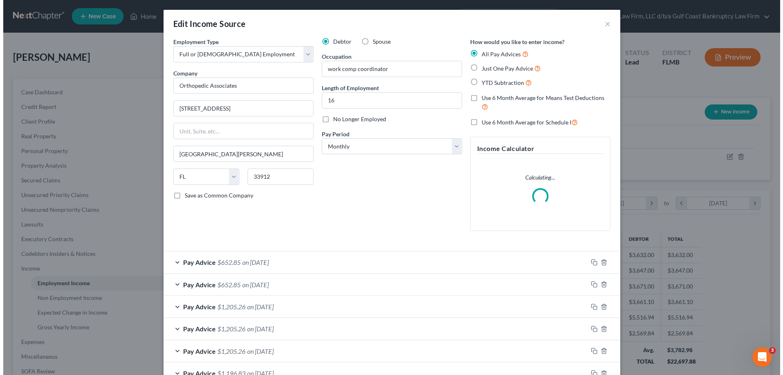
scroll to position [153, 323]
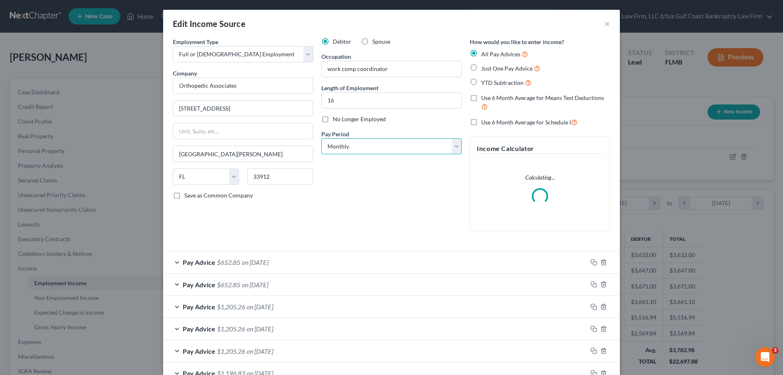
click at [363, 144] on select "Select Monthly Twice Monthly Every Other Week Weekly" at bounding box center [391, 146] width 140 height 16
select select "2"
click at [321, 138] on select "Select Monthly Twice Monthly Every Other Week Weekly" at bounding box center [391, 146] width 140 height 16
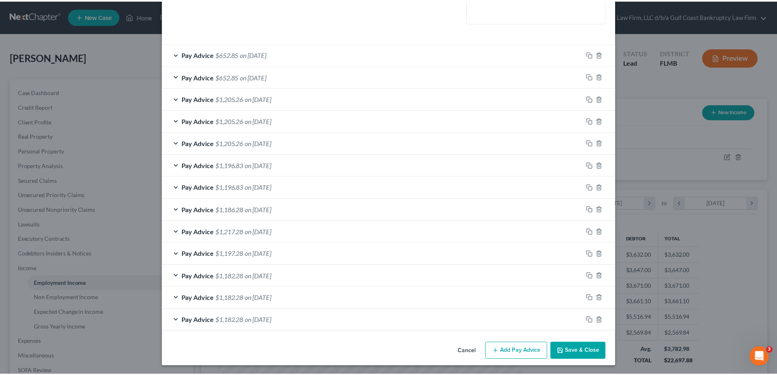
scroll to position [209, 0]
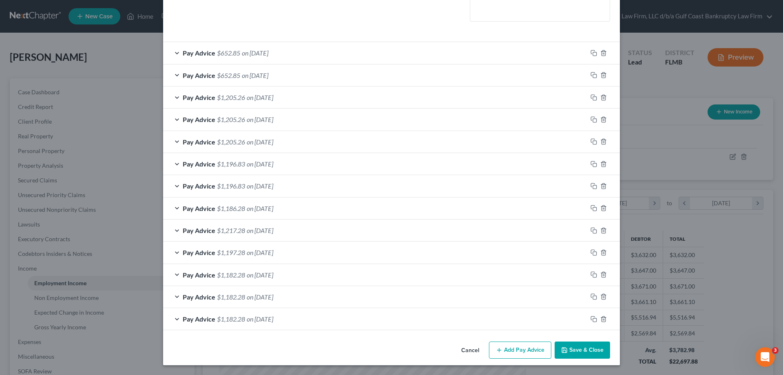
click at [592, 350] on button "Save & Close" at bounding box center [582, 349] width 55 height 17
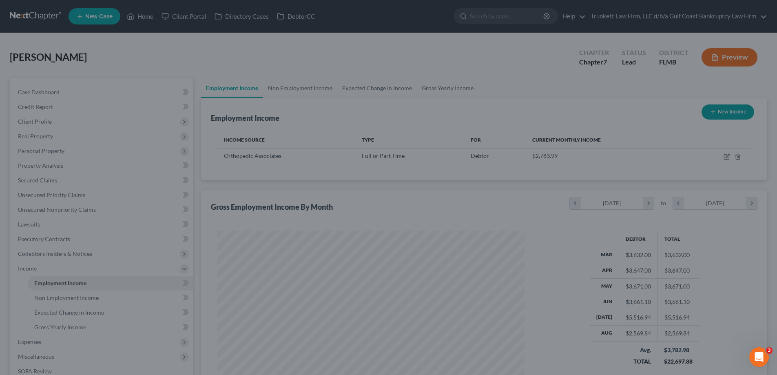
scroll to position [407723, 407555]
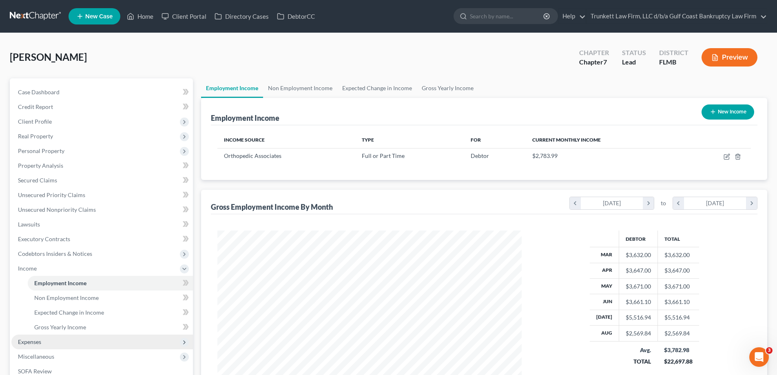
click at [43, 339] on span "Expenses" at bounding box center [102, 341] width 182 height 15
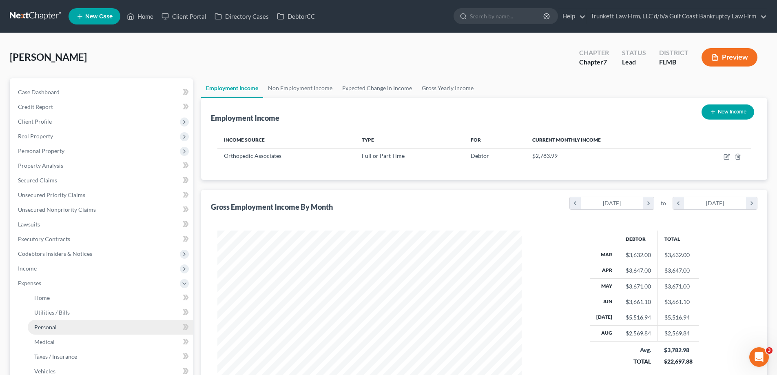
click at [53, 327] on span "Personal" at bounding box center [45, 326] width 22 height 7
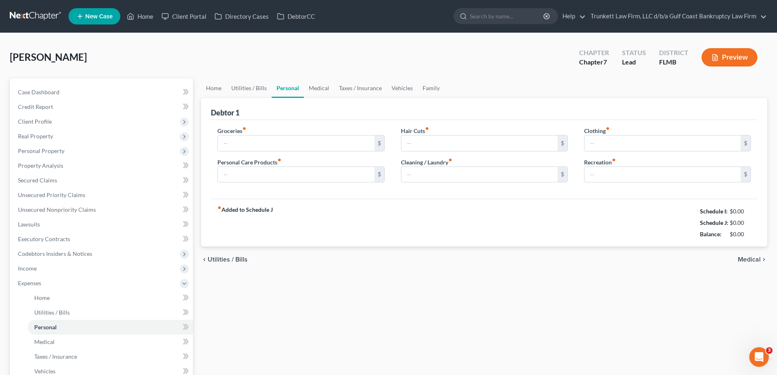
type input "600.00"
type input "0.00"
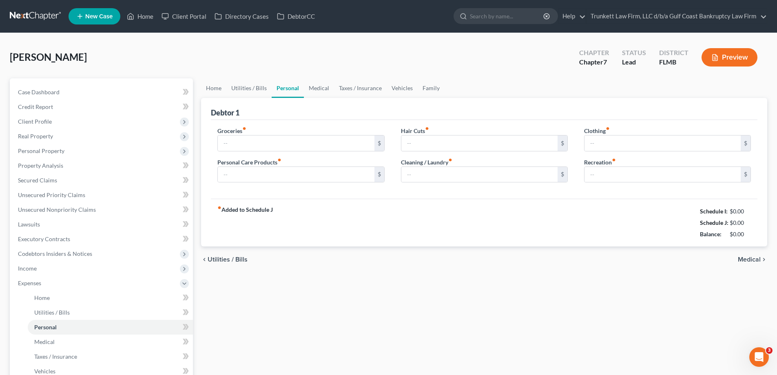
type input "0.00"
click at [448, 142] on input "0.00" at bounding box center [479, 142] width 156 height 15
type input "75"
type input "50"
type input "100"
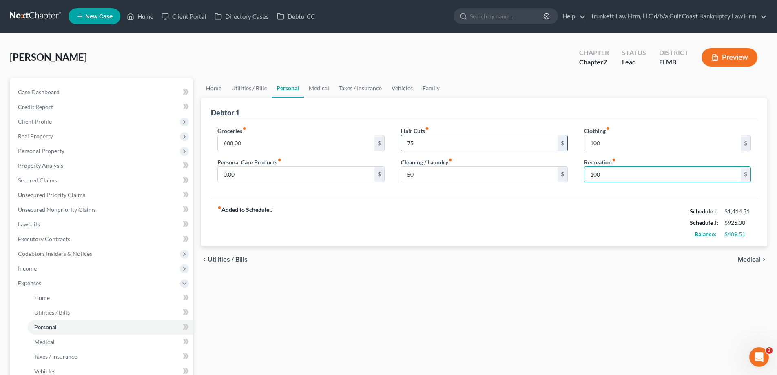
type input "100"
click at [249, 165] on label "Personal Care Products fiber_manual_record" at bounding box center [249, 162] width 64 height 9
click at [255, 167] on input "0.00" at bounding box center [296, 174] width 156 height 15
type input "50"
click at [323, 87] on link "Medical" at bounding box center [319, 88] width 30 height 20
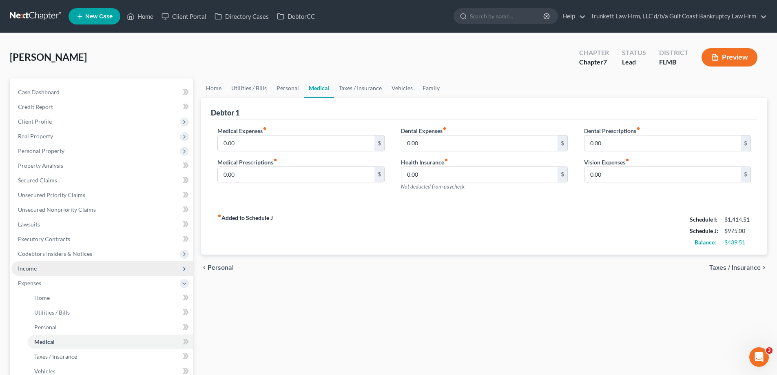
click at [35, 266] on span "Income" at bounding box center [27, 268] width 19 height 7
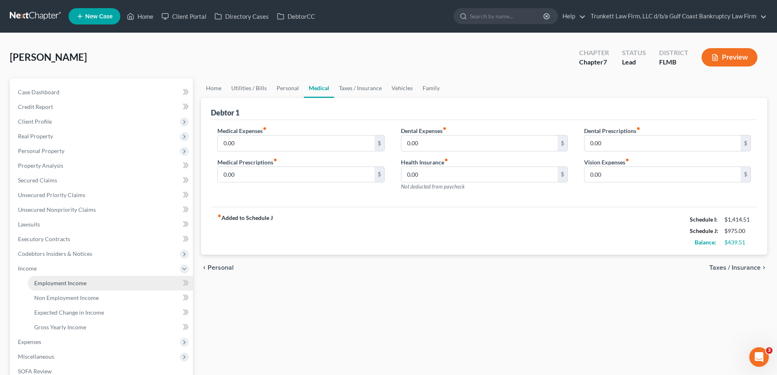
click at [81, 283] on span "Employment Income" at bounding box center [60, 282] width 52 height 7
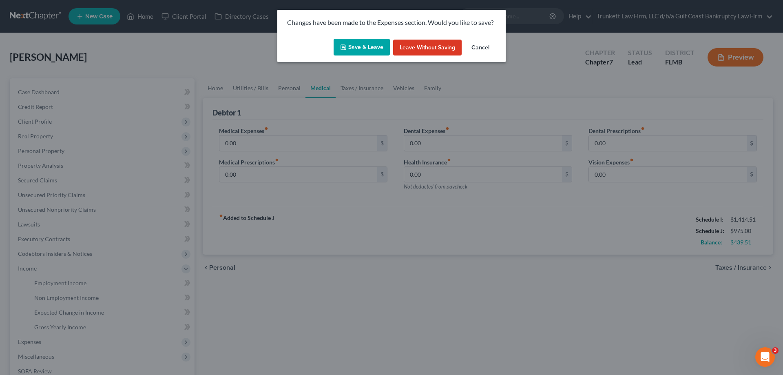
click at [367, 50] on button "Save & Leave" at bounding box center [362, 47] width 56 height 17
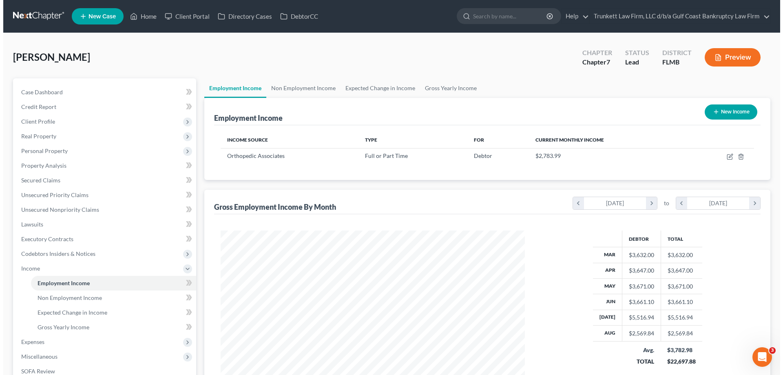
scroll to position [152, 321]
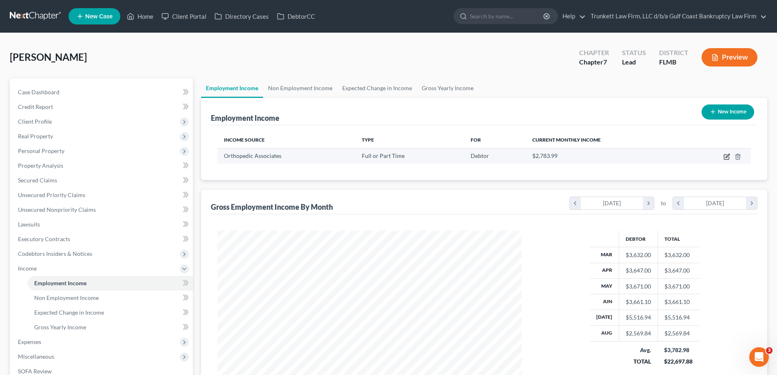
click at [726, 154] on icon "button" at bounding box center [727, 156] width 7 height 7
select select "0"
select select "9"
select select "2"
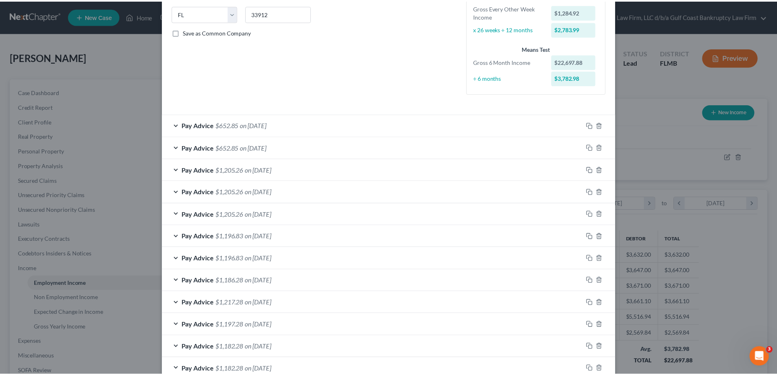
scroll to position [235, 0]
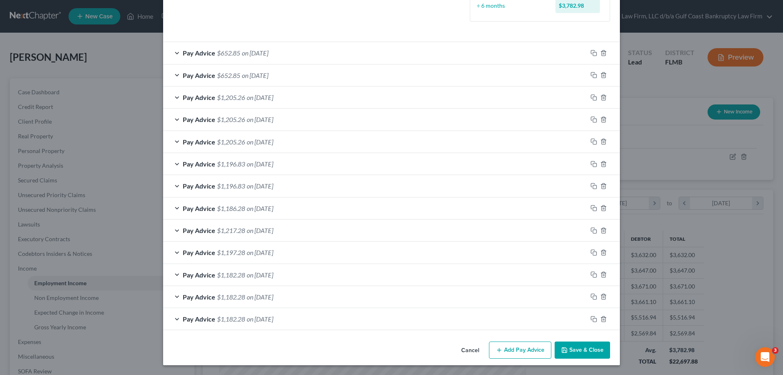
click at [598, 346] on button "Save & Close" at bounding box center [582, 349] width 55 height 17
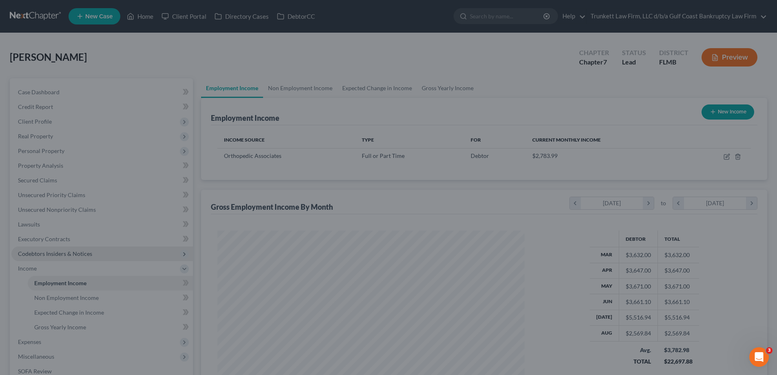
scroll to position [407723, 407555]
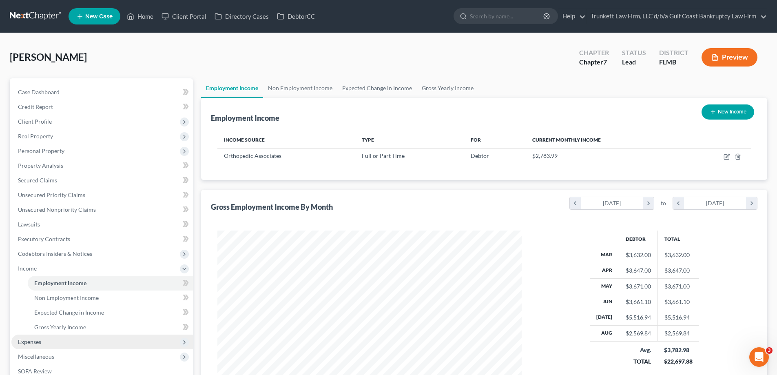
click at [44, 339] on span "Expenses" at bounding box center [102, 341] width 182 height 15
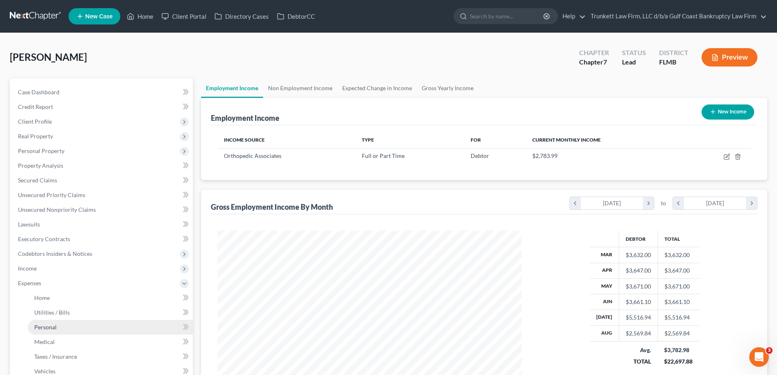
click at [59, 327] on link "Personal" at bounding box center [110, 327] width 165 height 15
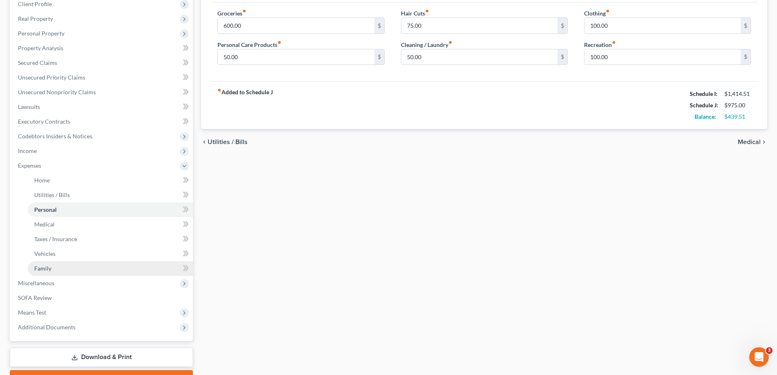
scroll to position [122, 0]
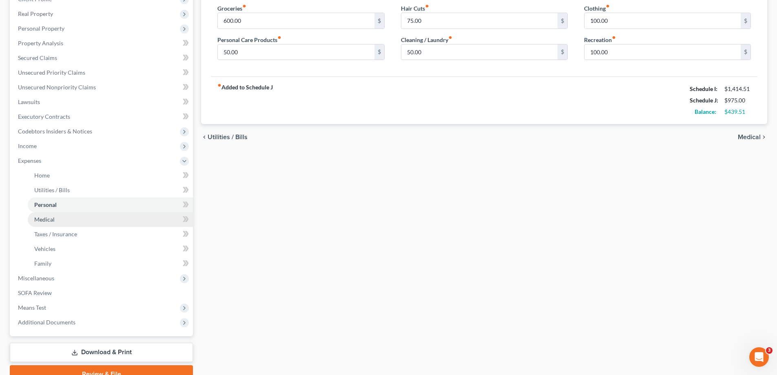
click at [50, 217] on span "Medical" at bounding box center [44, 219] width 20 height 7
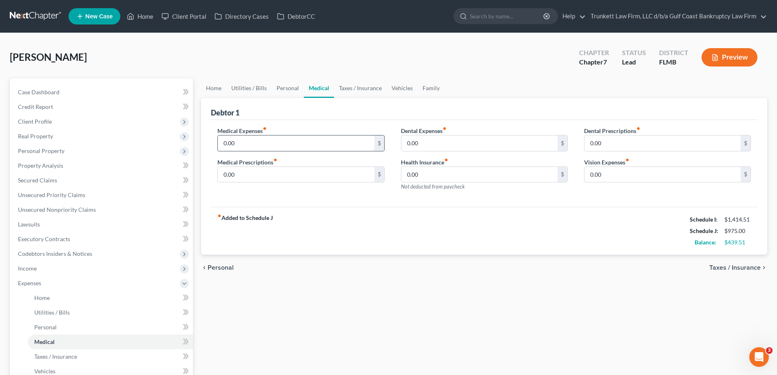
click at [255, 136] on input "0.00" at bounding box center [296, 142] width 156 height 15
type input "2"
type input "150"
click at [436, 144] on input "0.00" at bounding box center [479, 142] width 156 height 15
type input "50"
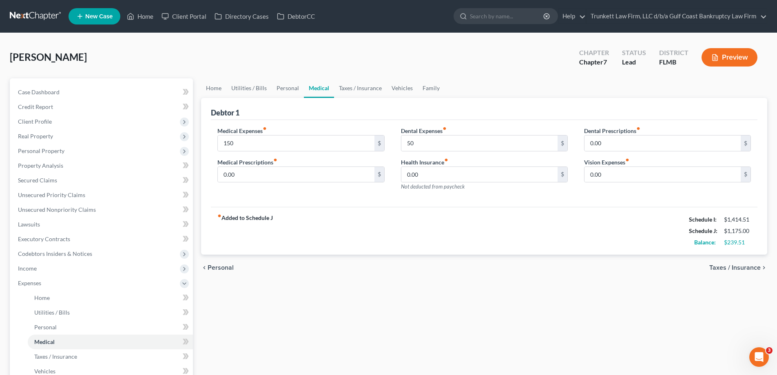
click at [640, 183] on div "Dental Prescriptions fiber_manual_record 0.00 $ Vision Expenses fiber_manual_re…" at bounding box center [667, 161] width 183 height 71
click at [626, 170] on input "0.00" at bounding box center [662, 174] width 156 height 15
type input "25"
click at [350, 86] on link "Taxes / Insurance" at bounding box center [360, 88] width 53 height 20
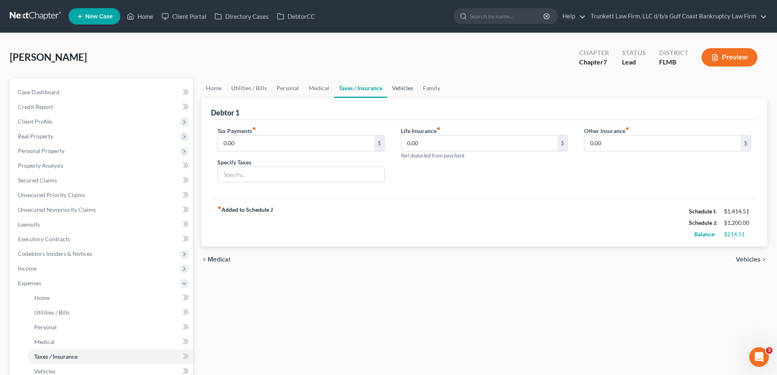
click at [402, 87] on link "Vehicles" at bounding box center [402, 88] width 31 height 20
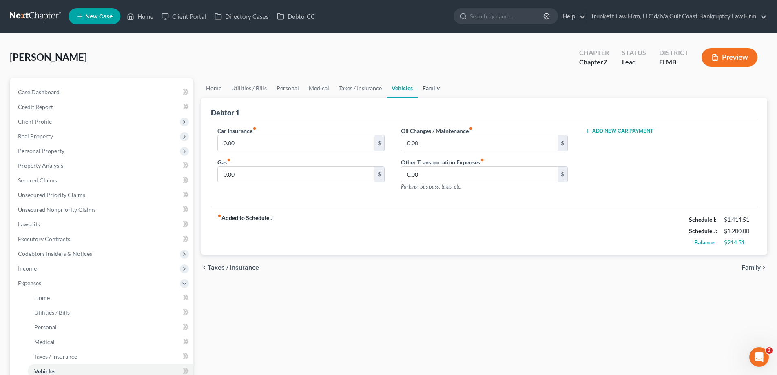
click at [427, 89] on link "Family" at bounding box center [431, 88] width 27 height 20
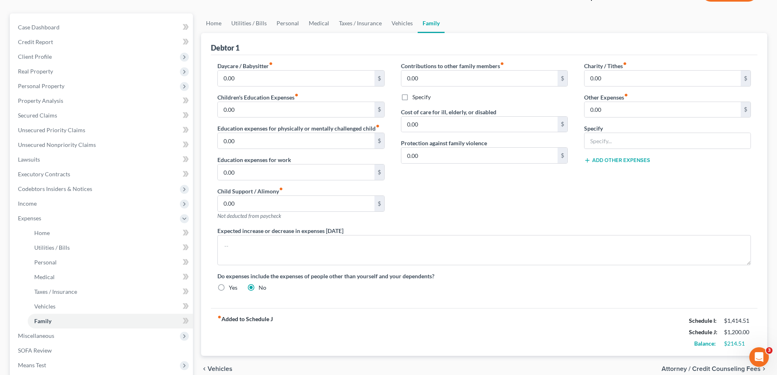
scroll to position [162, 0]
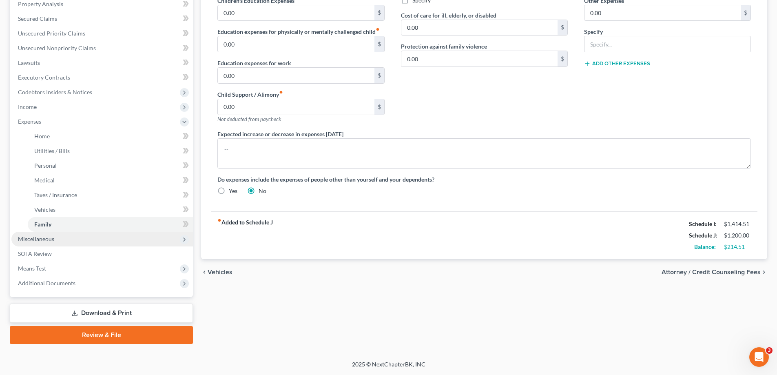
click at [53, 241] on span "Miscellaneous" at bounding box center [36, 238] width 36 height 7
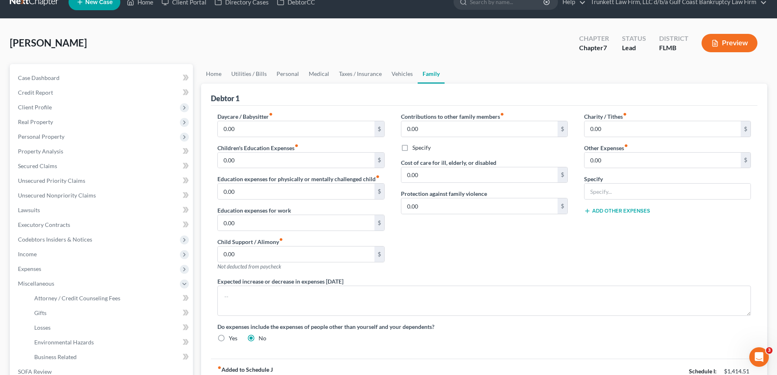
scroll to position [0, 0]
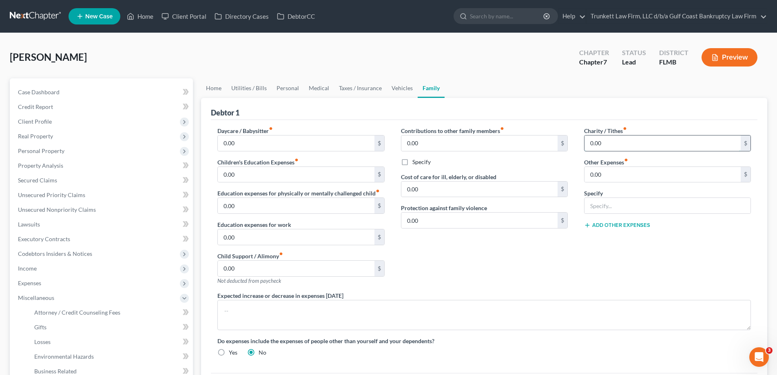
click at [607, 143] on input "0.00" at bounding box center [662, 142] width 156 height 15
click at [46, 91] on span "Case Dashboard" at bounding box center [39, 92] width 42 height 7
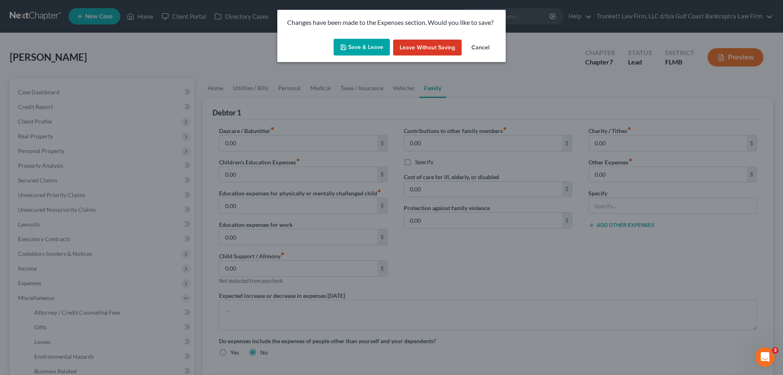
click at [371, 40] on button "Save & Leave" at bounding box center [362, 47] width 56 height 17
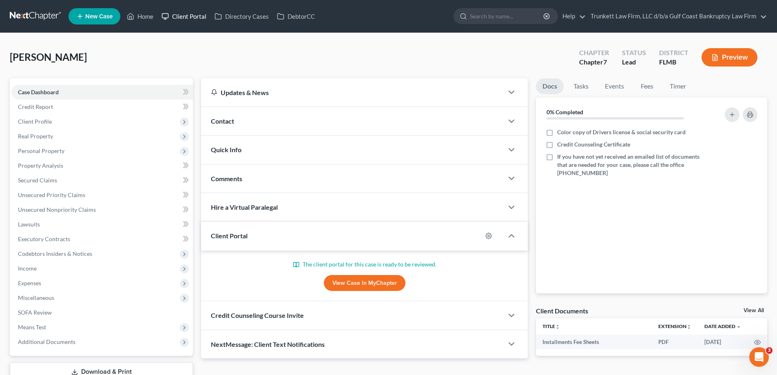
click at [188, 13] on link "Client Portal" at bounding box center [183, 16] width 53 height 15
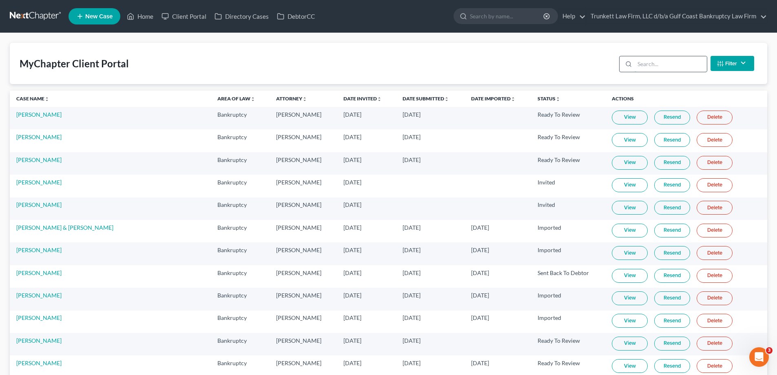
click at [671, 64] on input "search" at bounding box center [671, 63] width 72 height 15
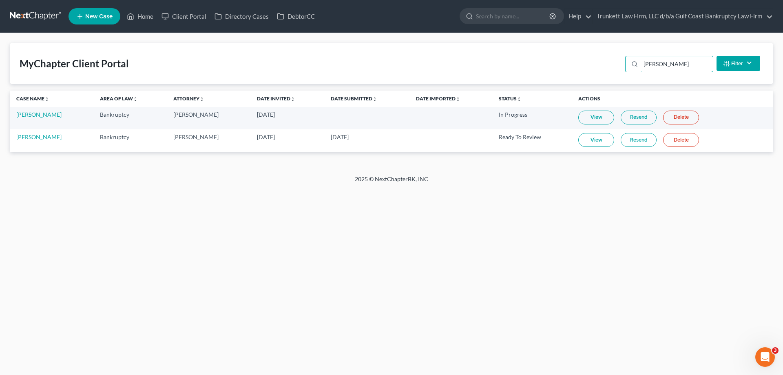
type input "[PERSON_NAME]"
click at [590, 139] on link "View" at bounding box center [596, 140] width 36 height 14
click at [640, 139] on link "Resend" at bounding box center [639, 140] width 36 height 14
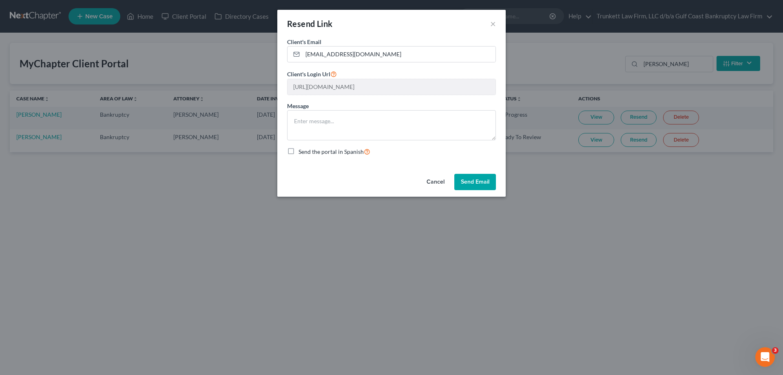
click at [486, 180] on button "Send Email" at bounding box center [475, 182] width 42 height 16
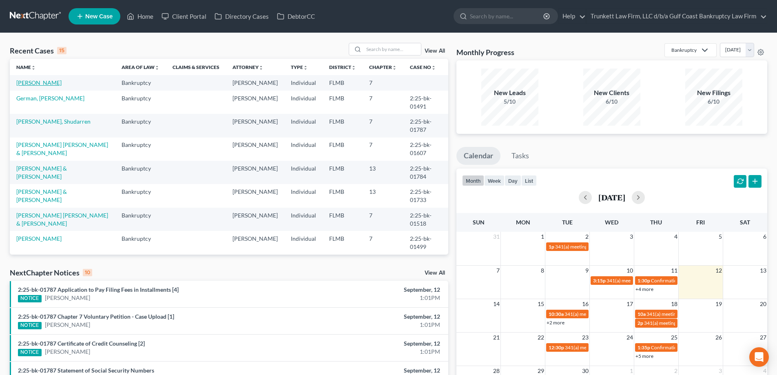
click at [29, 82] on link "[PERSON_NAME]" at bounding box center [38, 82] width 45 height 7
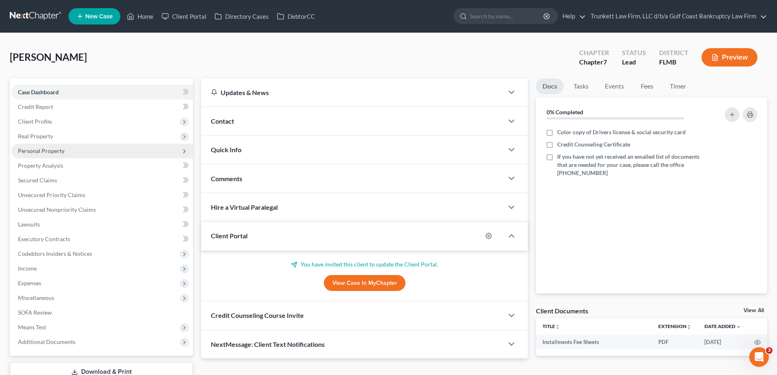
click at [53, 151] on span "Personal Property" at bounding box center [41, 150] width 46 height 7
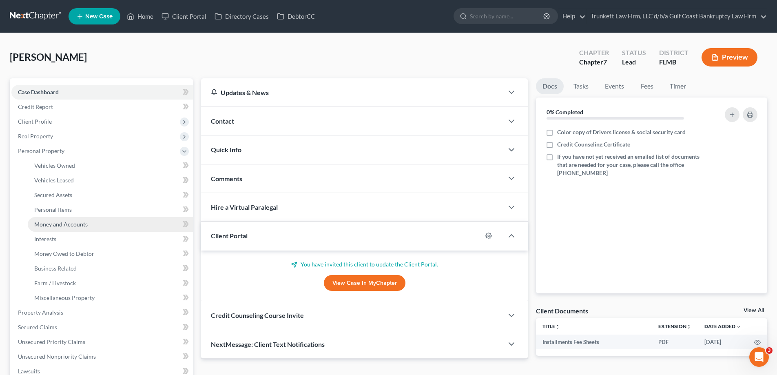
click at [64, 224] on span "Money and Accounts" at bounding box center [60, 224] width 53 height 7
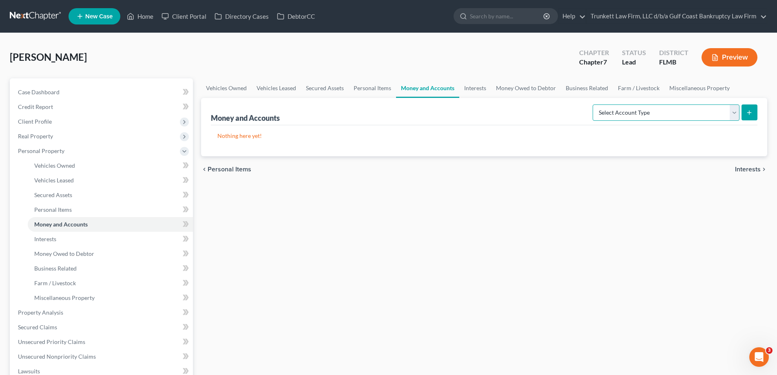
click at [738, 112] on select "Select Account Type Brokerage Cash on Hand Certificates of Deposit Checking Acc…" at bounding box center [666, 112] width 147 height 16
select select "checking"
click at [594, 104] on select "Select Account Type Brokerage Cash on Hand Certificates of Deposit Checking Acc…" at bounding box center [666, 112] width 147 height 16
click at [754, 111] on button "submit" at bounding box center [750, 112] width 16 height 16
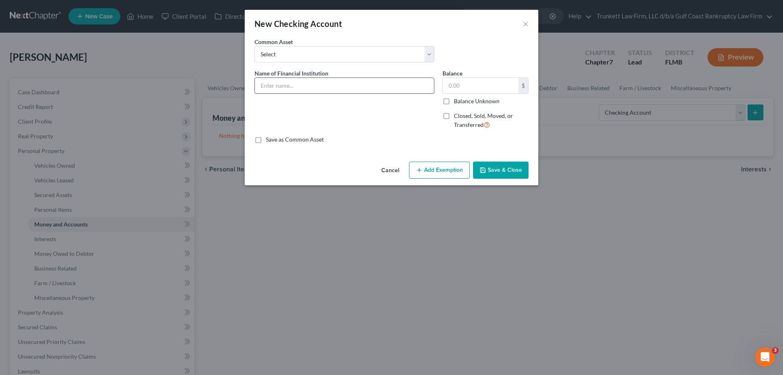
click at [292, 86] on input "text" at bounding box center [344, 85] width 179 height 15
type input "C"
type input "Suncoast Checking and Savings"
click at [473, 82] on input "text" at bounding box center [480, 85] width 75 height 15
type input "100"
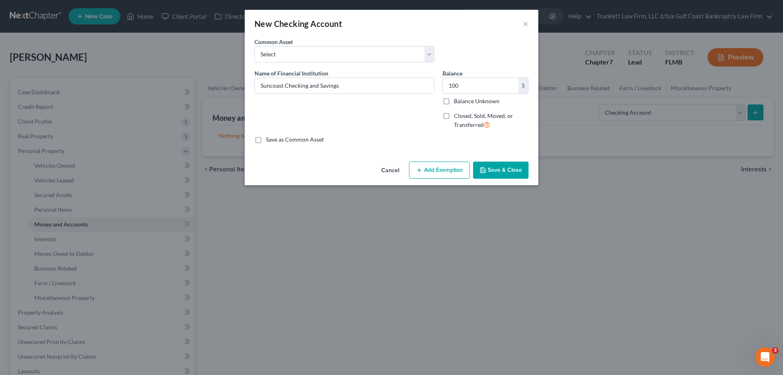
click at [456, 170] on button "Add Exemption" at bounding box center [439, 170] width 61 height 17
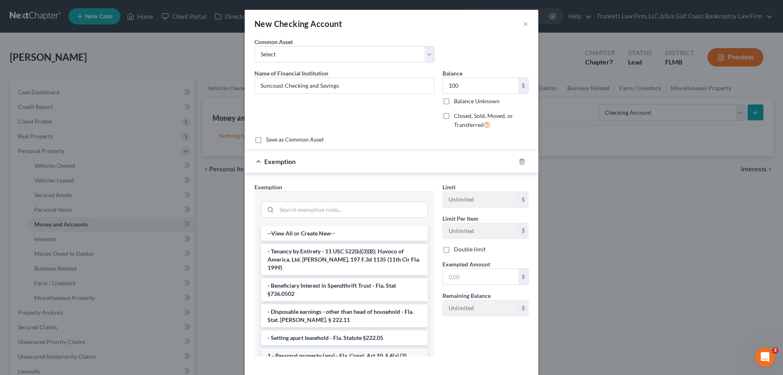
click at [352, 348] on li "1 - Personal property (any) - Fla. Const. Art.10, § 4(a) (2)" at bounding box center [344, 355] width 167 height 15
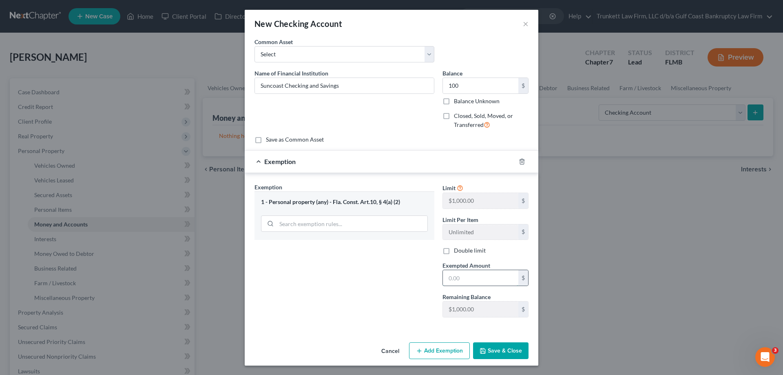
click at [467, 277] on input "text" at bounding box center [480, 277] width 75 height 15
type input "100"
click at [509, 349] on button "Save & Close" at bounding box center [500, 350] width 55 height 17
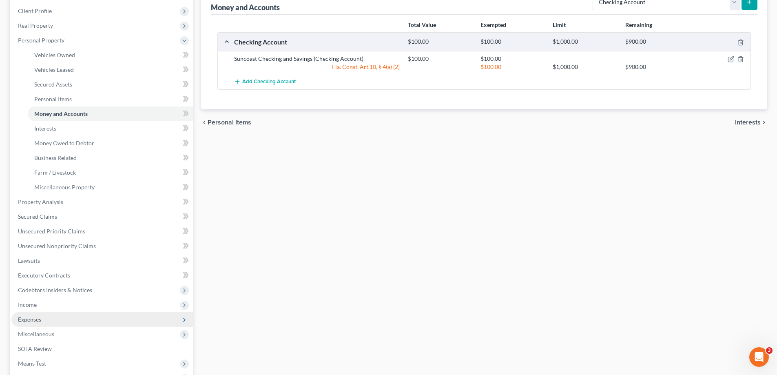
scroll to position [122, 0]
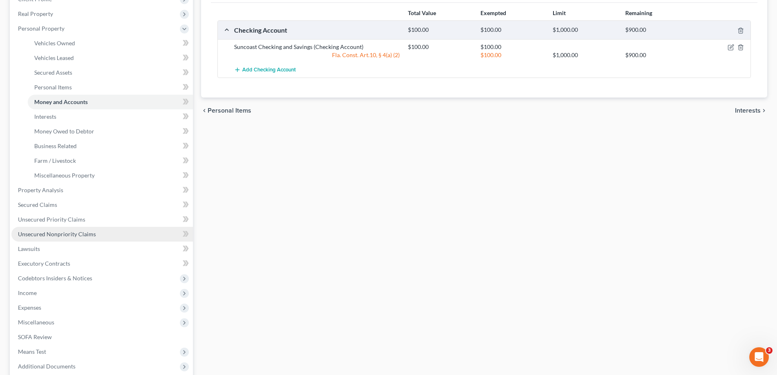
click at [63, 234] on span "Unsecured Nonpriority Claims" at bounding box center [57, 233] width 78 height 7
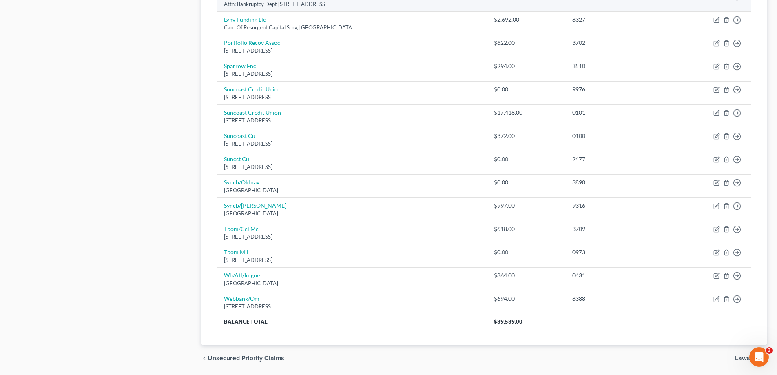
scroll to position [489, 0]
